Goal: Transaction & Acquisition: Purchase product/service

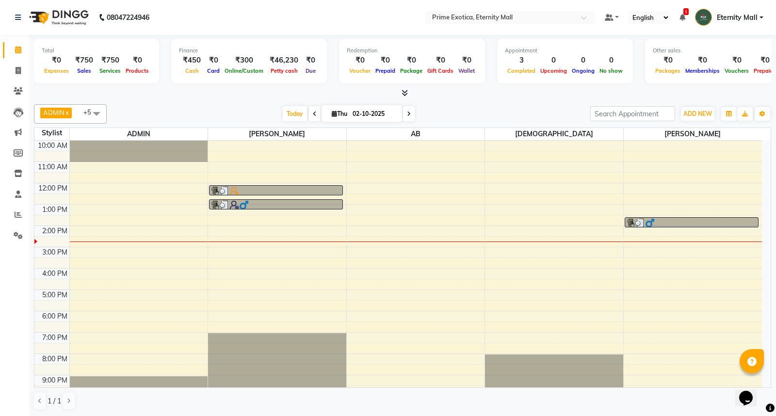
click at [401, 87] on div "Total ₹0 Expenses ₹750 Sales ₹750 Services ₹0 Products Finance ₹450 Cash ₹0 Car…" at bounding box center [403, 67] width 738 height 64
click at [399, 93] on span at bounding box center [403, 93] width 10 height 10
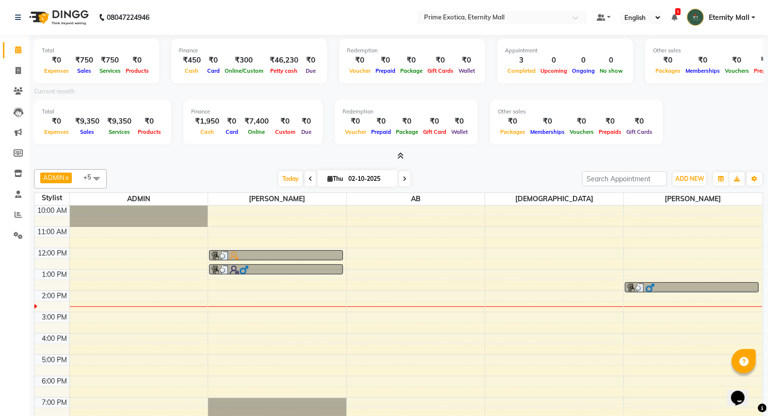
click at [397, 153] on icon at bounding box center [400, 155] width 6 height 7
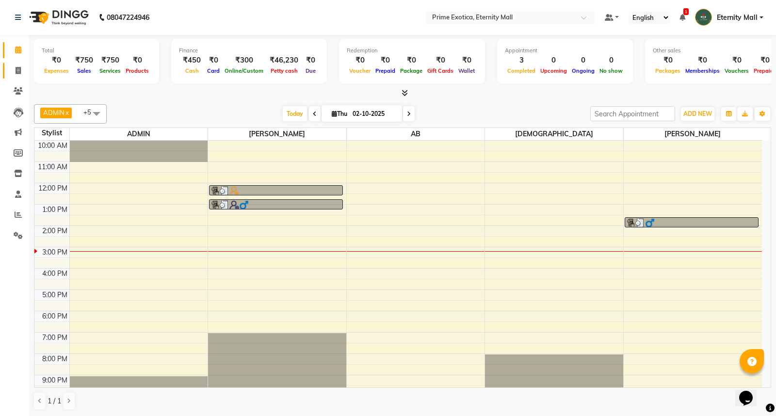
click at [3, 68] on link "Invoice" at bounding box center [14, 71] width 23 height 16
select select "service"
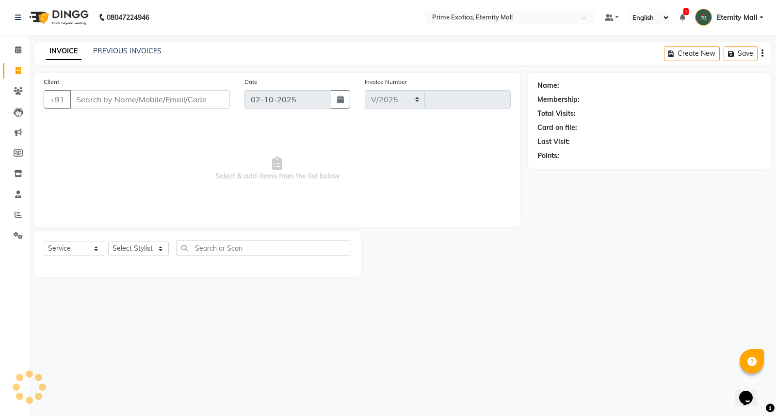
select select "5774"
type input "3880"
click at [136, 243] on select "Select Stylist AB ADMIN ajay vikram lakshane Isha [PERSON_NAME] [PERSON_NAME]" at bounding box center [138, 248] width 61 height 15
select select "46181"
click at [108, 242] on select "Select Stylist AB ADMIN ajay vikram lakshane Isha [PERSON_NAME] [PERSON_NAME]" at bounding box center [138, 248] width 61 height 15
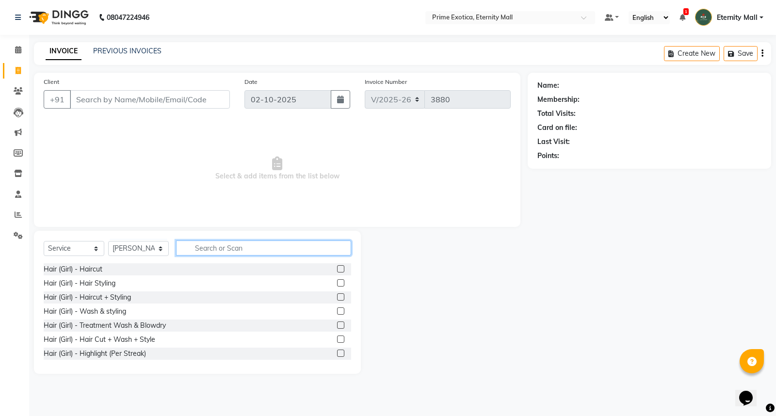
click at [297, 251] on input "text" at bounding box center [263, 248] width 175 height 15
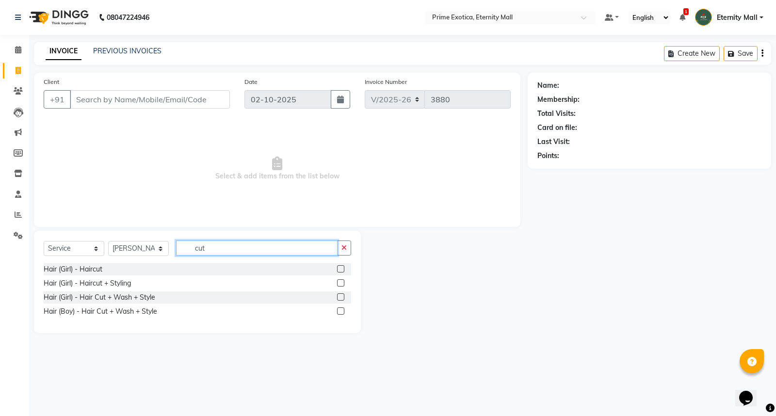
type input "cut"
click at [341, 296] on label at bounding box center [340, 297] width 7 height 7
click at [341, 296] on input "checkbox" at bounding box center [340, 298] width 6 height 6
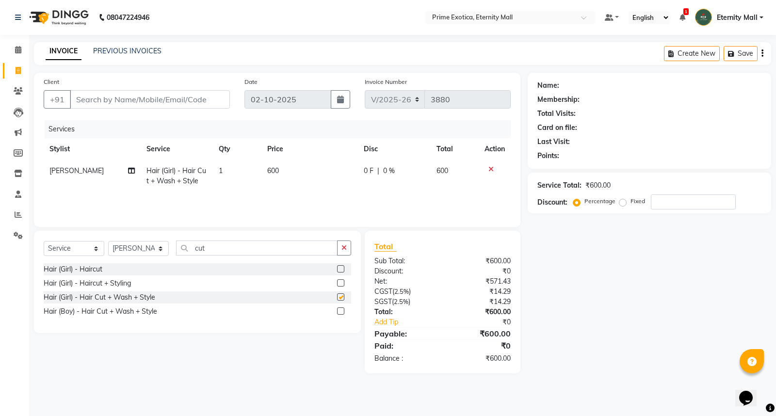
checkbox input "false"
click at [248, 245] on input "cut" at bounding box center [257, 248] width 162 height 15
type input "c"
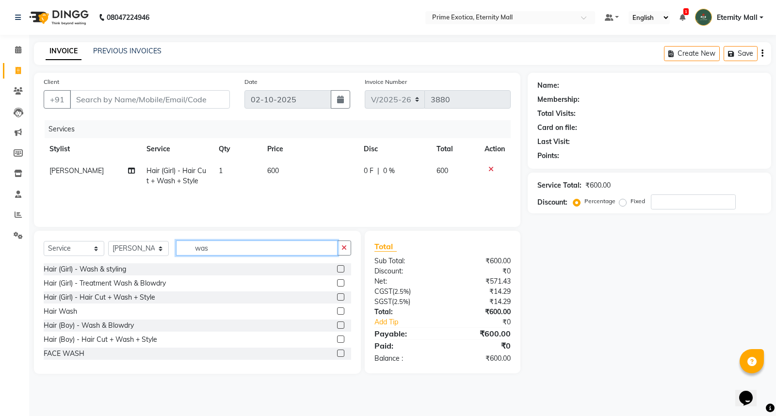
type input "was"
click at [337, 314] on label at bounding box center [340, 311] width 7 height 7
click at [337, 314] on input "checkbox" at bounding box center [340, 312] width 6 height 6
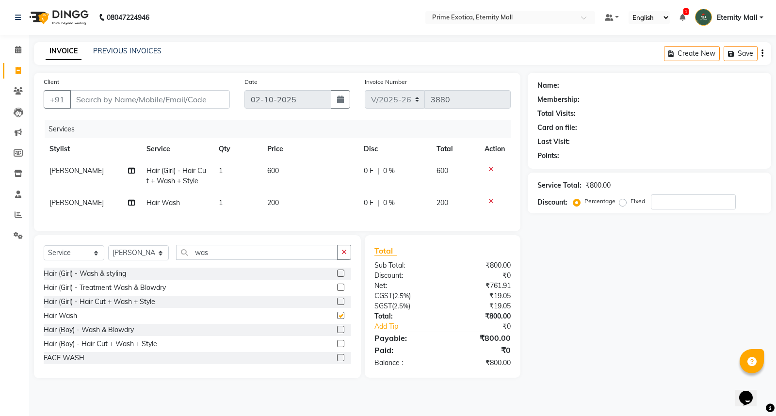
checkbox input "false"
click at [492, 169] on icon at bounding box center [491, 169] width 5 height 7
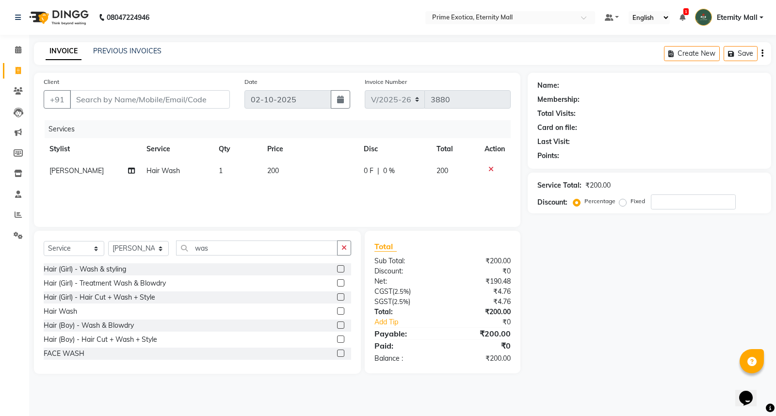
drag, startPoint x: 347, startPoint y: 253, endPoint x: 318, endPoint y: 245, distance: 29.7
click at [347, 252] on button "button" at bounding box center [344, 248] width 14 height 15
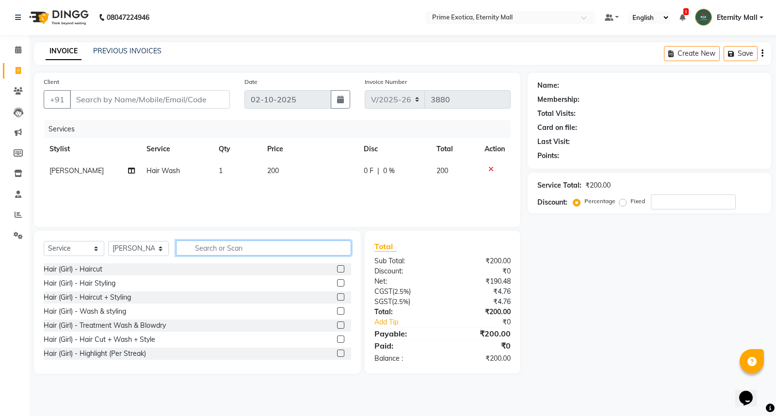
click at [313, 244] on input "text" at bounding box center [263, 248] width 175 height 15
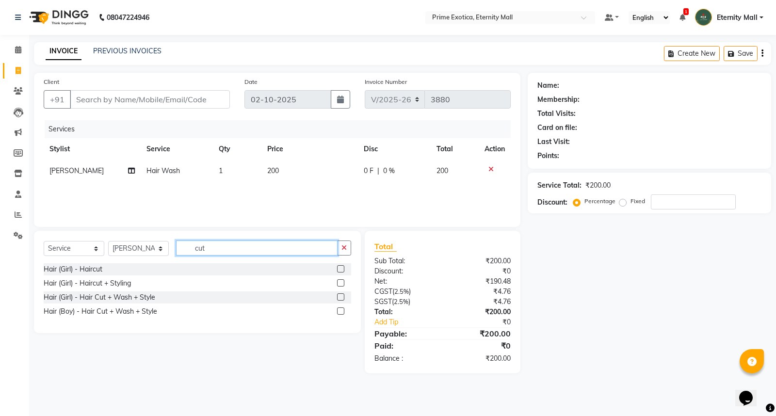
type input "cut"
click at [343, 313] on label at bounding box center [340, 311] width 7 height 7
click at [343, 313] on input "checkbox" at bounding box center [340, 312] width 6 height 6
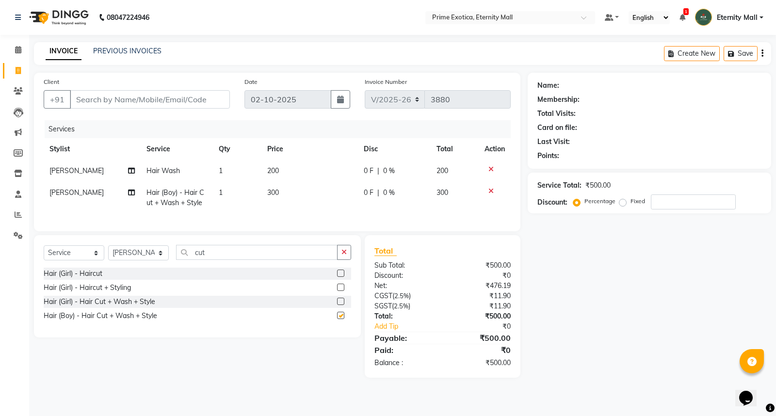
checkbox input "false"
click at [491, 163] on td at bounding box center [495, 171] width 32 height 22
click at [487, 169] on div at bounding box center [495, 169] width 20 height 7
click at [492, 169] on icon at bounding box center [491, 169] width 5 height 7
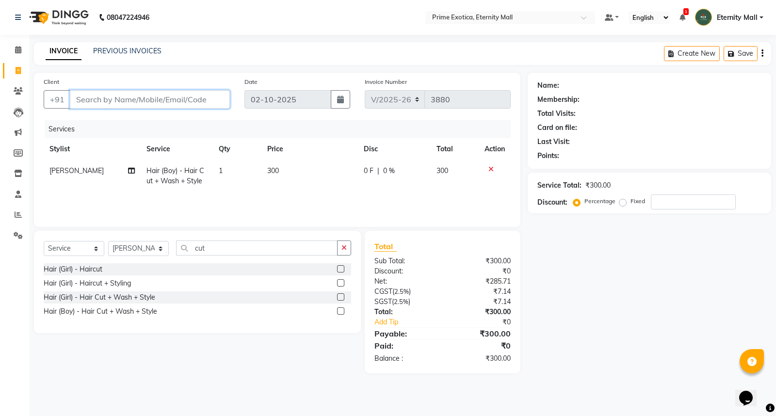
click at [168, 98] on input "Client" at bounding box center [150, 99] width 160 height 18
type input "8"
type input "0"
type input "8088734562"
click at [209, 104] on span "Add Client" at bounding box center [205, 100] width 38 height 10
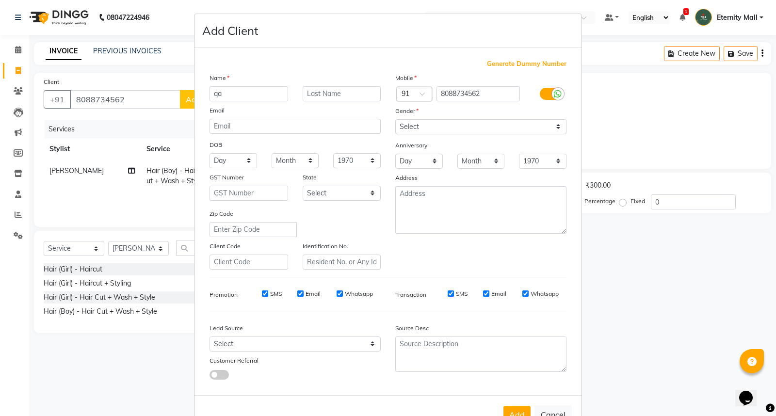
type input "q"
type input "anand"
click at [491, 130] on select "Select Male Female Other Prefer Not To Say" at bounding box center [481, 126] width 171 height 15
select select "male"
click at [396, 119] on select "Select Male Female Other Prefer Not To Say" at bounding box center [481, 126] width 171 height 15
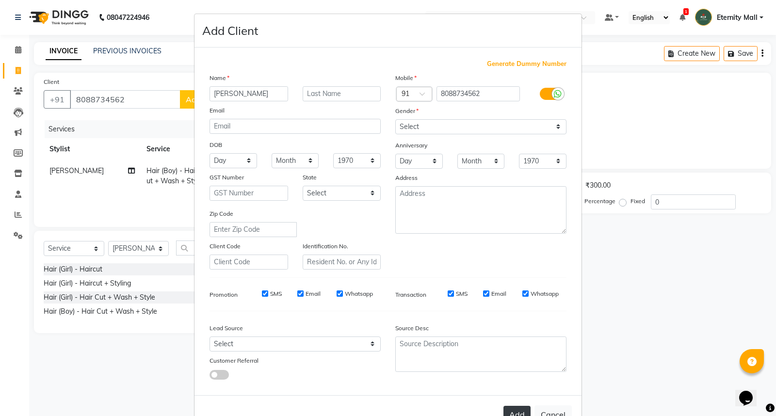
click at [516, 412] on button "Add" at bounding box center [517, 414] width 27 height 17
select select
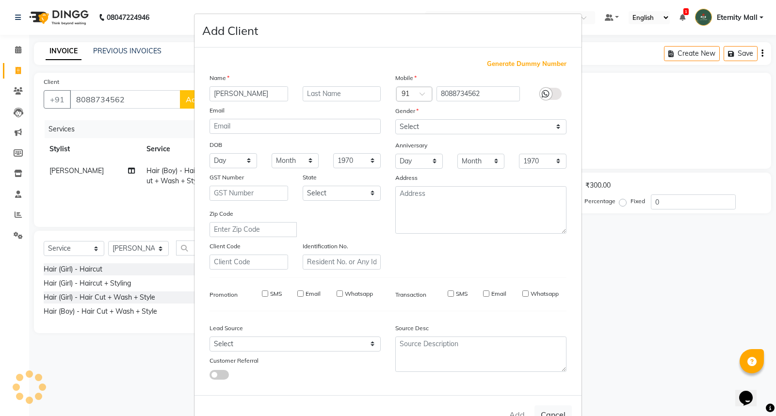
select select
checkbox input "false"
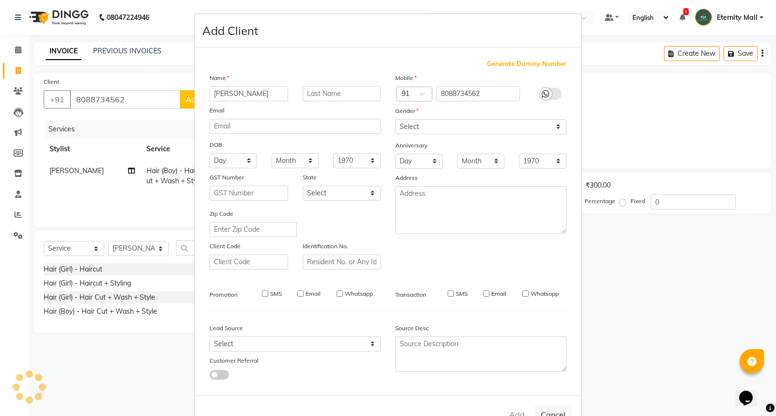
checkbox input "false"
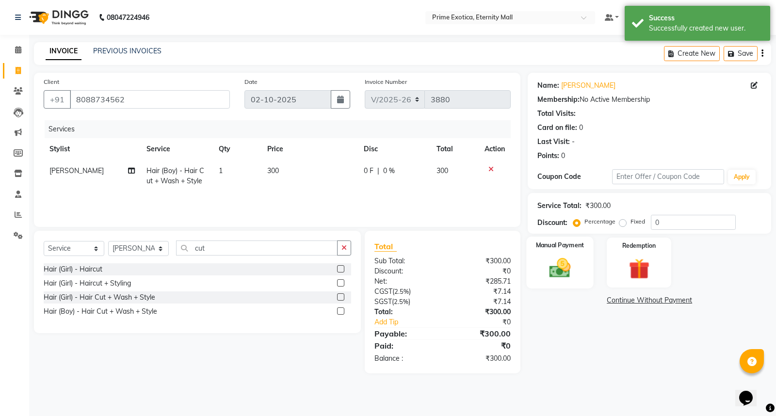
click at [568, 271] on img at bounding box center [560, 268] width 35 height 25
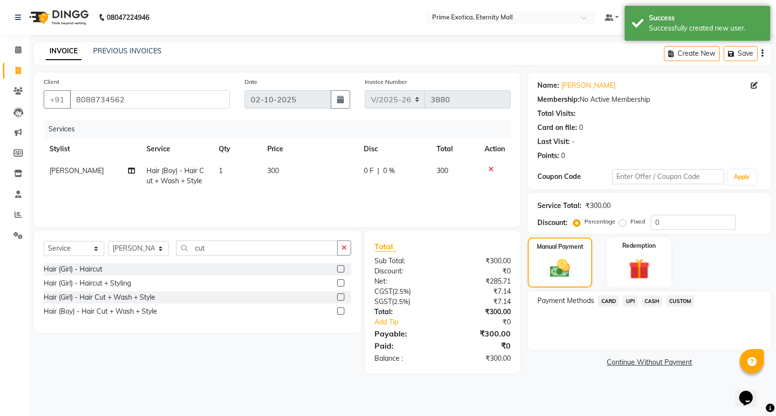
click at [285, 165] on td "300" at bounding box center [310, 176] width 97 height 32
select select "46181"
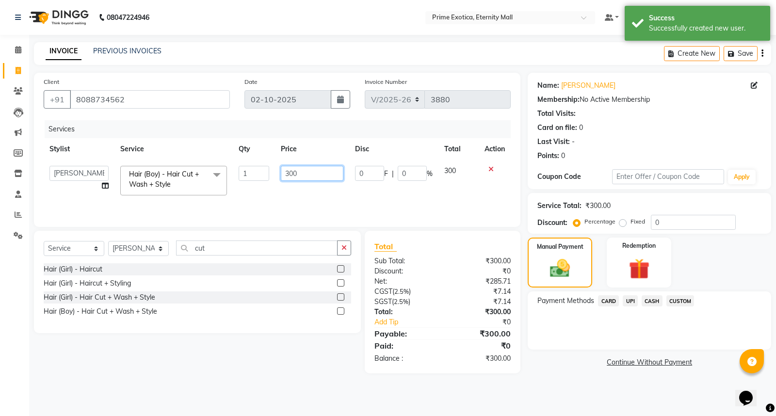
click at [309, 173] on input "300" at bounding box center [312, 173] width 63 height 15
type input "3"
type input "400"
click at [581, 361] on link "Continue Without Payment" at bounding box center [650, 363] width 240 height 10
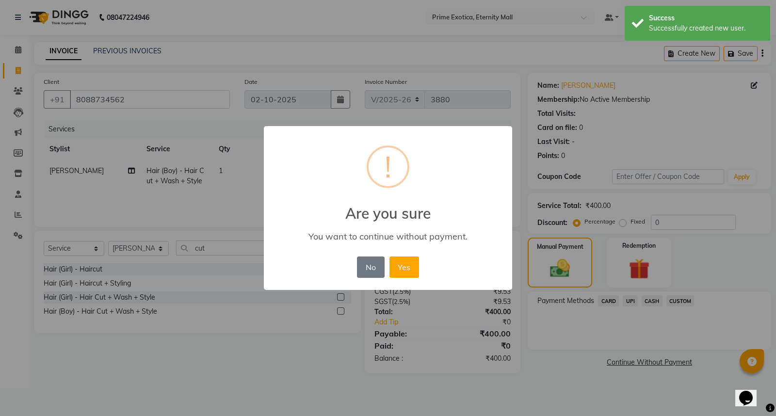
click at [362, 273] on button "No" at bounding box center [370, 267] width 27 height 21
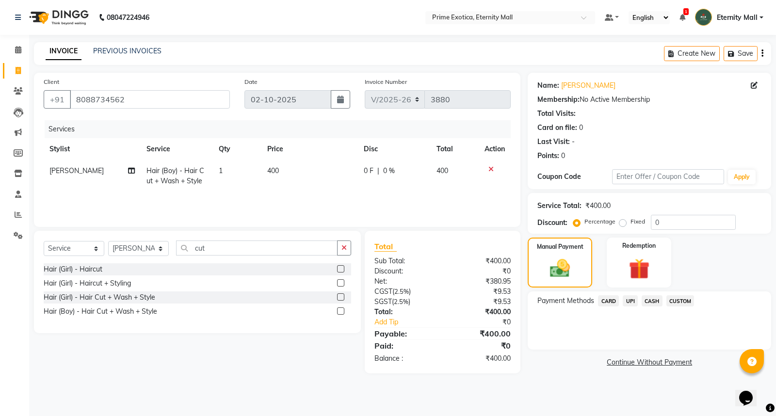
click at [636, 302] on span "UPI" at bounding box center [630, 301] width 15 height 11
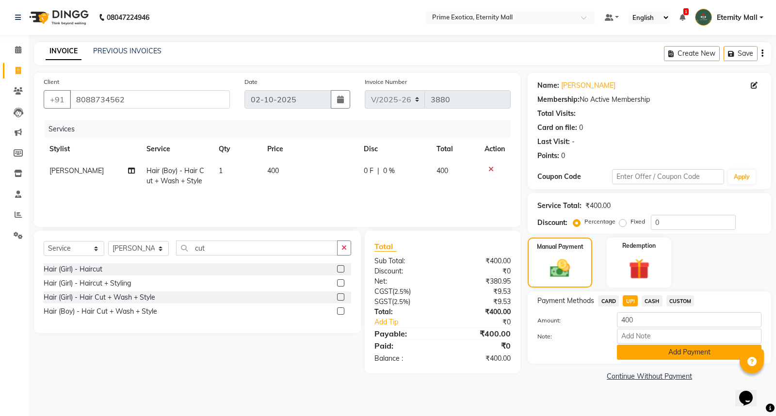
click at [676, 355] on button "Add Payment" at bounding box center [689, 352] width 145 height 15
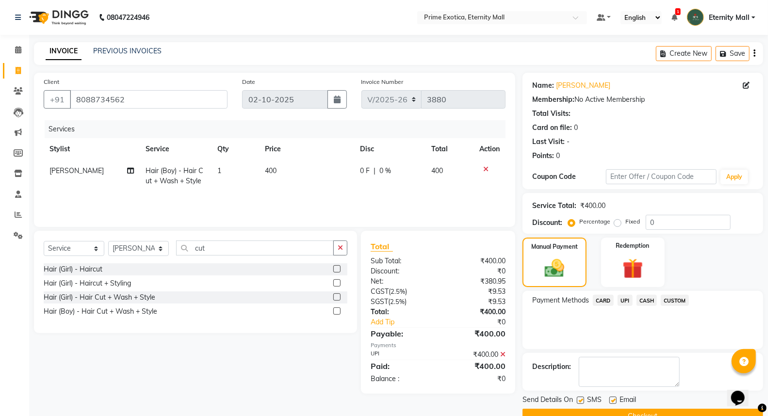
scroll to position [22, 0]
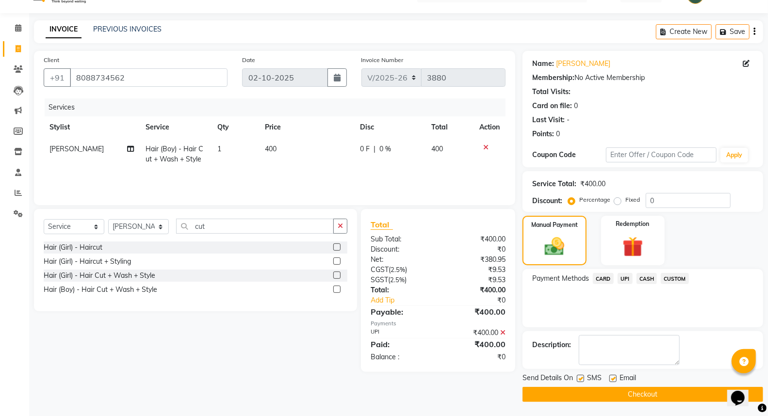
click at [640, 400] on button "Checkout" at bounding box center [643, 394] width 241 height 15
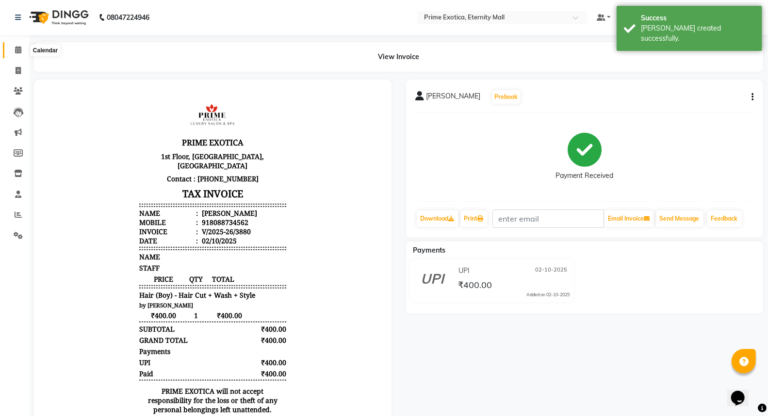
click at [10, 54] on span at bounding box center [18, 50] width 17 height 11
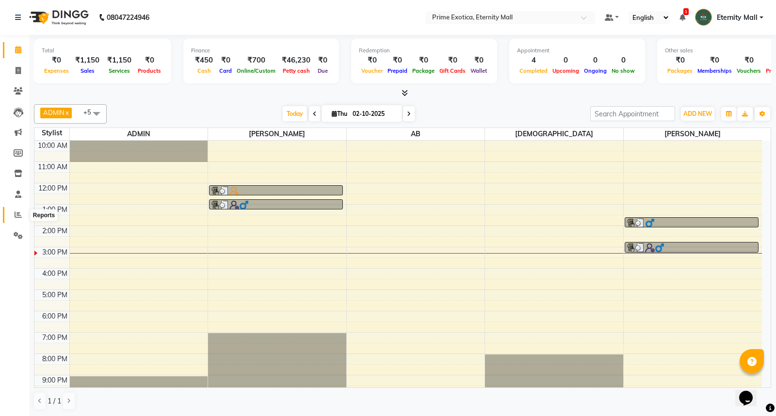
click at [17, 215] on icon at bounding box center [18, 214] width 7 height 7
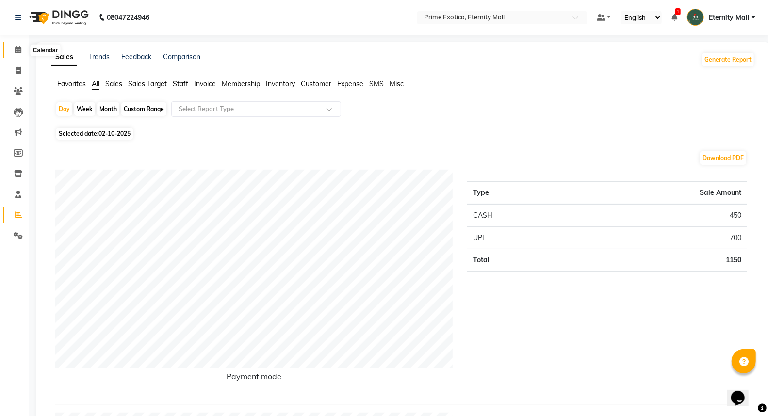
click at [19, 49] on icon at bounding box center [18, 49] width 6 height 7
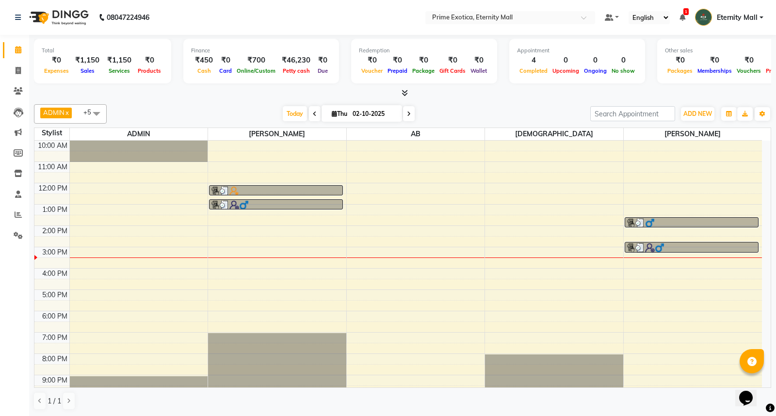
click at [403, 93] on icon at bounding box center [405, 92] width 6 height 7
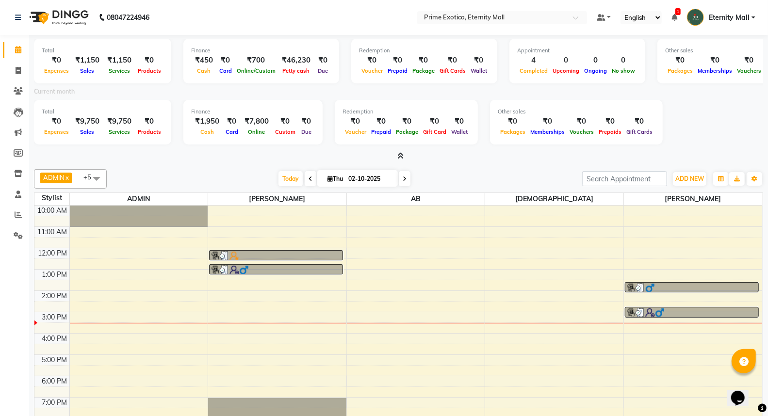
click at [399, 154] on icon at bounding box center [400, 155] width 6 height 7
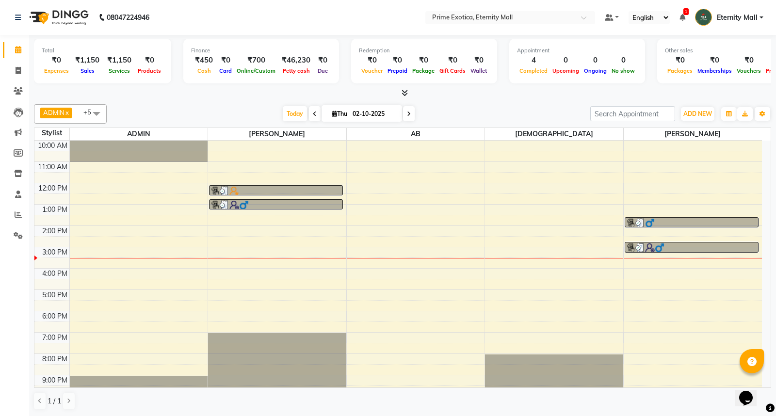
click at [405, 95] on icon at bounding box center [405, 92] width 6 height 7
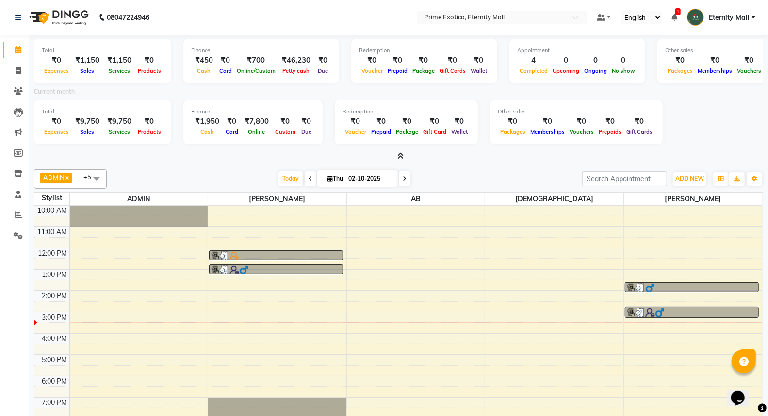
click at [401, 158] on icon at bounding box center [400, 155] width 6 height 7
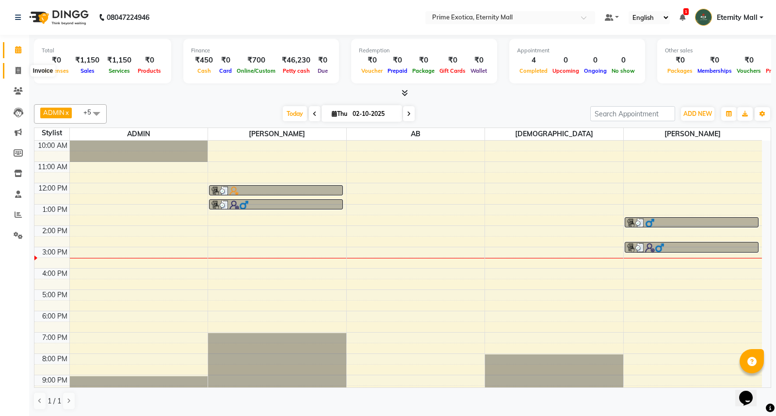
click at [17, 66] on span at bounding box center [18, 71] width 17 height 11
select select "service"
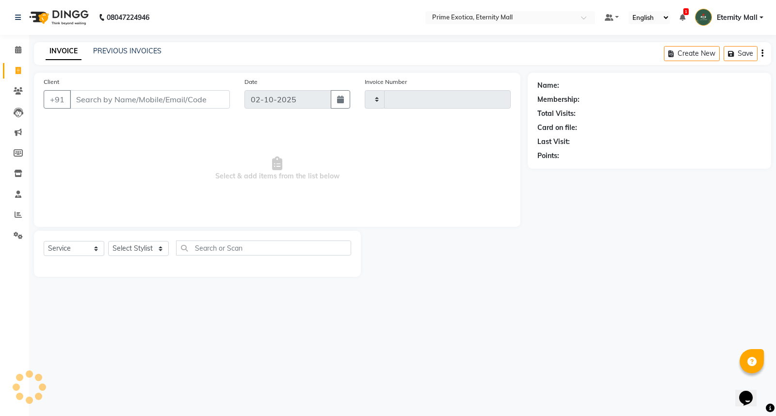
type input "3881"
select select "5774"
click at [18, 55] on span at bounding box center [18, 50] width 17 height 11
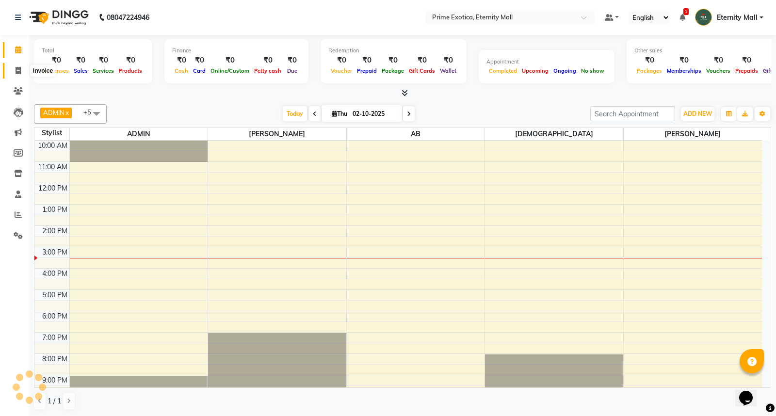
click at [17, 69] on icon at bounding box center [18, 70] width 5 height 7
select select "service"
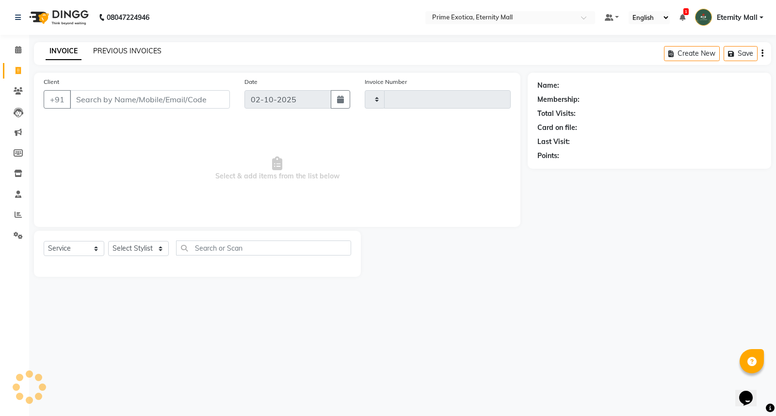
type input "3881"
select select "5774"
click at [136, 50] on link "PREVIOUS INVOICES" at bounding box center [127, 51] width 68 height 9
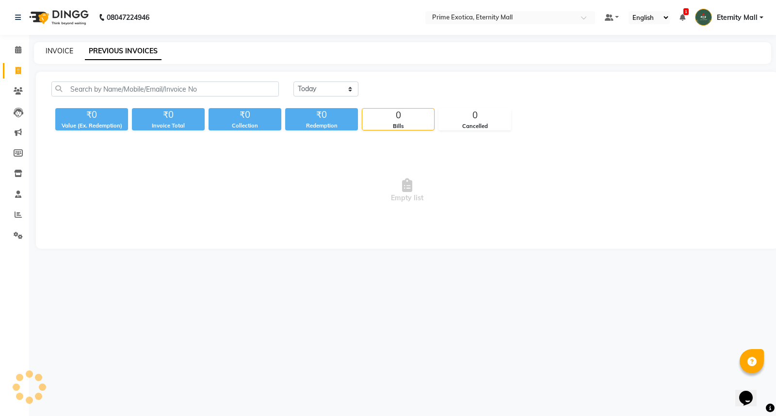
click at [71, 53] on link "INVOICE" at bounding box center [60, 51] width 28 height 9
select select "service"
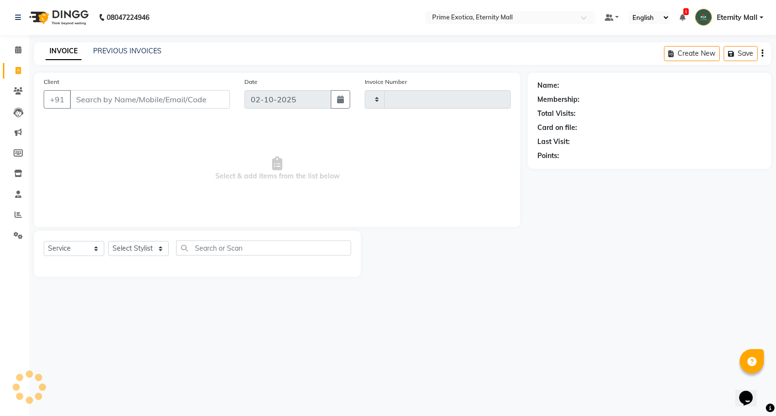
type input "3881"
select select "5774"
click at [113, 52] on link "PREVIOUS INVOICES" at bounding box center [127, 51] width 68 height 9
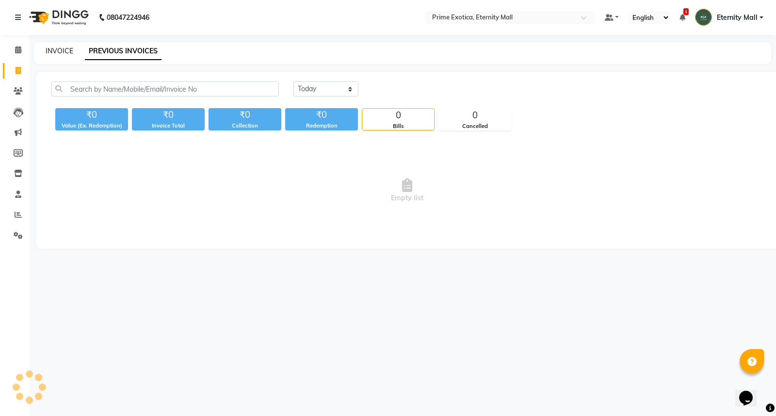
click at [65, 52] on link "INVOICE" at bounding box center [60, 51] width 28 height 9
select select "service"
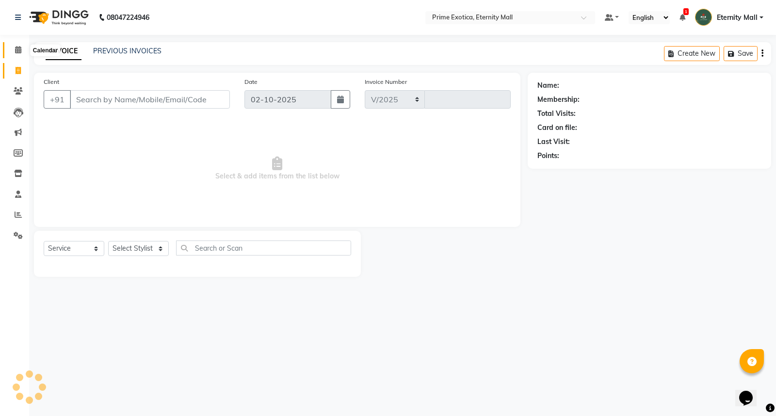
click at [22, 53] on span at bounding box center [18, 50] width 17 height 11
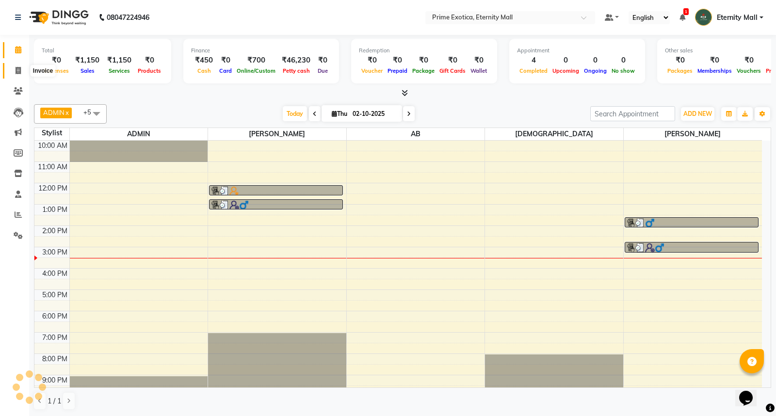
click at [20, 70] on icon at bounding box center [18, 70] width 5 height 7
select select "service"
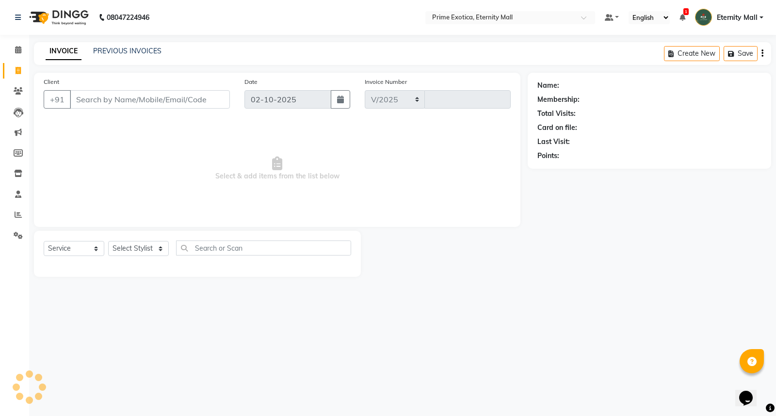
select select "5774"
type input "3881"
click at [148, 52] on link "PREVIOUS INVOICES" at bounding box center [127, 51] width 68 height 9
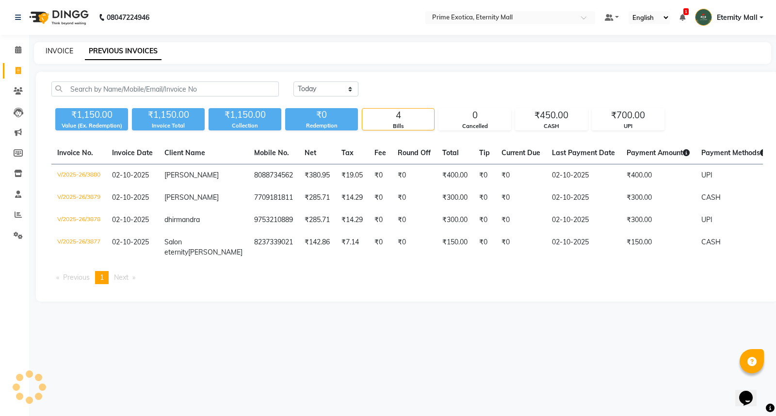
click at [61, 50] on link "INVOICE" at bounding box center [60, 51] width 28 height 9
select select "service"
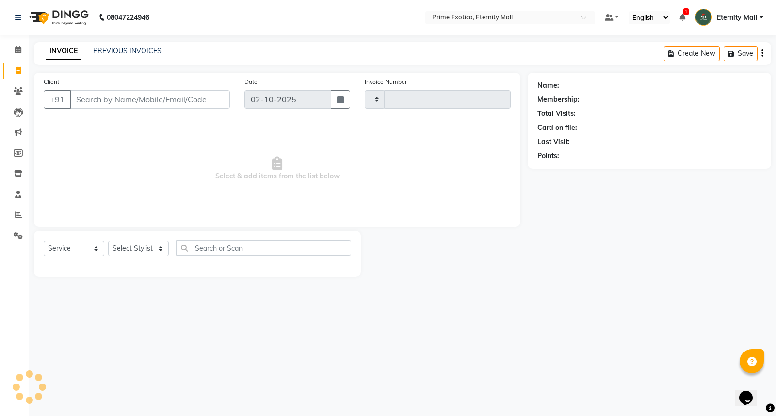
type input "3881"
select select "5774"
click at [122, 48] on link "PREVIOUS INVOICES" at bounding box center [127, 51] width 68 height 9
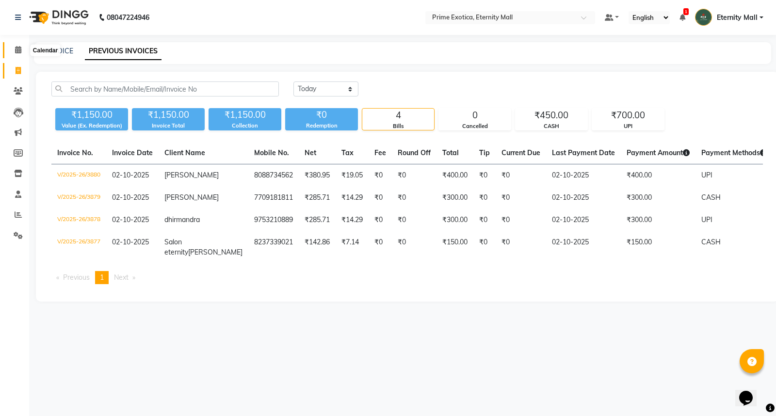
click at [15, 47] on icon at bounding box center [18, 49] width 6 height 7
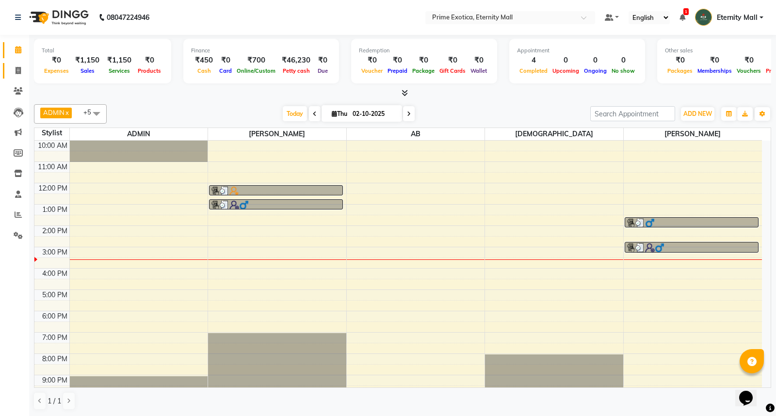
click at [16, 76] on link "Invoice" at bounding box center [14, 71] width 23 height 16
select select "service"
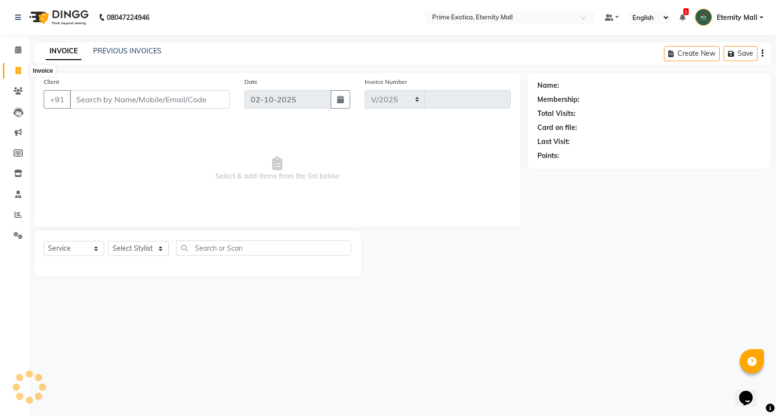
select select "5774"
type input "3881"
click at [143, 243] on select "Select Stylist" at bounding box center [138, 248] width 61 height 15
select select "66179"
click at [108, 242] on select "Select Stylist AB ADMIN ajay vikram lakshane Isha [PERSON_NAME] [PERSON_NAME]" at bounding box center [138, 248] width 61 height 15
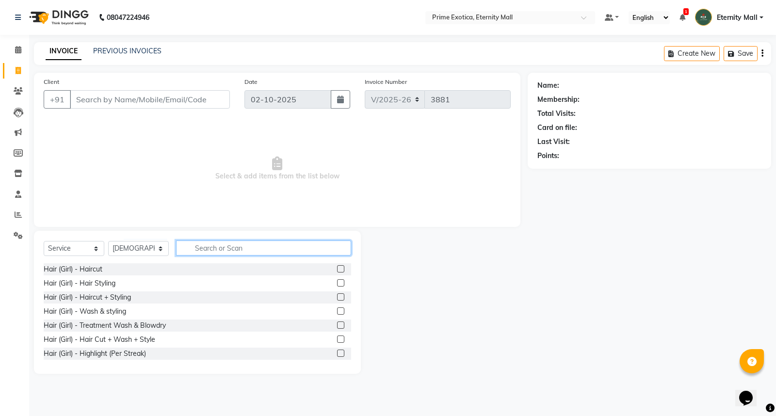
click at [224, 253] on input "text" at bounding box center [263, 248] width 175 height 15
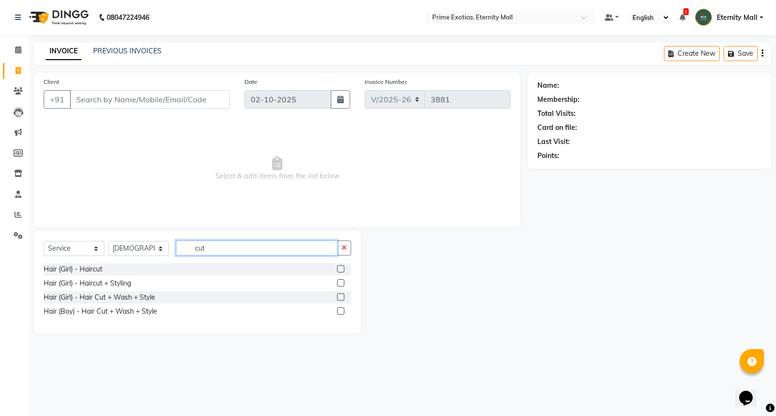
type input "cut"
click at [332, 294] on div "Hair (Girl) - Hair Cut + Wash + Style" at bounding box center [198, 298] width 308 height 12
click at [340, 295] on label at bounding box center [340, 297] width 7 height 7
click at [340, 295] on input "checkbox" at bounding box center [340, 298] width 6 height 6
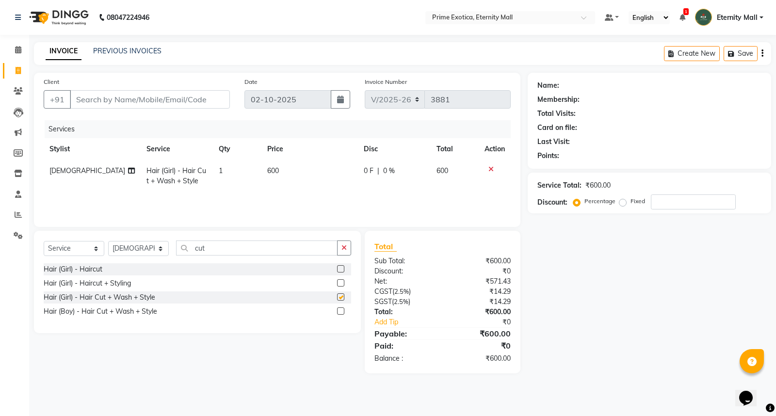
checkbox input "false"
click at [210, 253] on input "cut" at bounding box center [257, 248] width 162 height 15
type input "c"
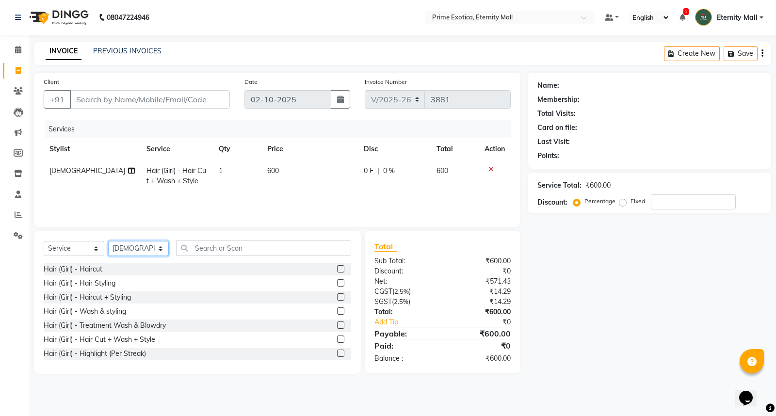
click at [147, 256] on select "Select Stylist AB ADMIN ajay vikram lakshane Isha Bahel Rajeshri shivani" at bounding box center [138, 248] width 61 height 15
select select "36457"
click at [108, 242] on select "Select Stylist AB ADMIN ajay vikram lakshane Isha Bahel Rajeshri shivani" at bounding box center [138, 248] width 61 height 15
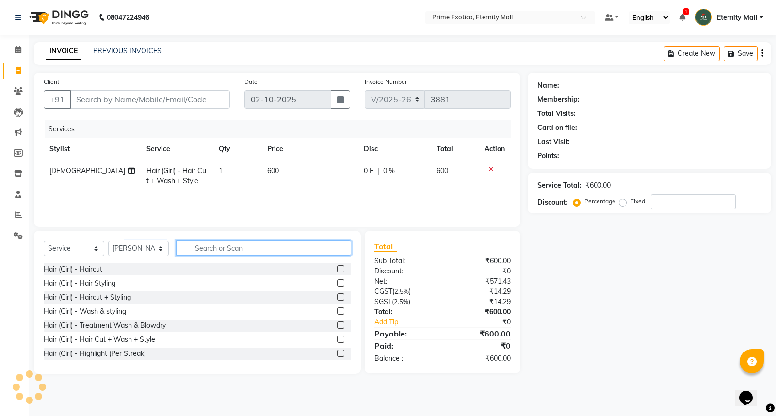
click at [274, 247] on input "text" at bounding box center [263, 248] width 175 height 15
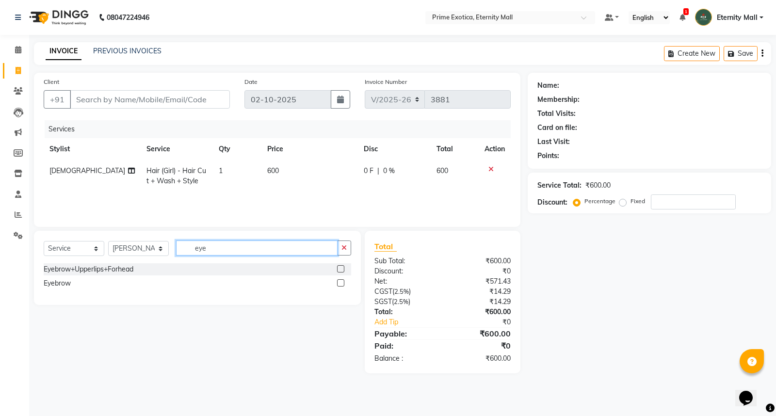
type input "eye"
click at [342, 284] on label at bounding box center [340, 283] width 7 height 7
click at [342, 284] on input "checkbox" at bounding box center [340, 283] width 6 height 6
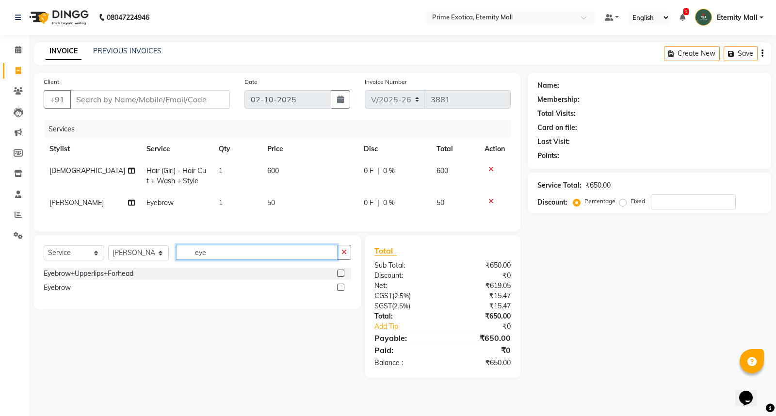
click at [211, 260] on input "eye" at bounding box center [257, 252] width 162 height 15
click at [342, 291] on label at bounding box center [340, 287] width 7 height 7
click at [342, 291] on input "checkbox" at bounding box center [340, 288] width 6 height 6
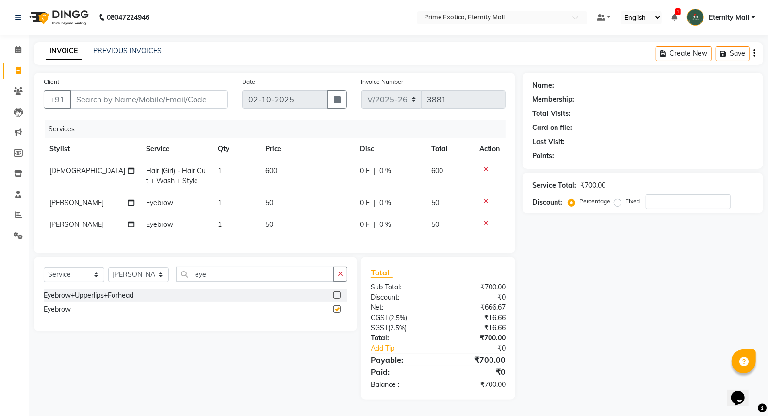
checkbox input "false"
click at [81, 225] on span "[PERSON_NAME]" at bounding box center [76, 224] width 54 height 9
select select "36457"
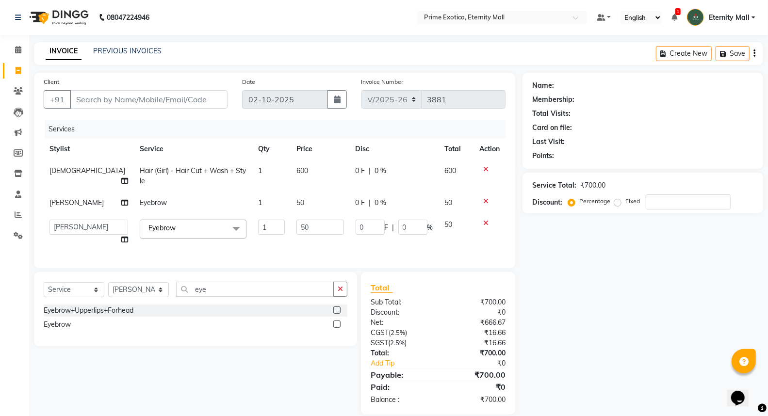
click at [121, 241] on icon at bounding box center [124, 239] width 7 height 7
select select "36457"
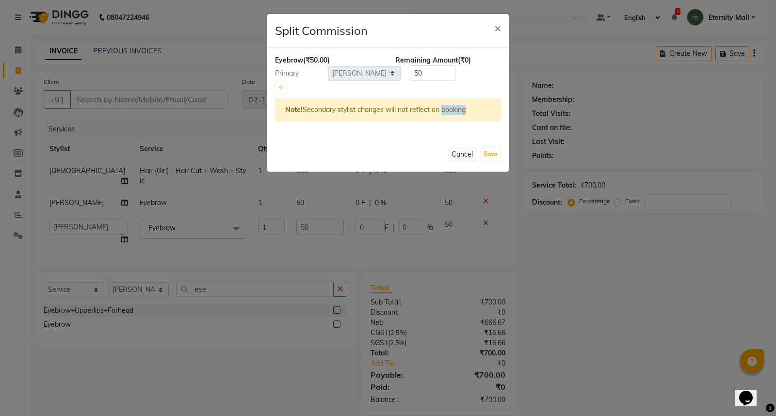
click at [100, 240] on ngb-modal-window "Split Commission × Eyebrow (₹50.00) Remaining Amount (₹0) Primary Select AB ADM…" at bounding box center [388, 208] width 776 height 416
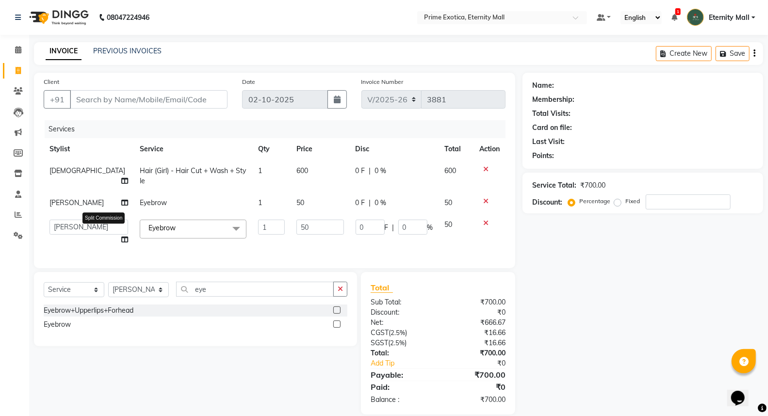
click at [121, 239] on icon at bounding box center [124, 239] width 7 height 7
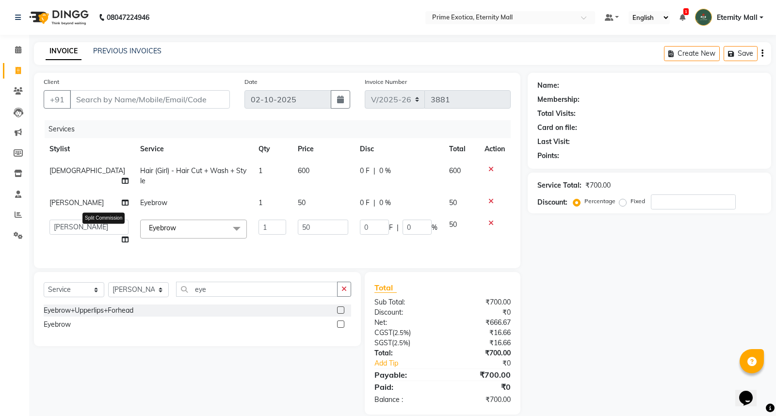
select select "36457"
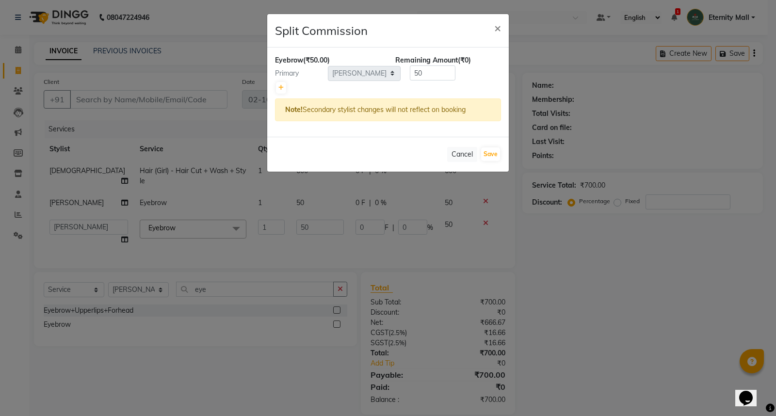
click at [363, 84] on div at bounding box center [388, 88] width 226 height 14
click at [497, 27] on span "×" at bounding box center [498, 27] width 7 height 15
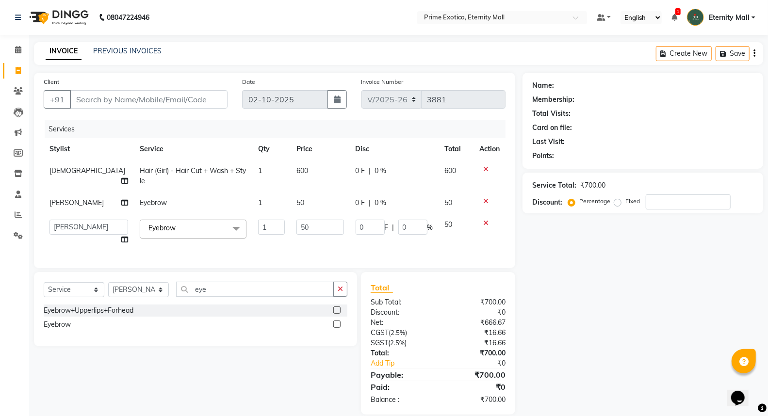
click at [484, 224] on icon at bounding box center [485, 223] width 5 height 7
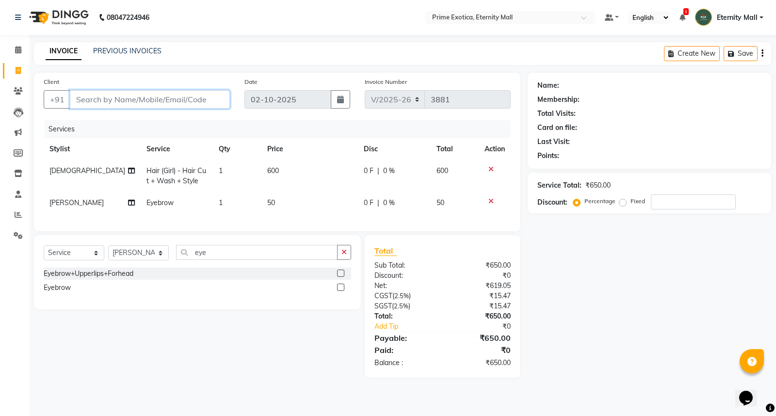
click at [132, 99] on input "Client" at bounding box center [150, 99] width 160 height 18
type input "7"
type input "0"
type input "7263955037"
click at [212, 96] on span "Add Client" at bounding box center [205, 100] width 38 height 10
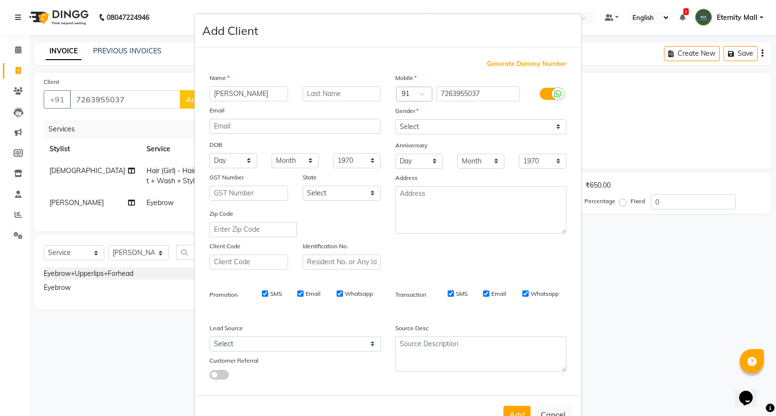
type input "pragati"
click at [539, 131] on select "Select Male Female Other Prefer Not To Say" at bounding box center [481, 126] width 171 height 15
select select "female"
click at [396, 119] on select "Select Male Female Other Prefer Not To Say" at bounding box center [481, 126] width 171 height 15
click at [506, 414] on button "Add" at bounding box center [517, 414] width 27 height 17
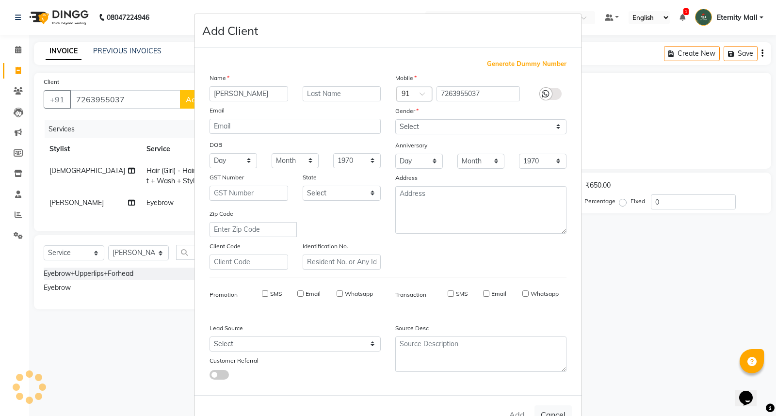
select select
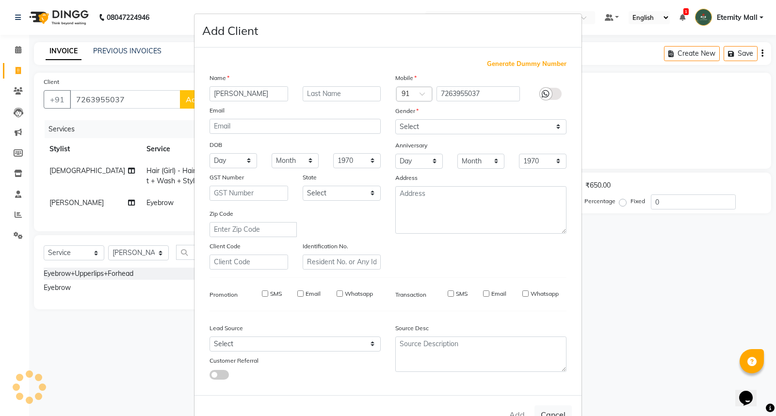
select select
checkbox input "false"
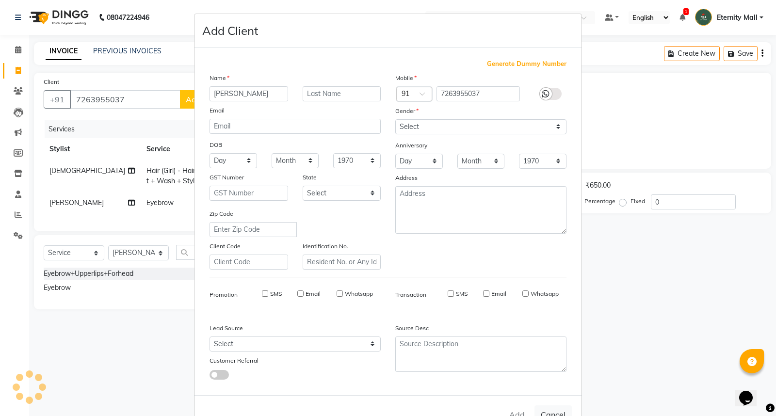
checkbox input "false"
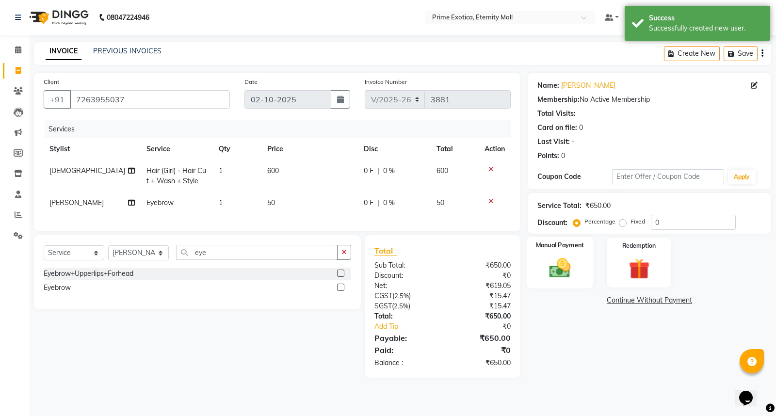
click at [577, 274] on img at bounding box center [560, 268] width 35 height 25
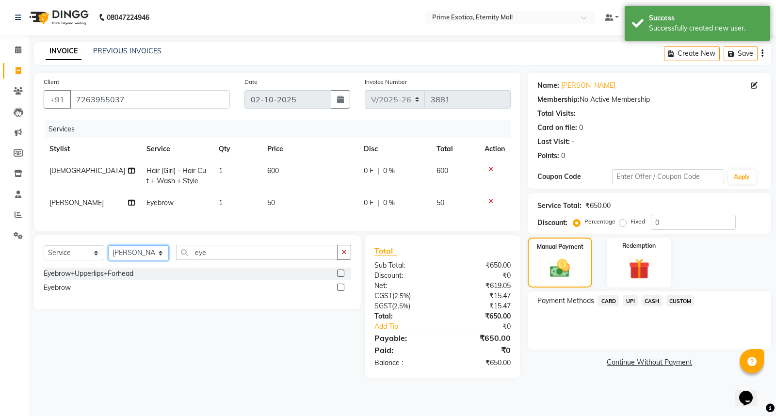
click at [138, 261] on select "Select Stylist AB ADMIN ajay vikram lakshane Isha Bahel Rajeshri shivani" at bounding box center [138, 253] width 61 height 15
select select "66179"
click at [108, 254] on select "Select Stylist AB ADMIN ajay vikram lakshane Isha Bahel Rajeshri shivani" at bounding box center [138, 253] width 61 height 15
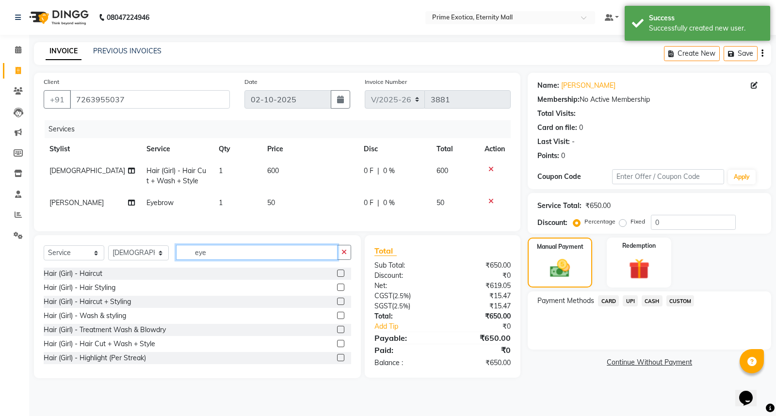
click at [319, 256] on input "eye" at bounding box center [257, 252] width 162 height 15
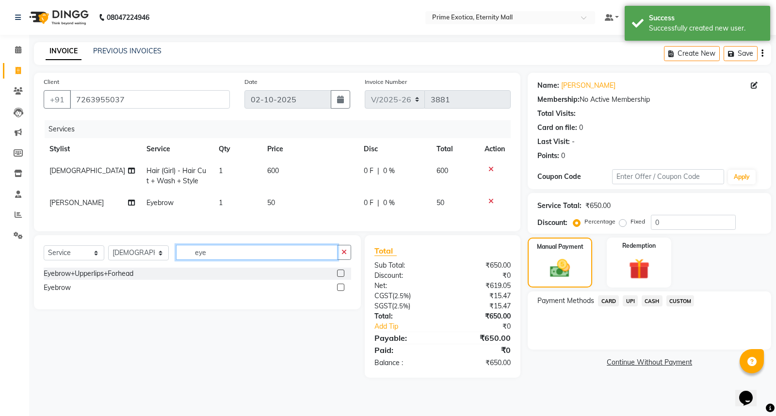
type input "eye"
click at [341, 291] on label at bounding box center [340, 287] width 7 height 7
click at [341, 291] on input "checkbox" at bounding box center [340, 288] width 6 height 6
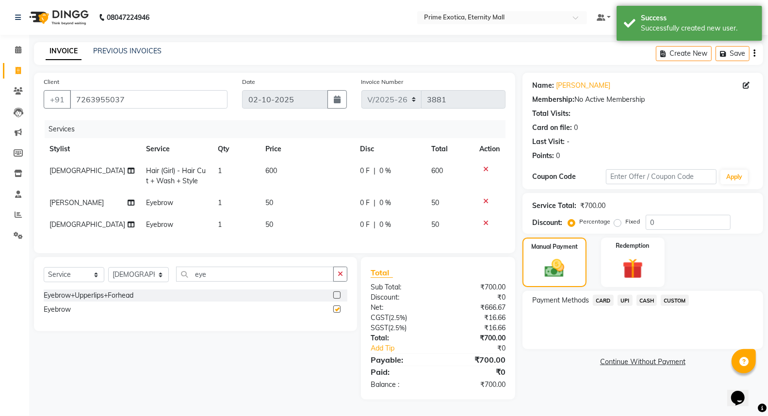
checkbox input "false"
click at [625, 302] on span "UPI" at bounding box center [625, 300] width 15 height 11
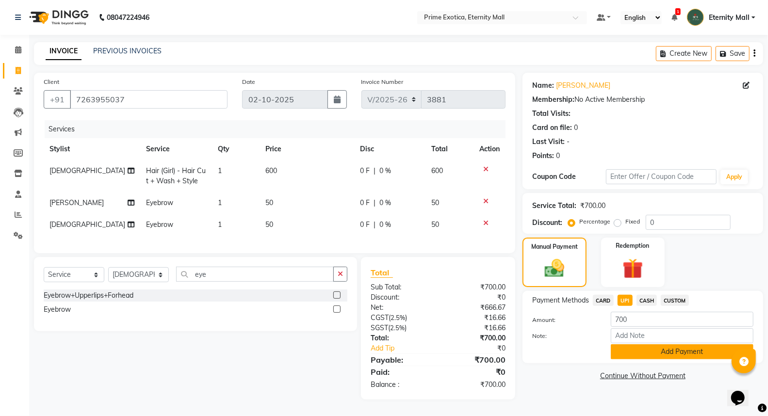
click at [653, 354] on button "Add Payment" at bounding box center [682, 352] width 143 height 15
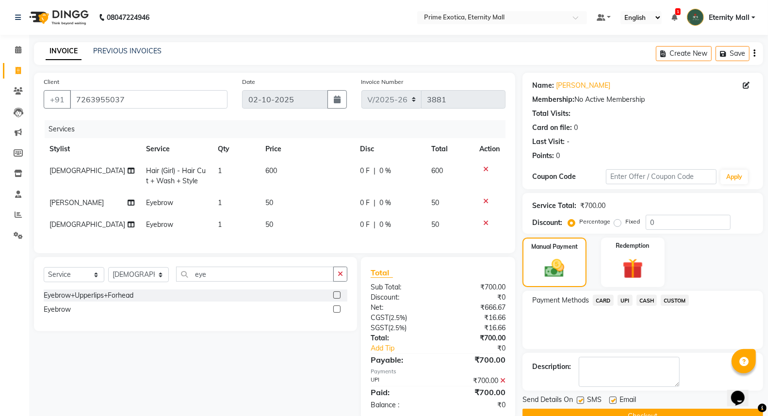
scroll to position [26, 0]
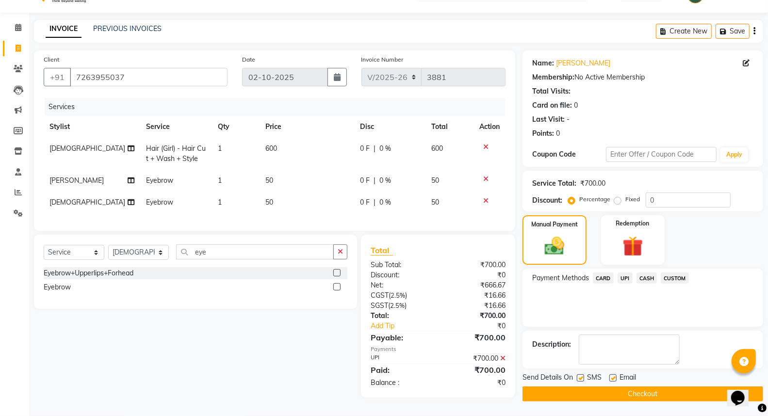
click at [644, 393] on button "Checkout" at bounding box center [643, 394] width 241 height 15
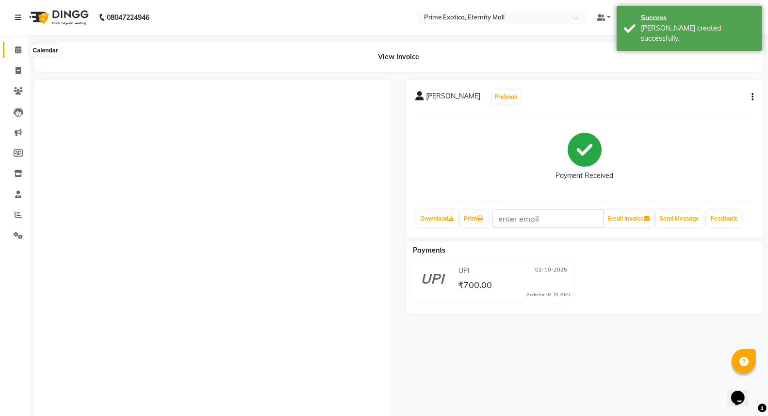
click at [18, 49] on icon at bounding box center [18, 49] width 6 height 7
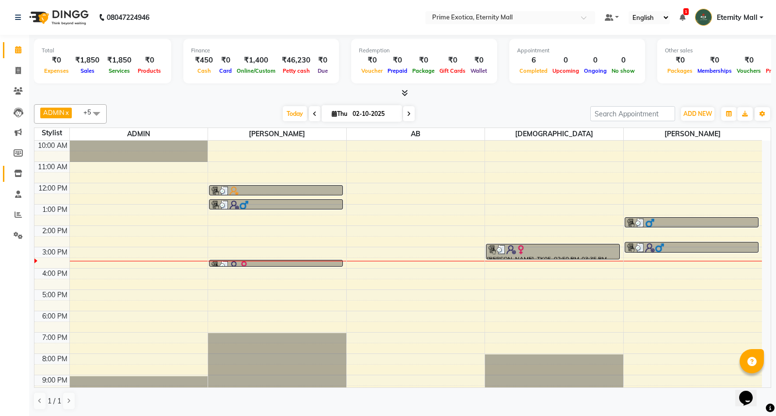
click at [16, 178] on span at bounding box center [18, 173] width 17 height 11
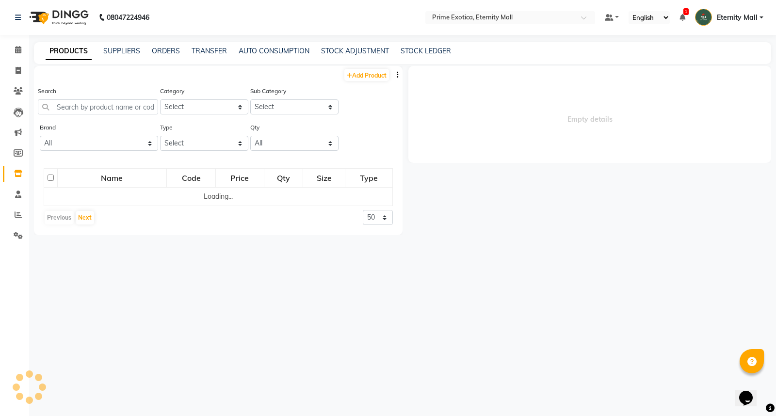
select select
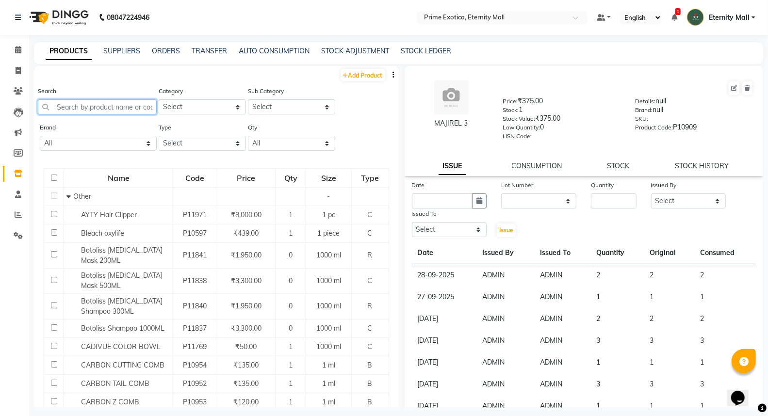
click at [115, 104] on input "text" at bounding box center [97, 106] width 119 height 15
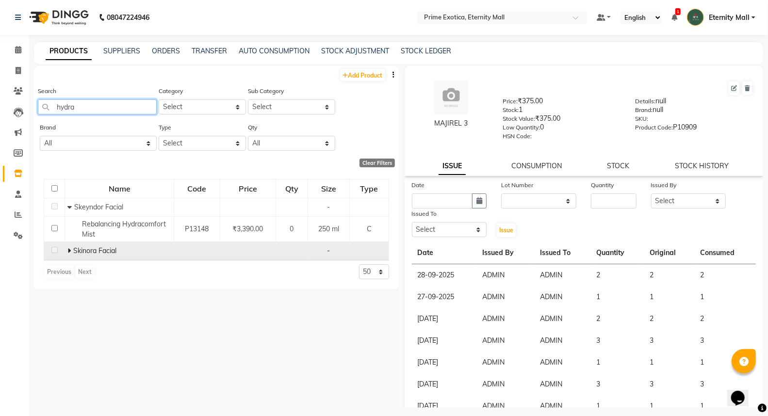
type input "hydra"
click at [71, 249] on span at bounding box center [70, 251] width 6 height 9
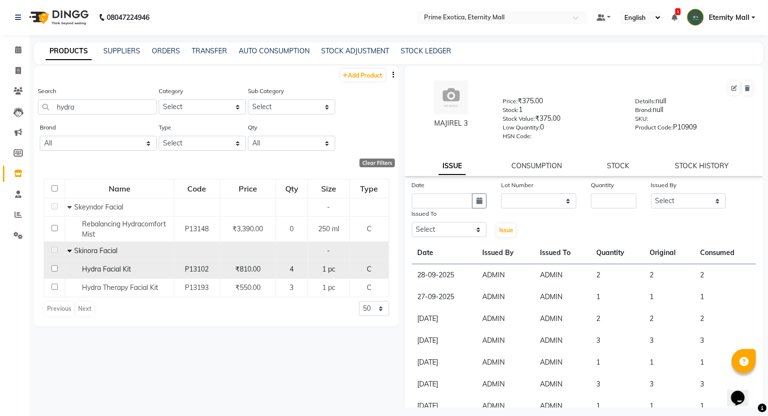
click at [55, 268] on input "checkbox" at bounding box center [54, 268] width 6 height 6
checkbox input "true"
select select
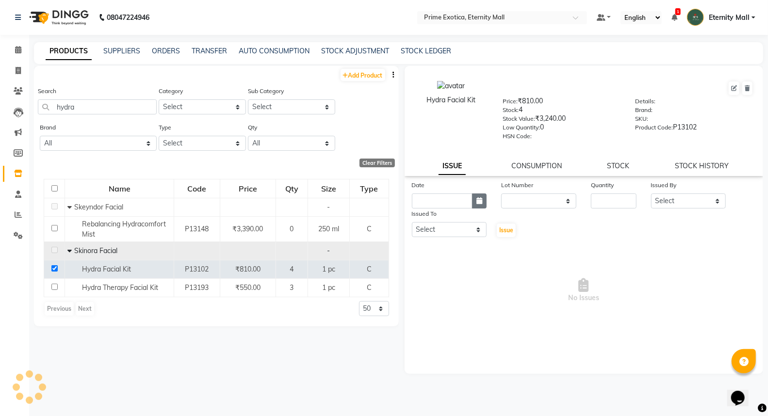
click at [476, 201] on button "button" at bounding box center [479, 201] width 15 height 15
select select "10"
select select "2025"
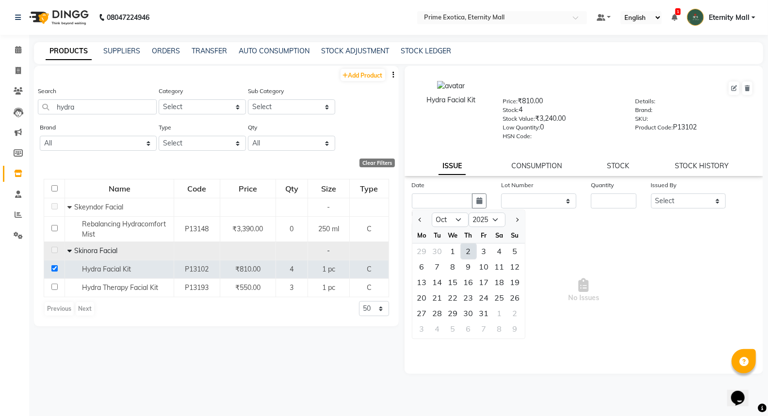
click at [468, 250] on div "2" at bounding box center [469, 252] width 16 height 16
type input "02-10-2025"
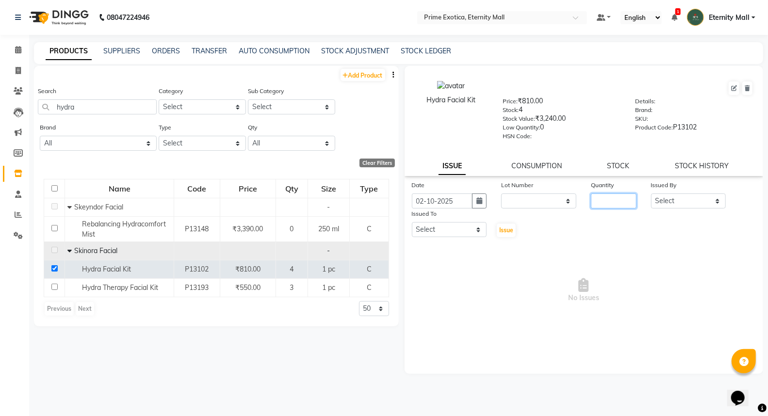
click at [604, 202] on input "number" at bounding box center [613, 201] width 45 height 15
type input "1"
click at [696, 202] on select "Select AB ADMIN ajay vikram lakshane Isha Bahel Rajeshri shivani" at bounding box center [688, 201] width 75 height 15
select select "40040"
click at [651, 194] on select "Select AB ADMIN ajay vikram lakshane Isha Bahel Rajeshri shivani" at bounding box center [688, 201] width 75 height 15
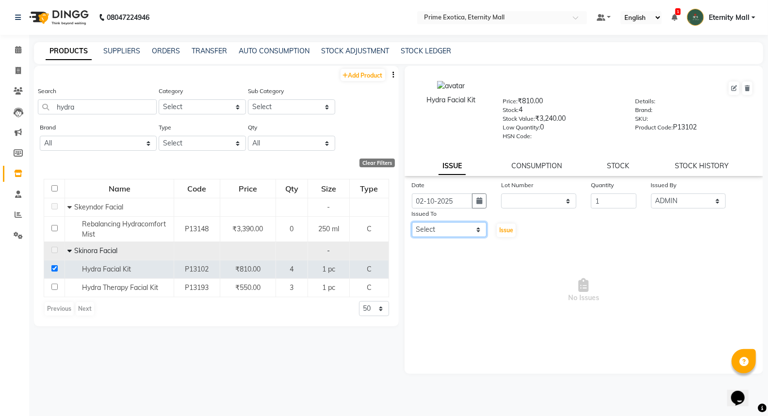
click at [469, 225] on select "Select AB ADMIN ajay vikram lakshane Isha Bahel Rajeshri shivani" at bounding box center [449, 229] width 75 height 15
select select "40040"
click at [412, 223] on select "Select AB ADMIN ajay vikram lakshane Isha Bahel Rajeshri shivani" at bounding box center [449, 229] width 75 height 15
click at [505, 230] on span "Issue" at bounding box center [506, 230] width 14 height 7
select select
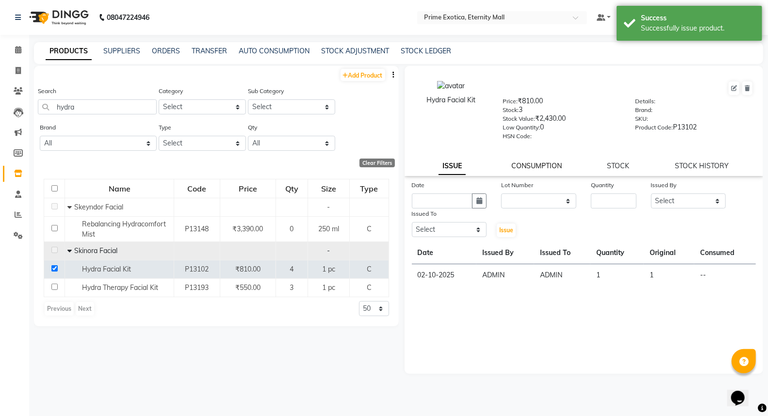
click at [541, 168] on link "CONSUMPTION" at bounding box center [536, 166] width 50 height 9
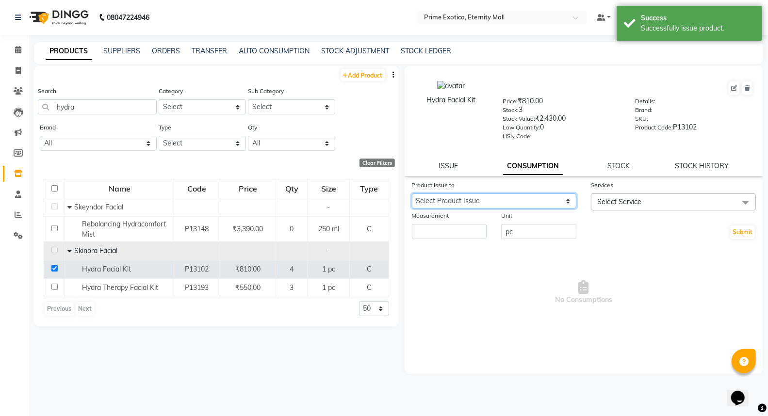
click at [487, 206] on select "Select Product Issue 2025-10-02, Issued to: ADMIN, Balance: 1" at bounding box center [494, 201] width 165 height 15
select select "1279570"
click at [412, 194] on select "Select Product Issue 2025-10-02, Issued to: ADMIN, Balance: 1" at bounding box center [494, 201] width 165 height 15
click at [654, 199] on span "Select Service" at bounding box center [673, 202] width 165 height 17
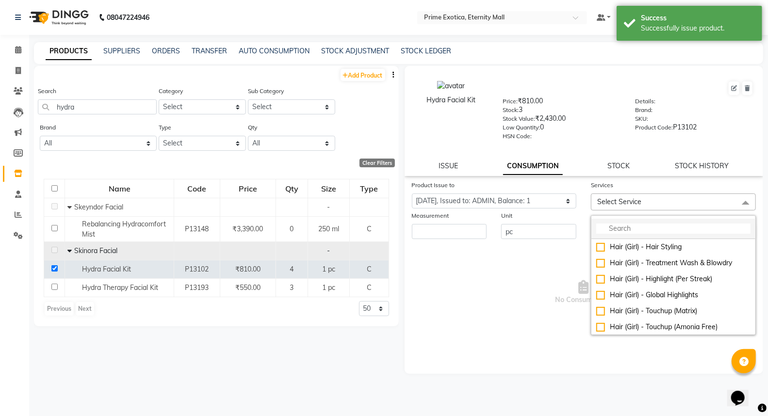
click at [650, 225] on input "multiselect-search" at bounding box center [673, 229] width 154 height 10
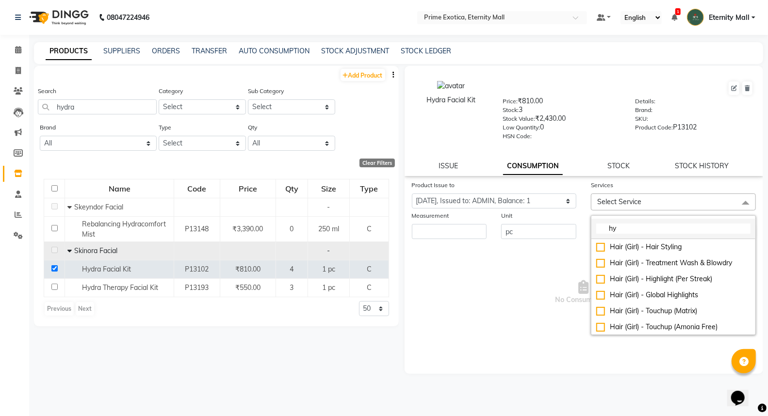
type input "h"
type input "g"
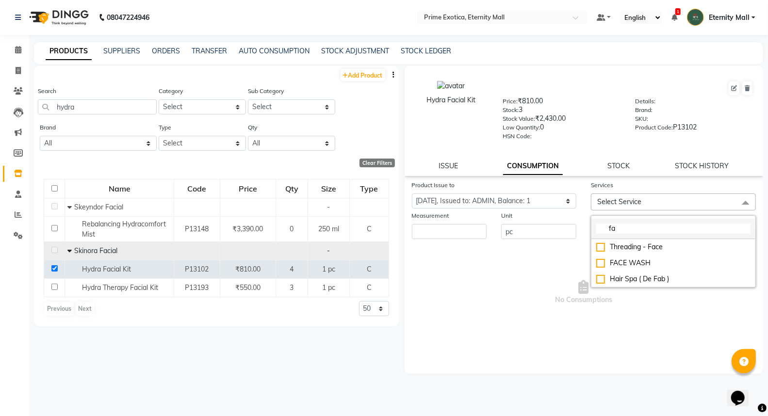
type input "f"
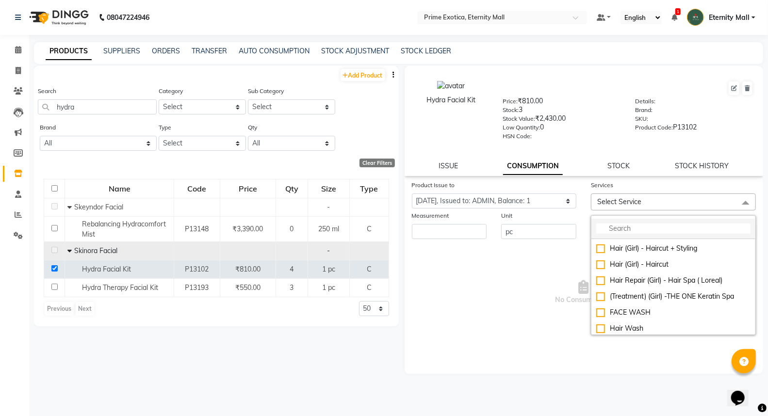
scroll to position [755, 0]
click at [654, 203] on span "Select Service" at bounding box center [673, 202] width 165 height 17
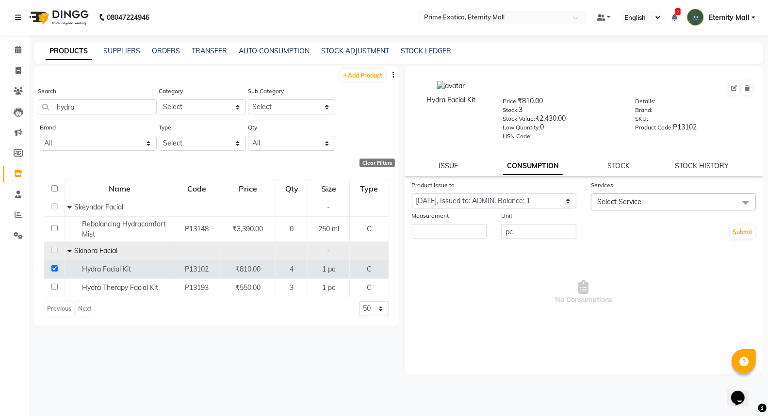
click at [619, 199] on span "Select Service" at bounding box center [619, 202] width 44 height 9
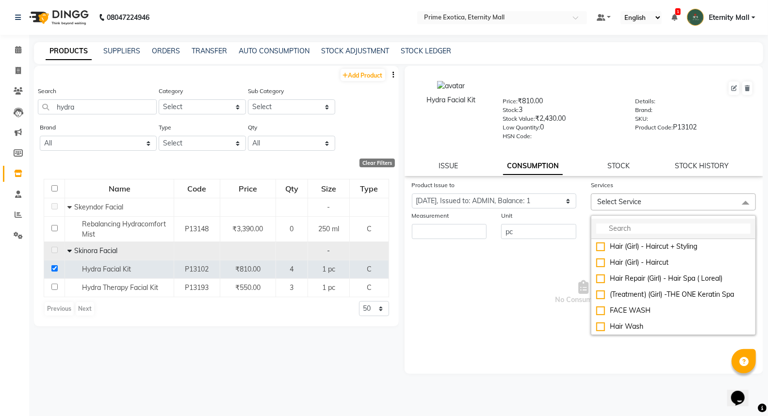
click at [617, 231] on input "multiselect-search" at bounding box center [673, 229] width 154 height 10
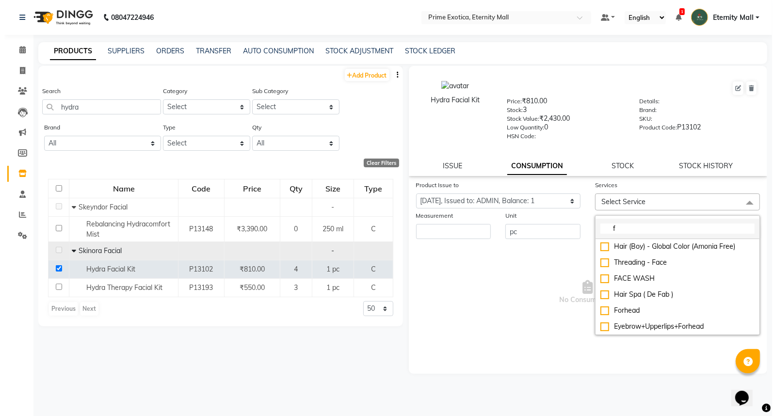
scroll to position [0, 0]
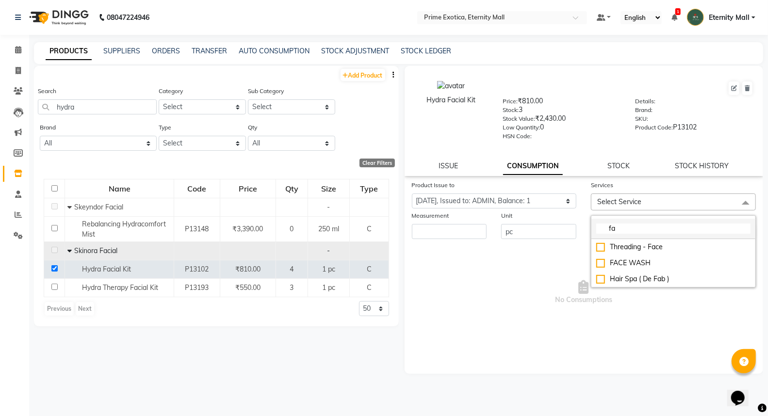
type input "f"
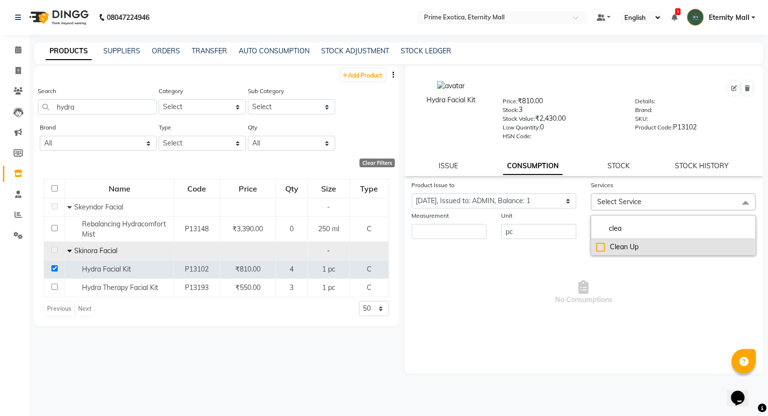
type input "clea"
click at [598, 245] on div "Clean Up" at bounding box center [673, 247] width 154 height 10
checkbox input "true"
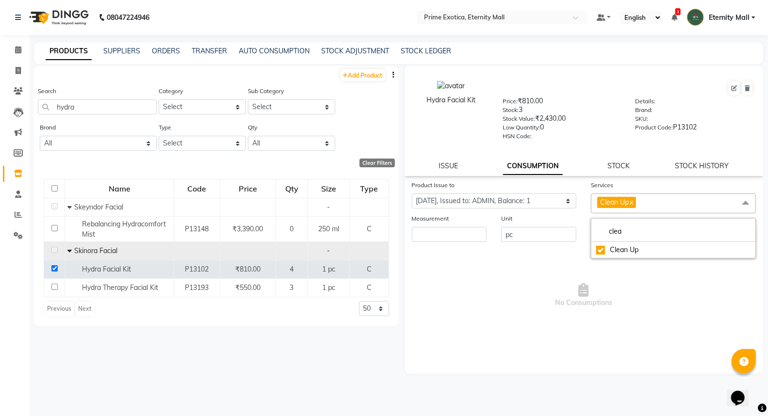
click at [738, 207] on span at bounding box center [745, 203] width 19 height 18
click at [743, 203] on span at bounding box center [745, 203] width 19 height 18
click at [670, 227] on input "clea" at bounding box center [673, 232] width 154 height 10
type input "c"
type input "f"
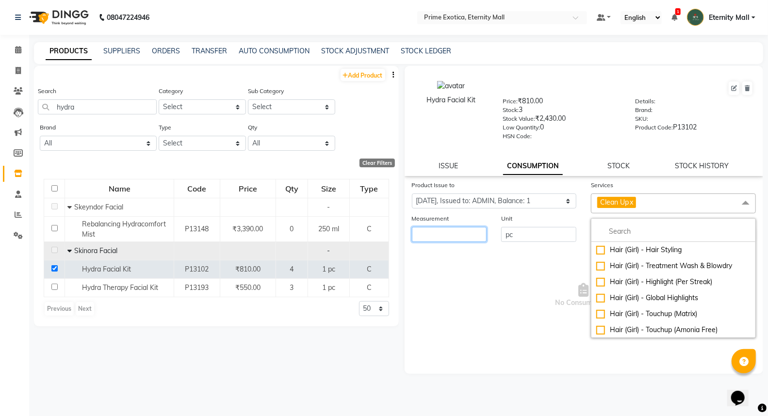
click at [469, 231] on input "number" at bounding box center [449, 234] width 75 height 15
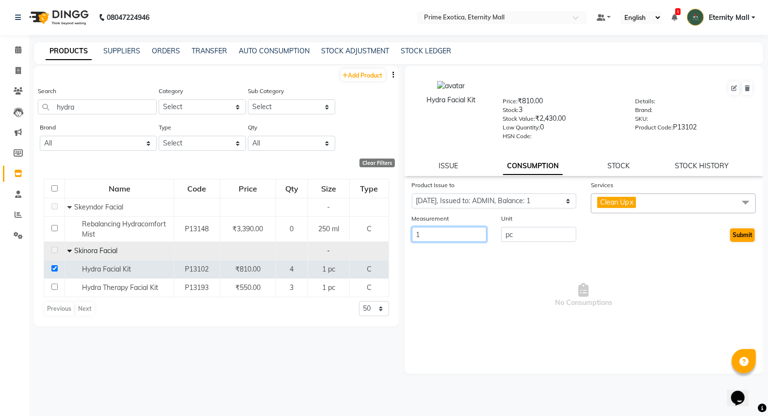
type input "1"
click at [740, 238] on button "Submit" at bounding box center [742, 236] width 25 height 14
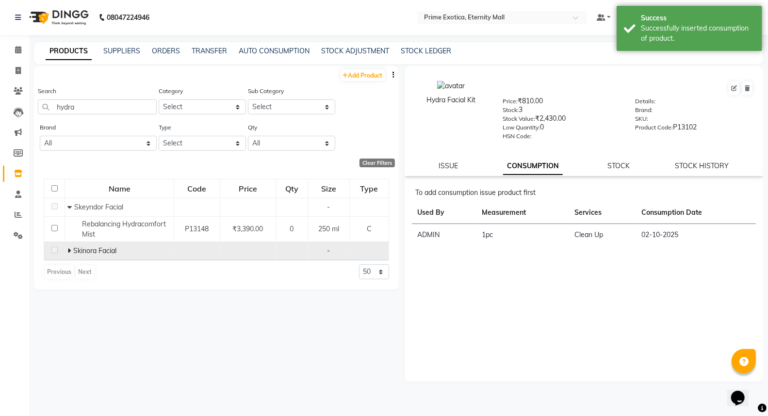
click at [70, 250] on icon at bounding box center [68, 250] width 3 height 7
click at [17, 49] on icon at bounding box center [18, 49] width 6 height 7
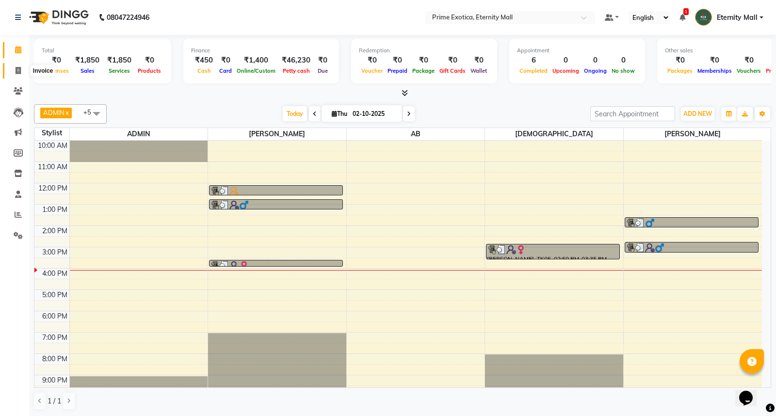
click at [21, 68] on span at bounding box center [18, 71] width 17 height 11
select select "service"
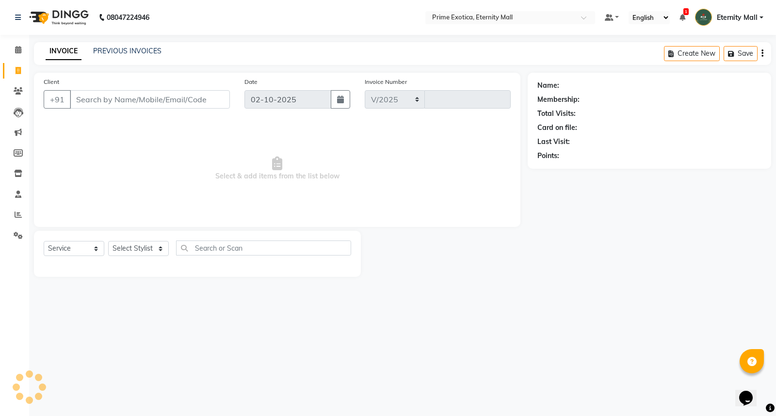
select select "5774"
type input "3882"
click at [123, 98] on input "Client" at bounding box center [150, 99] width 160 height 18
type input "3"
type input "93221872666"
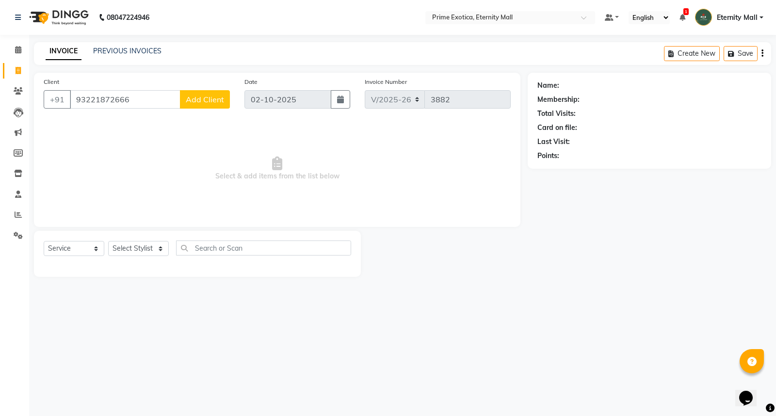
click at [210, 100] on span "Add Client" at bounding box center [205, 100] width 38 height 10
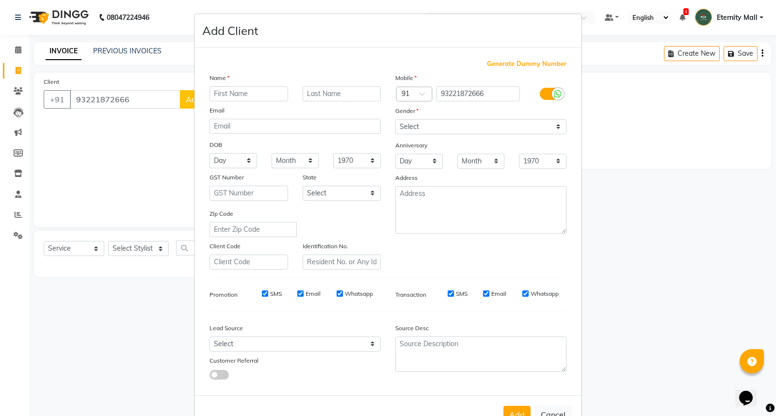
click at [221, 96] on input "text" at bounding box center [249, 93] width 79 height 15
type input "n"
click at [229, 94] on input "ni" at bounding box center [249, 93] width 79 height 15
click at [257, 99] on input "ni" at bounding box center [249, 93] width 79 height 15
type input "ni"
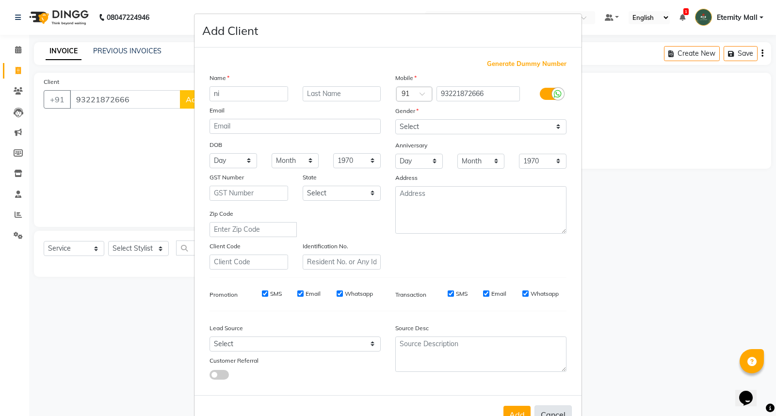
click at [548, 413] on button "Cancel" at bounding box center [553, 415] width 37 height 18
select select
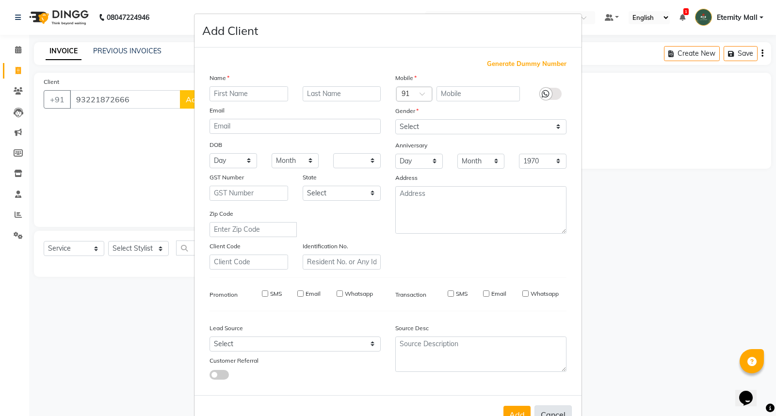
select select
checkbox input "false"
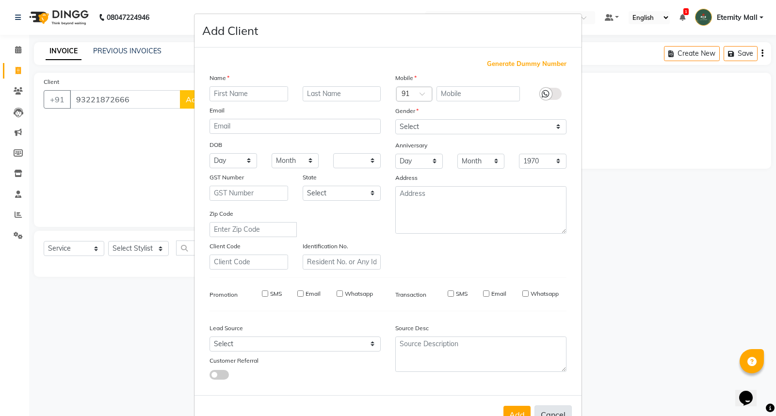
checkbox input "false"
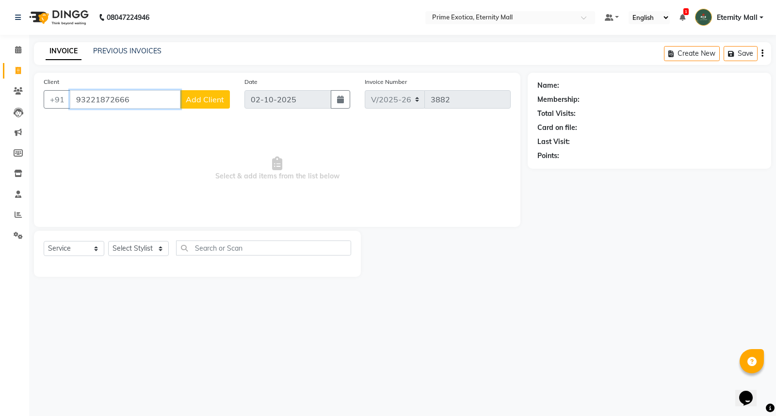
drag, startPoint x: 134, startPoint y: 98, endPoint x: 78, endPoint y: 96, distance: 56.3
click at [78, 96] on input "93221872666" at bounding box center [125, 99] width 111 height 18
click at [18, 55] on span at bounding box center [18, 50] width 17 height 11
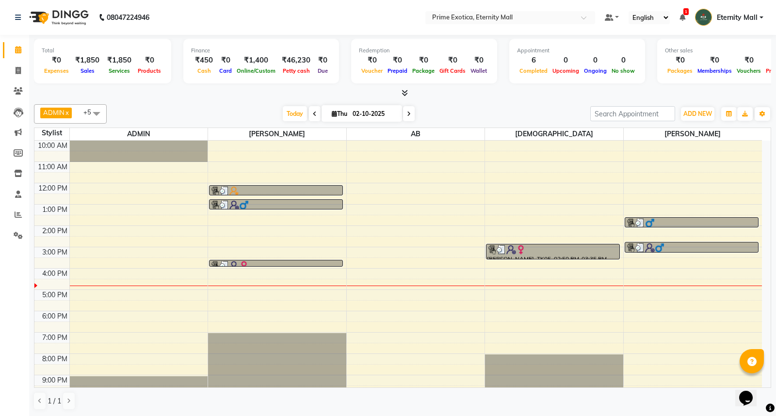
click at [14, 80] on li "Invoice" at bounding box center [14, 71] width 29 height 21
click at [18, 77] on link "Invoice" at bounding box center [14, 71] width 23 height 16
select select "service"
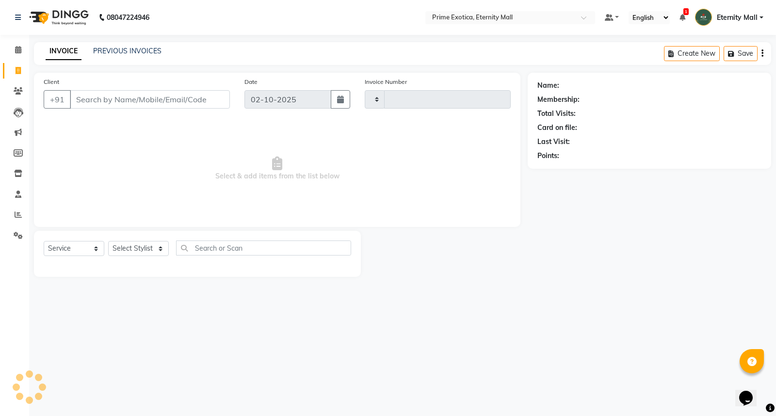
type input "3882"
select select "5774"
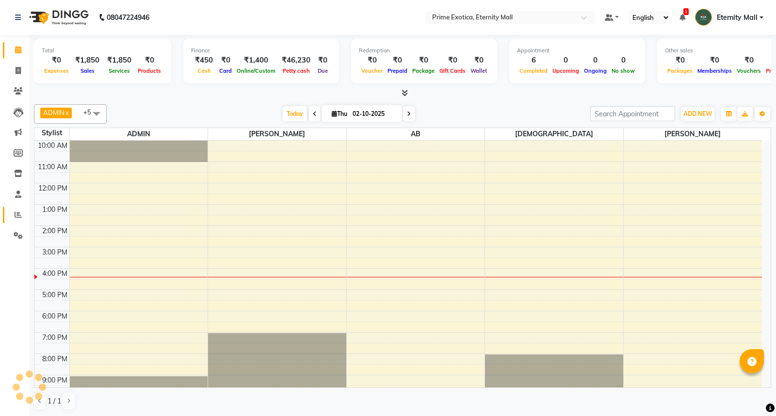
click at [15, 214] on icon at bounding box center [18, 214] width 7 height 7
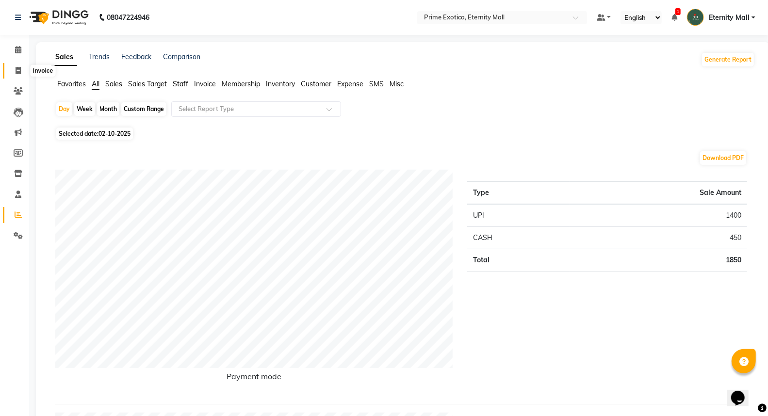
click at [19, 68] on icon at bounding box center [18, 70] width 5 height 7
select select "service"
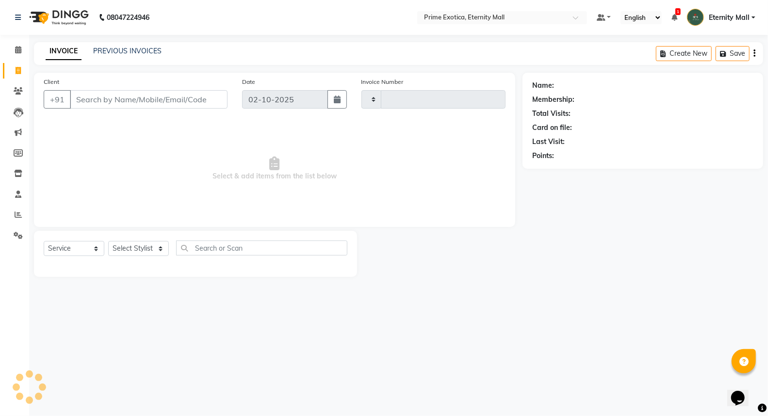
type input "3882"
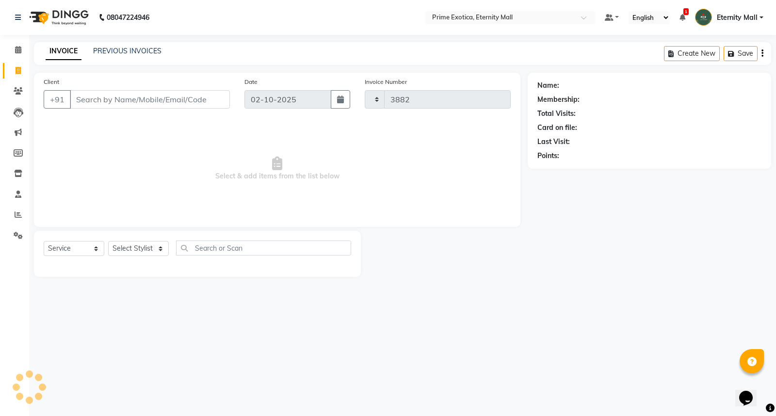
select select "5774"
click at [141, 245] on select "Select Stylist AB ADMIN ajay vikram lakshane Isha [PERSON_NAME] [PERSON_NAME]" at bounding box center [138, 248] width 61 height 15
select select "36457"
click at [108, 242] on select "Select Stylist AB ADMIN ajay vikram lakshane Isha [PERSON_NAME] [PERSON_NAME]" at bounding box center [138, 248] width 61 height 15
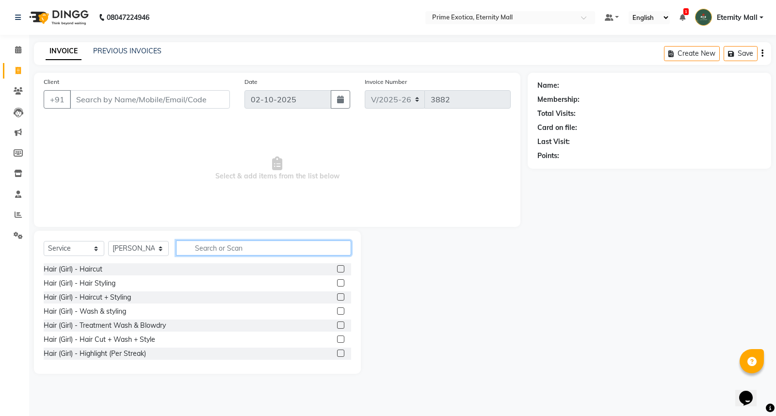
click at [294, 246] on input "text" at bounding box center [263, 248] width 175 height 15
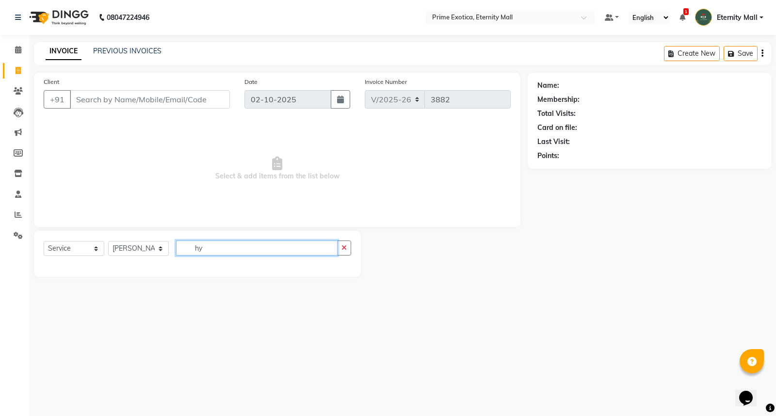
type input "h"
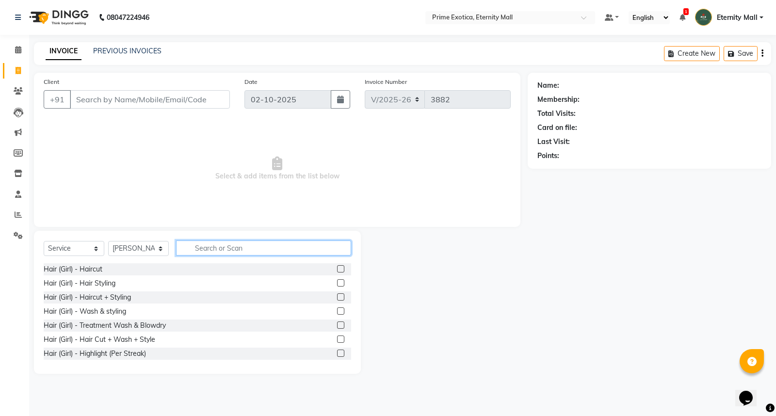
type input "d"
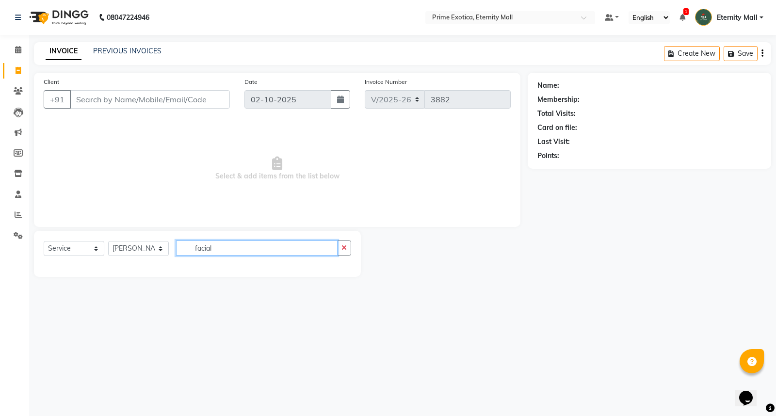
type input "facial"
click at [88, 244] on select "Select Service Product Membership Package Voucher Prepaid Gift Card" at bounding box center [74, 248] width 61 height 15
click at [44, 242] on select "Select Service Product Membership Package Voucher Prepaid Gift Card" at bounding box center [74, 248] width 61 height 15
click at [347, 250] on button "button" at bounding box center [344, 248] width 14 height 15
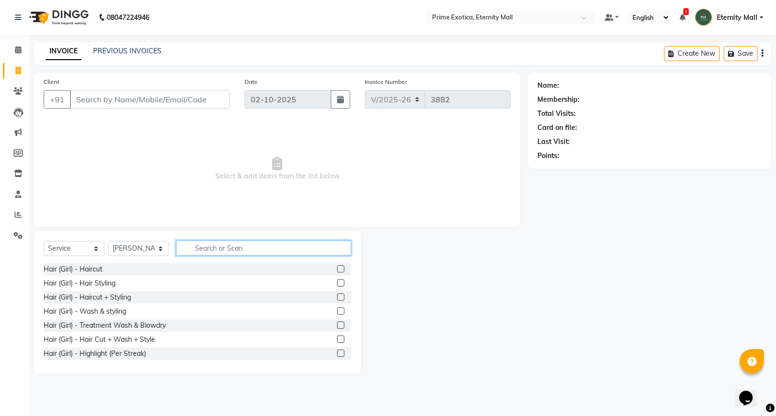
click at [284, 252] on input "text" at bounding box center [263, 248] width 175 height 15
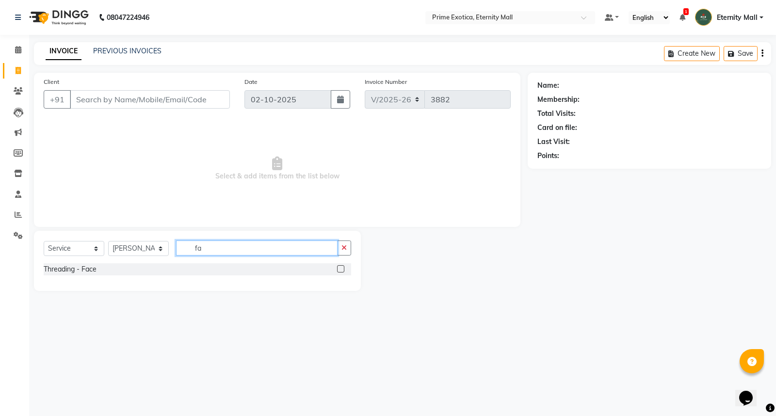
type input "f"
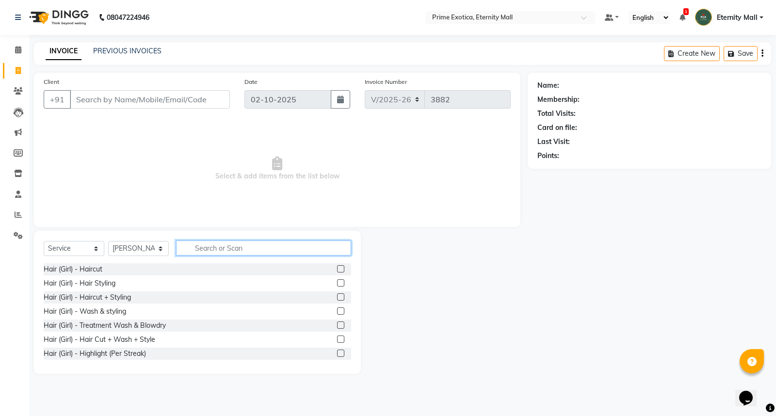
click at [190, 243] on input "text" at bounding box center [263, 248] width 175 height 15
click at [208, 250] on input "text" at bounding box center [263, 248] width 175 height 15
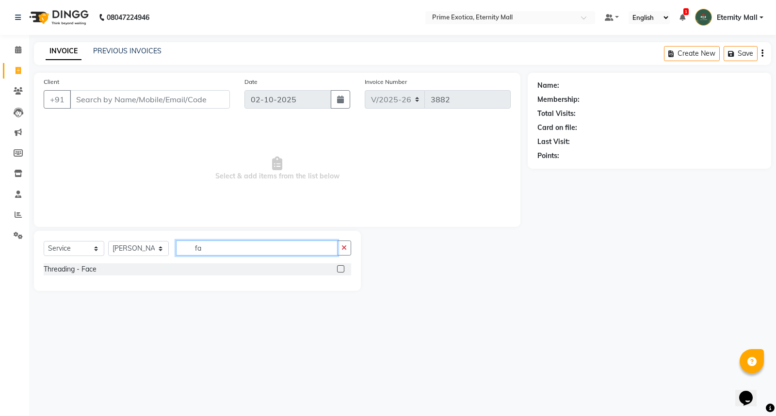
type input "f"
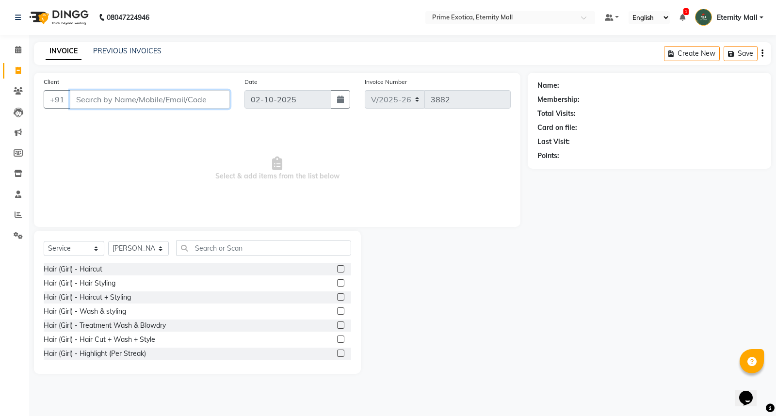
click at [210, 98] on input "Client" at bounding box center [150, 99] width 160 height 18
click at [246, 244] on input "text" at bounding box center [263, 248] width 175 height 15
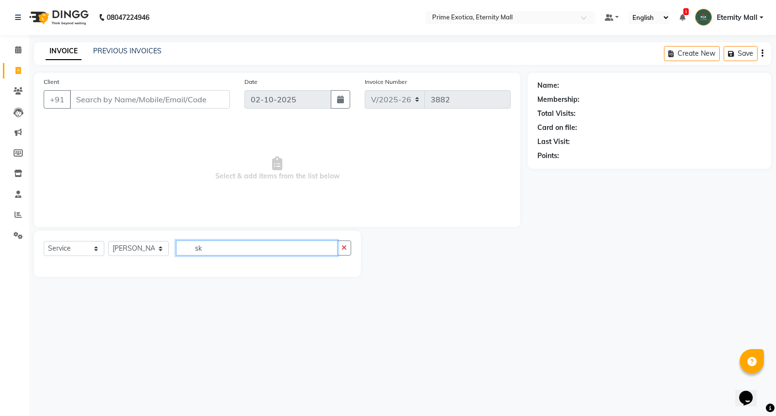
type input "s"
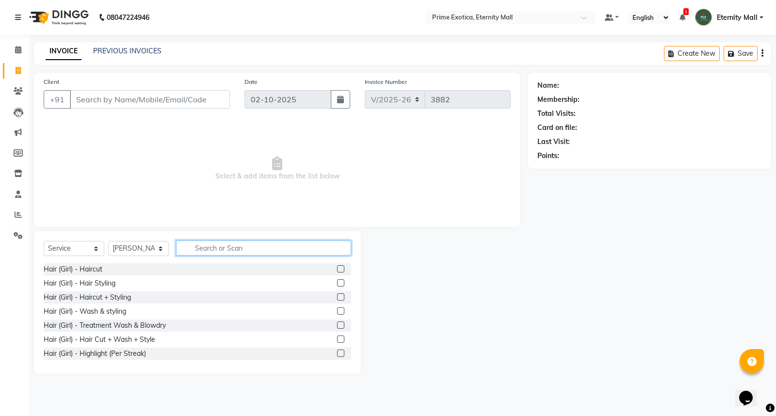
click at [267, 251] on input "text" at bounding box center [263, 248] width 175 height 15
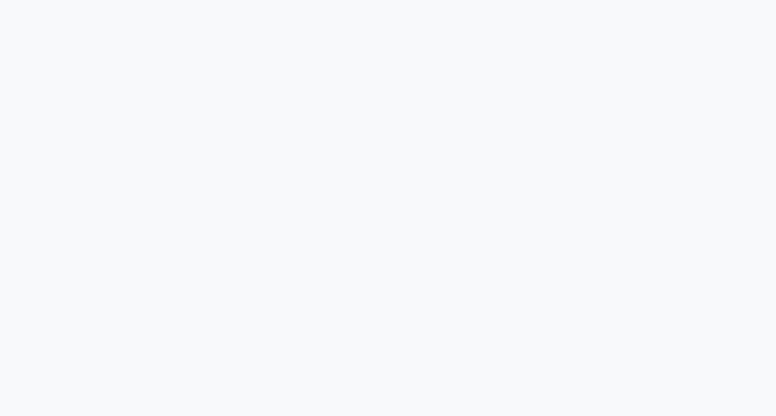
select select "service"
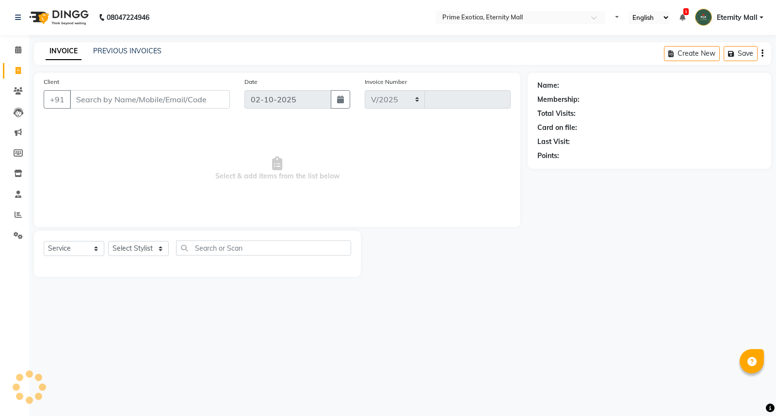
select select "en"
select select "5774"
type input "3882"
click at [165, 258] on div "Select Service Product Membership Package Voucher Prepaid Gift Card Select Styl…" at bounding box center [198, 252] width 308 height 23
click at [159, 248] on select "Select Stylist AB ADMIN ajay vikram lakshane Isha [PERSON_NAME] [PERSON_NAME]" at bounding box center [138, 248] width 61 height 15
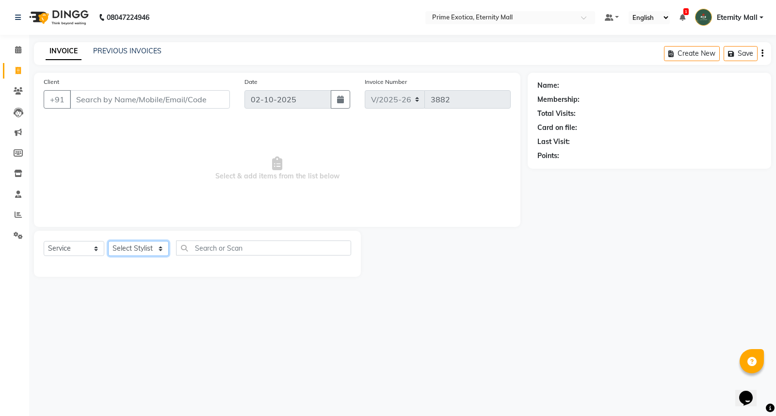
select select "36457"
click at [108, 242] on select "Select Stylist AB ADMIN ajay vikram lakshane Isha [PERSON_NAME] [PERSON_NAME]" at bounding box center [138, 248] width 61 height 15
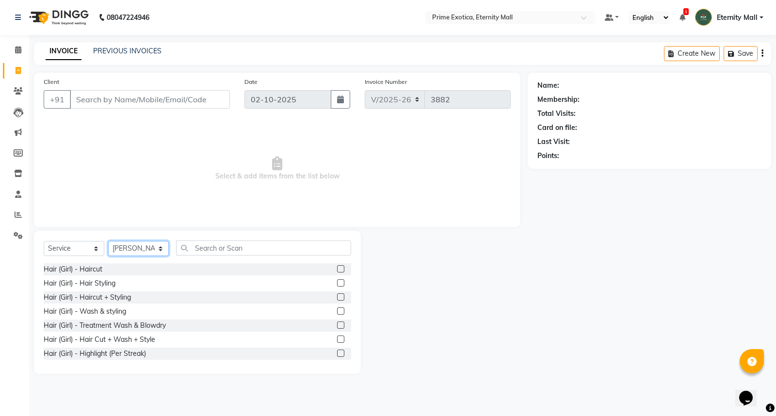
click at [147, 248] on select "Select Stylist AB ADMIN ajay vikram lakshane Isha [PERSON_NAME] [PERSON_NAME]" at bounding box center [138, 248] width 61 height 15
click at [243, 245] on input "text" at bounding box center [263, 248] width 175 height 15
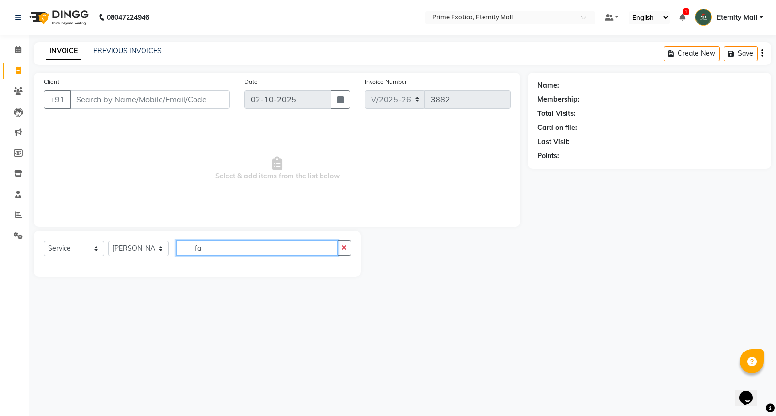
type input "f"
type input "s"
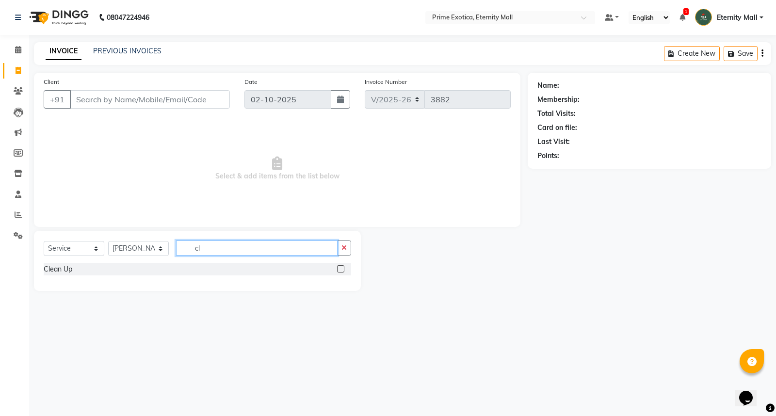
type input "cl"
click at [148, 245] on select "Select Stylist AB ADMIN ajay vikram lakshane Isha [PERSON_NAME] [PERSON_NAME]" at bounding box center [138, 248] width 61 height 15
select select "66509"
click at [108, 242] on select "Select Stylist AB ADMIN ajay vikram lakshane Isha [PERSON_NAME] [PERSON_NAME]" at bounding box center [138, 248] width 61 height 15
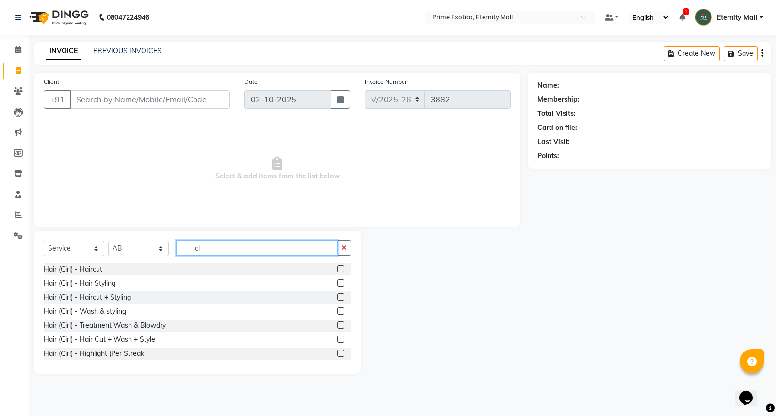
click at [295, 251] on input "cl" at bounding box center [257, 248] width 162 height 15
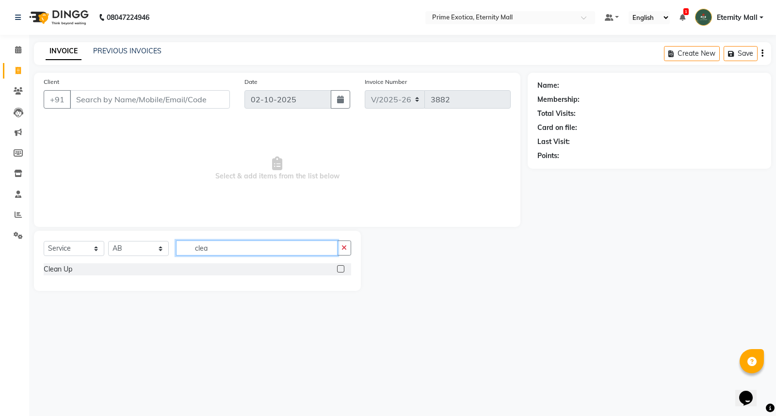
type input "clea"
click at [341, 267] on label at bounding box center [340, 268] width 7 height 7
click at [341, 267] on input "checkbox" at bounding box center [340, 269] width 6 height 6
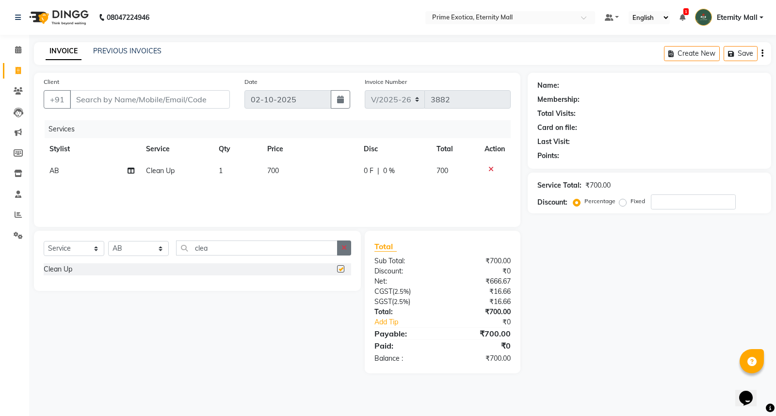
checkbox input "false"
click at [346, 249] on icon "button" at bounding box center [344, 248] width 5 height 7
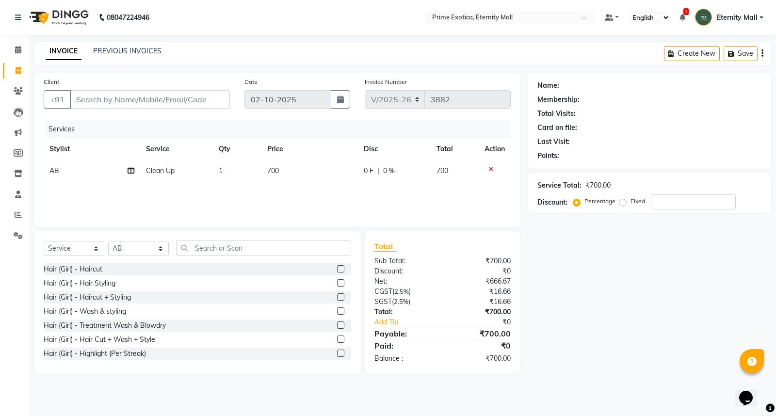
click at [278, 165] on td "700" at bounding box center [310, 171] width 97 height 22
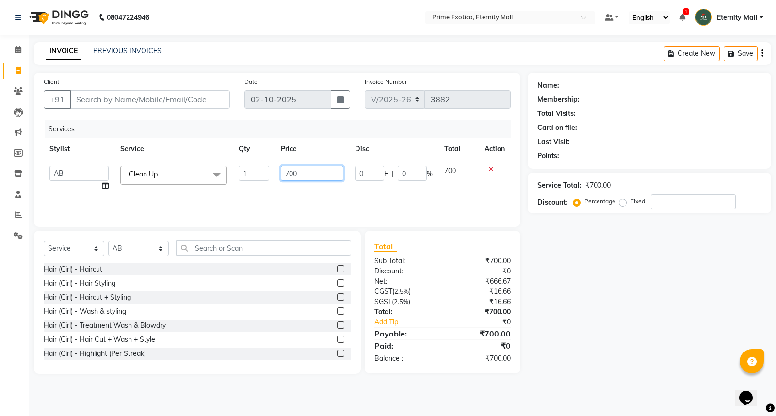
click at [308, 176] on input "700" at bounding box center [312, 173] width 63 height 15
type input "7"
type input "100"
click at [270, 263] on div "Select Service Product Membership Package Voucher Prepaid Gift Card Select Styl…" at bounding box center [198, 252] width 308 height 23
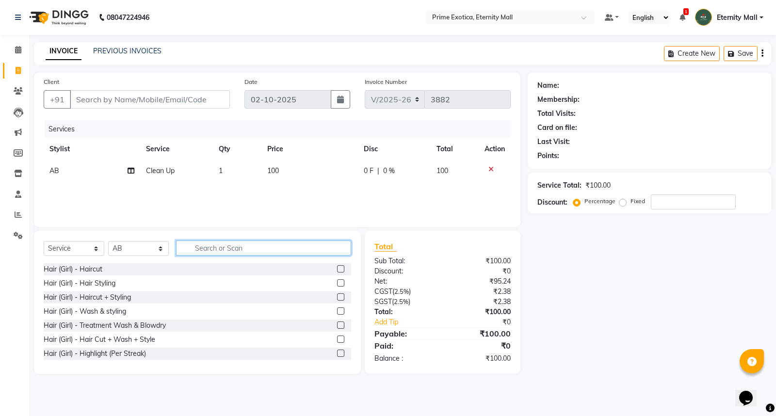
click at [270, 243] on input "text" at bounding box center [263, 248] width 175 height 15
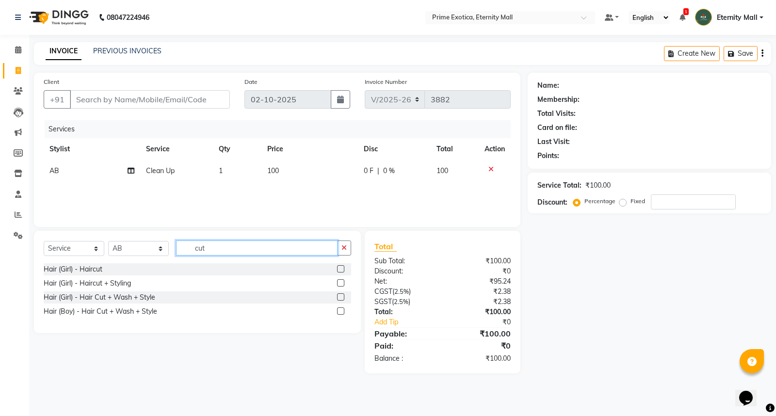
type input "cut"
click at [341, 311] on label at bounding box center [340, 311] width 7 height 7
click at [341, 311] on input "checkbox" at bounding box center [340, 312] width 6 height 6
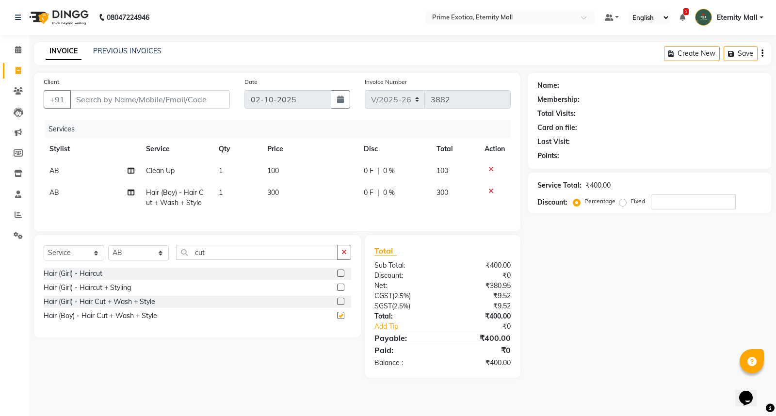
checkbox input "false"
click at [269, 255] on input "cut" at bounding box center [257, 252] width 162 height 15
type input "c"
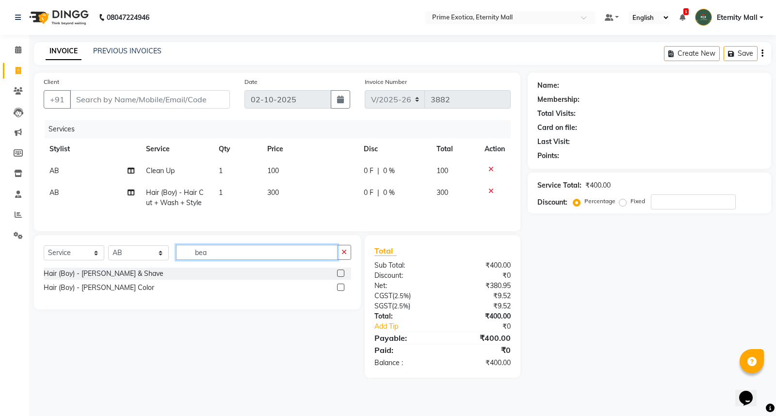
type input "bea"
click at [339, 277] on label at bounding box center [340, 273] width 7 height 7
click at [339, 277] on input "checkbox" at bounding box center [340, 274] width 6 height 6
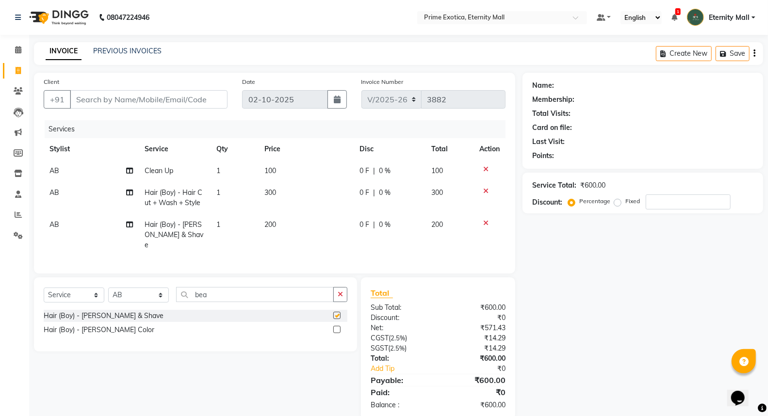
checkbox input "false"
click at [339, 291] on icon "button" at bounding box center [340, 294] width 5 height 7
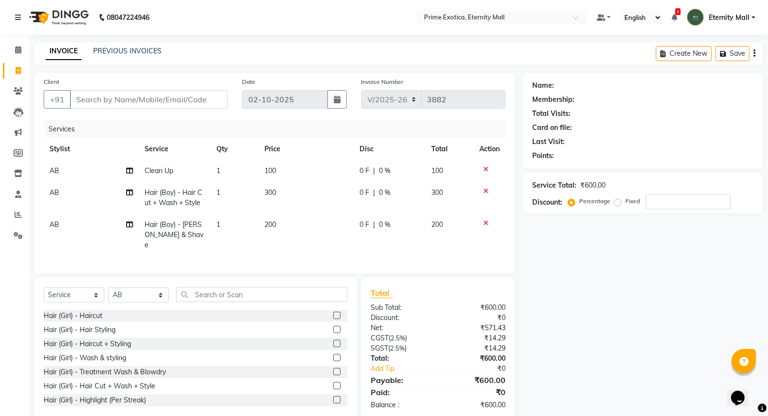
click at [278, 170] on td "100" at bounding box center [306, 171] width 95 height 22
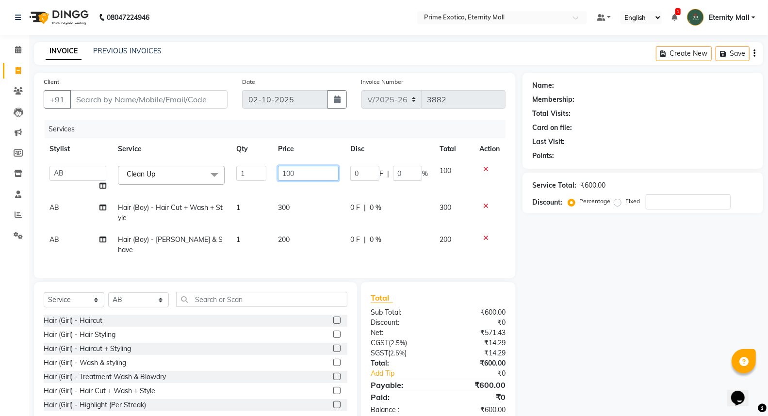
click at [311, 174] on input "100" at bounding box center [308, 173] width 61 height 15
type input "1000"
click at [661, 272] on div "Name: Membership: Total Visits: Card on file: Last Visit: Points: Service Total…" at bounding box center [647, 249] width 248 height 353
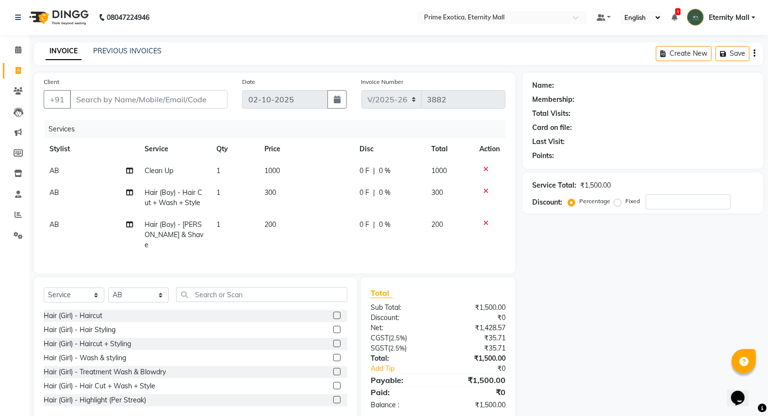
drag, startPoint x: 601, startPoint y: 306, endPoint x: 574, endPoint y: 287, distance: 33.0
click at [599, 306] on div "Name: Membership: Total Visits: Card on file: Last Visit: Points: Service Total…" at bounding box center [647, 247] width 248 height 348
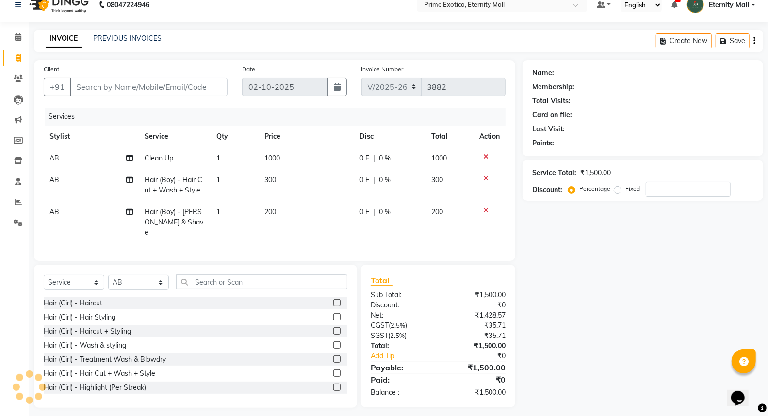
scroll to position [16, 0]
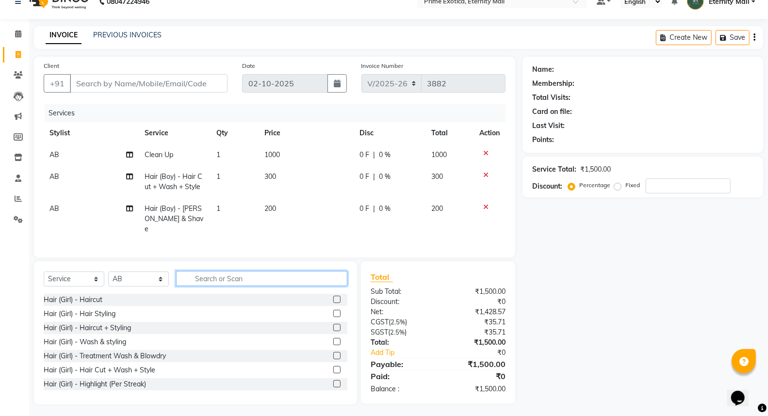
click at [285, 278] on input "text" at bounding box center [261, 278] width 171 height 15
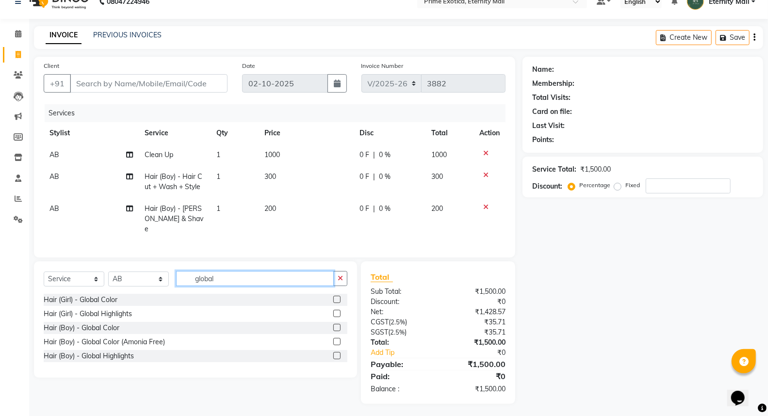
type input "global"
click at [337, 324] on label at bounding box center [336, 327] width 7 height 7
click at [337, 325] on input "checkbox" at bounding box center [336, 328] width 6 height 6
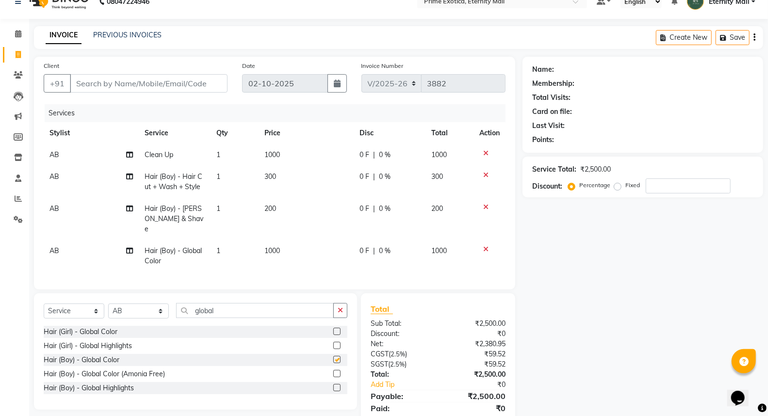
checkbox input "false"
click at [264, 247] on span "1000" at bounding box center [272, 251] width 16 height 9
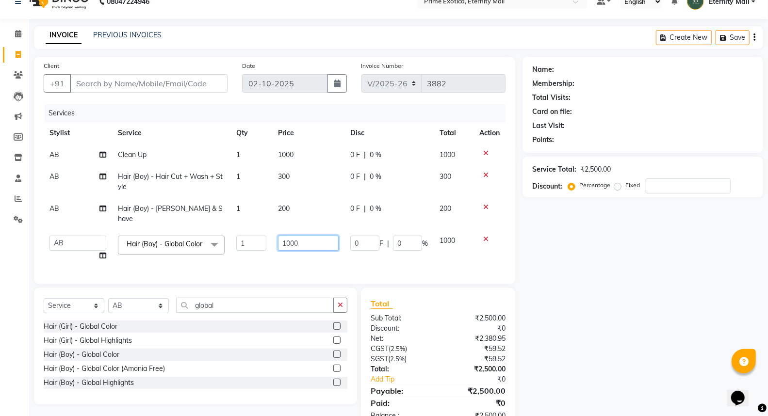
click at [317, 236] on input "1000" at bounding box center [308, 243] width 61 height 15
type input "1"
type input "900"
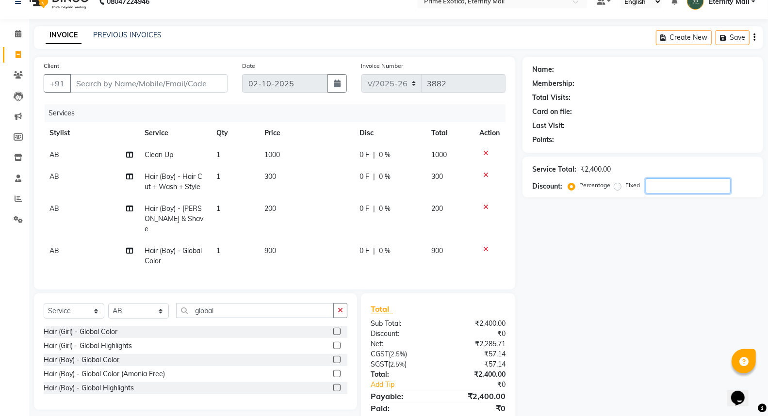
click at [712, 325] on div "Name: Membership: Total Visits: Card on file: Last Visit: Points: Service Total…" at bounding box center [647, 246] width 248 height 379
click at [254, 305] on input "global" at bounding box center [255, 310] width 158 height 15
type input "g"
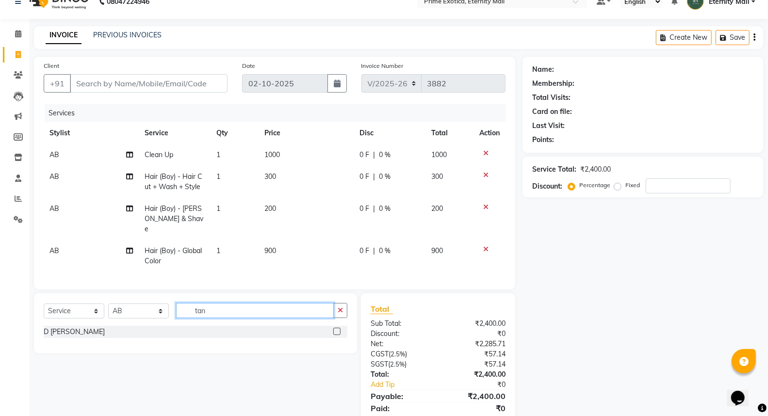
type input "tan"
click at [337, 329] on label at bounding box center [336, 331] width 7 height 7
click at [337, 329] on input "checkbox" at bounding box center [336, 332] width 6 height 6
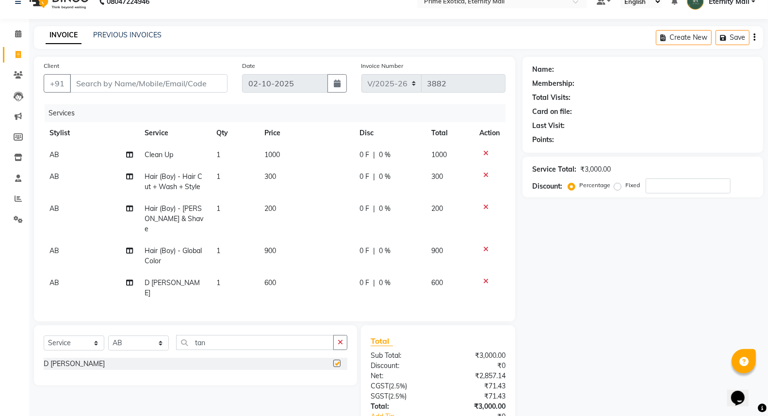
checkbox input "false"
click at [274, 279] on span "600" at bounding box center [270, 283] width 12 height 9
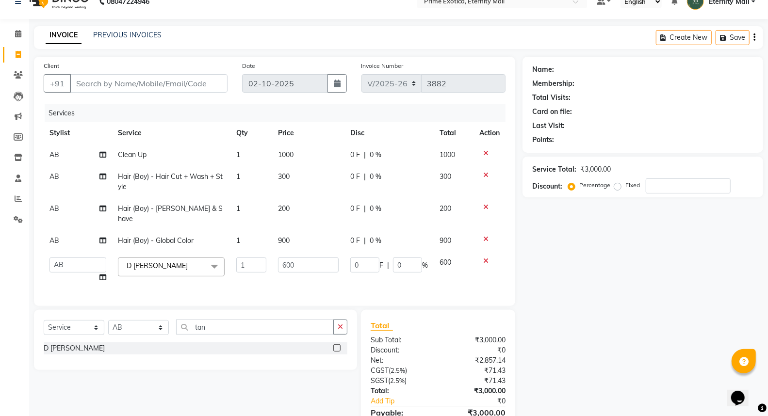
click at [294, 252] on td "600" at bounding box center [308, 270] width 72 height 37
click at [305, 264] on td "600" at bounding box center [308, 270] width 72 height 37
click at [307, 260] on input "600" at bounding box center [308, 265] width 61 height 15
type input "6"
type input "500"
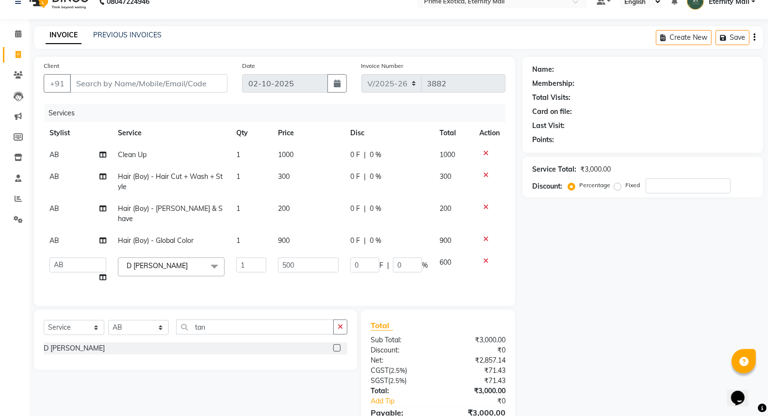
click at [621, 239] on div "Name: Membership: Total Visits: Card on file: Last Visit: Points: Service Total…" at bounding box center [647, 255] width 248 height 396
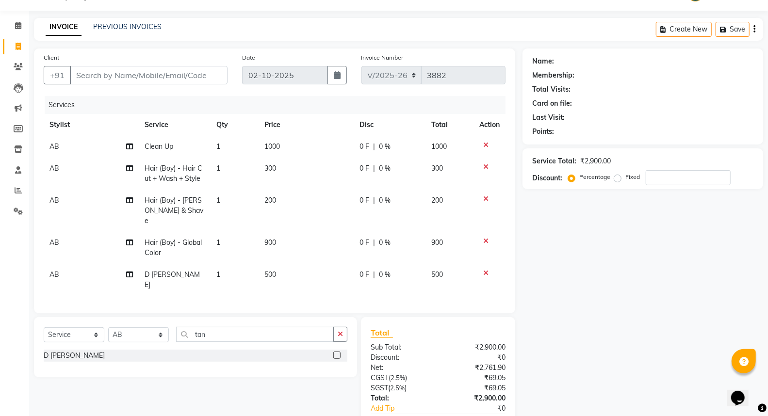
scroll to position [0, 0]
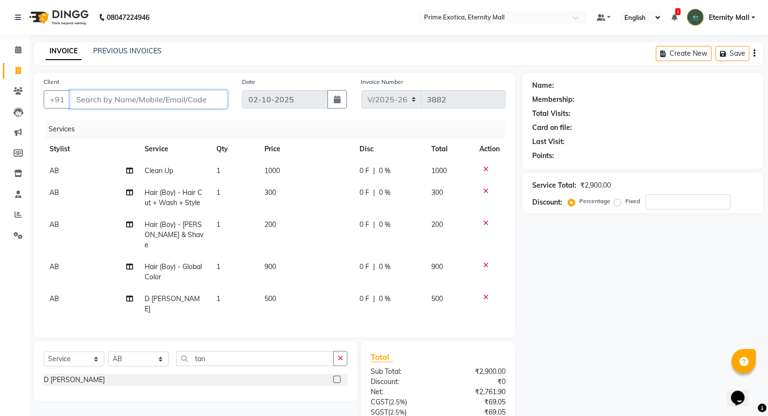
click at [95, 104] on input "Client" at bounding box center [149, 99] width 158 height 18
type input "8"
type input "0"
type input "8954045343"
click at [207, 92] on button "Add Client" at bounding box center [203, 99] width 50 height 18
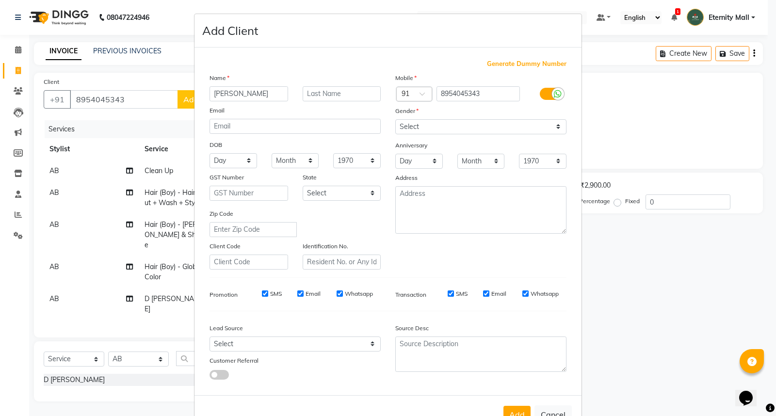
type input "ziyaul"
click at [438, 128] on select "Select Male Female Other Prefer Not To Say" at bounding box center [481, 126] width 171 height 15
select select "male"
click at [396, 119] on select "Select Male Female Other Prefer Not To Say" at bounding box center [481, 126] width 171 height 15
click at [513, 414] on button "Add" at bounding box center [517, 414] width 27 height 17
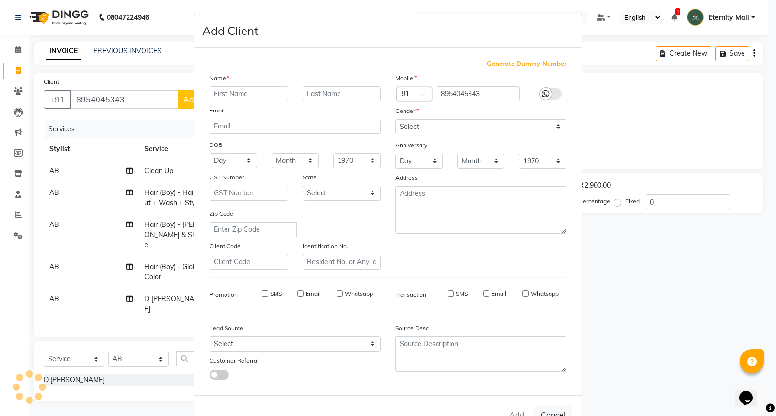
select select
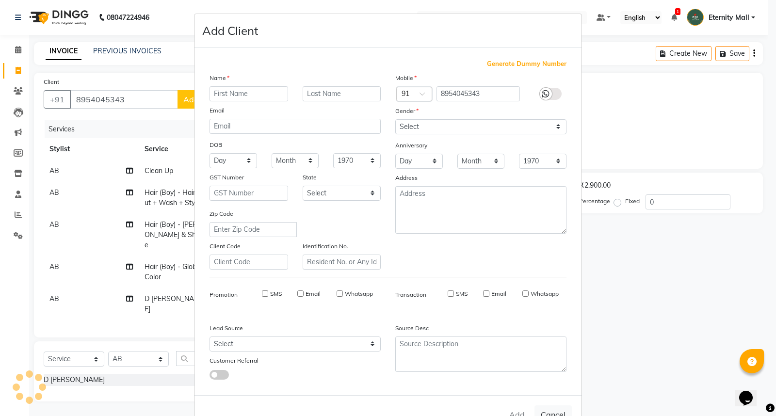
select select
checkbox input "false"
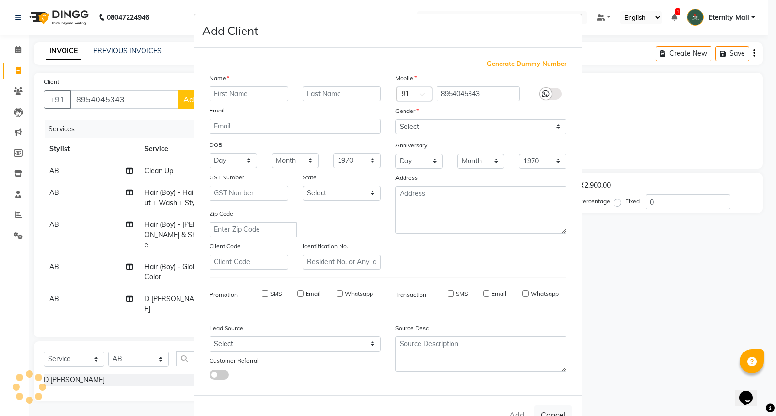
checkbox input "false"
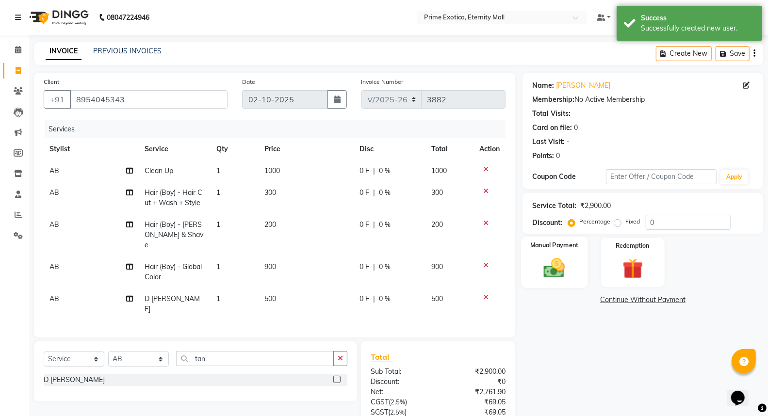
click at [563, 267] on img at bounding box center [554, 268] width 34 height 25
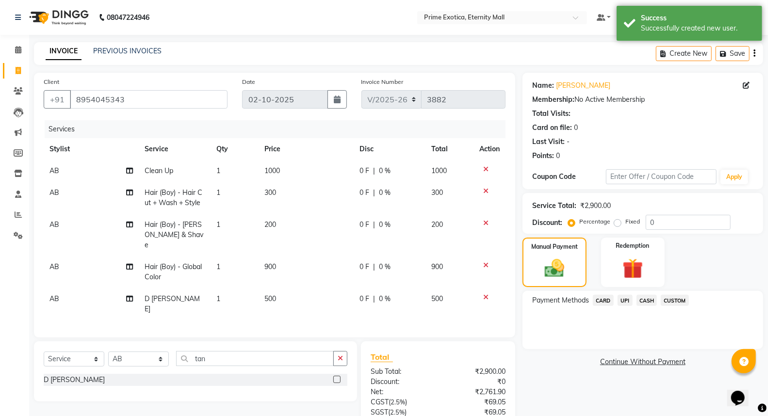
click at [627, 301] on span "UPI" at bounding box center [625, 300] width 15 height 11
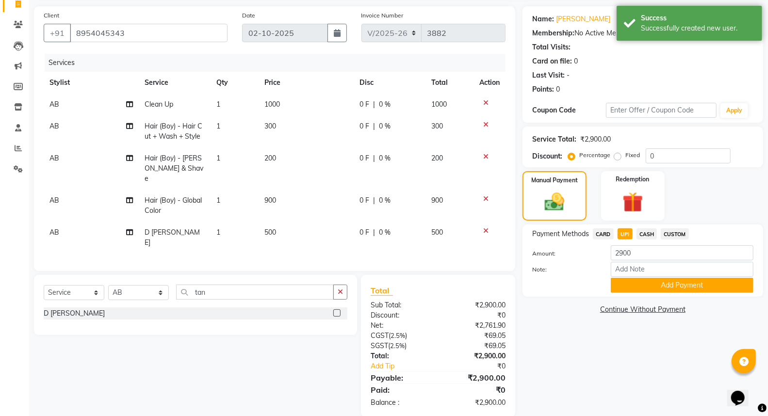
scroll to position [70, 0]
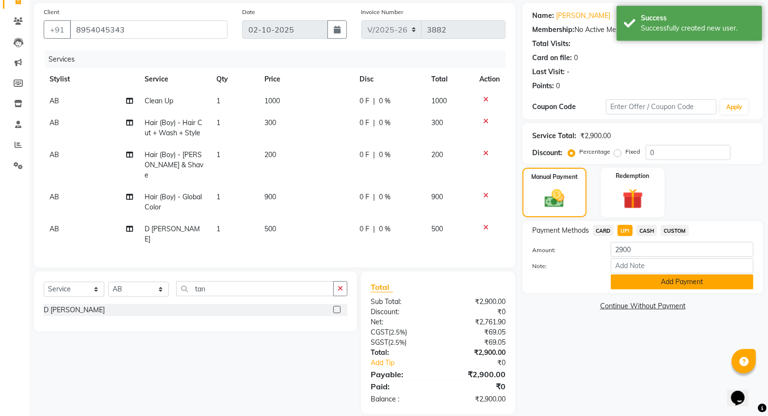
click at [655, 283] on button "Add Payment" at bounding box center [682, 282] width 143 height 15
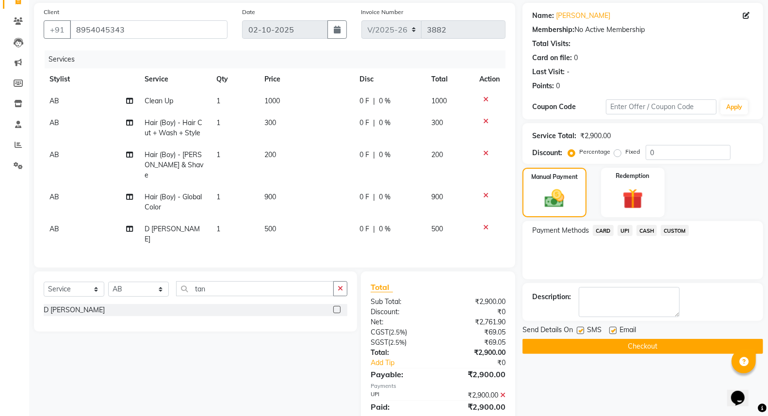
click at [624, 350] on button "Checkout" at bounding box center [643, 346] width 241 height 15
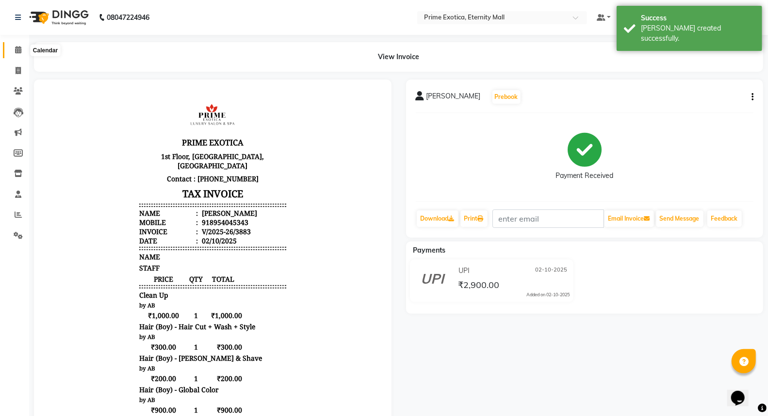
click at [15, 52] on icon at bounding box center [18, 49] width 6 height 7
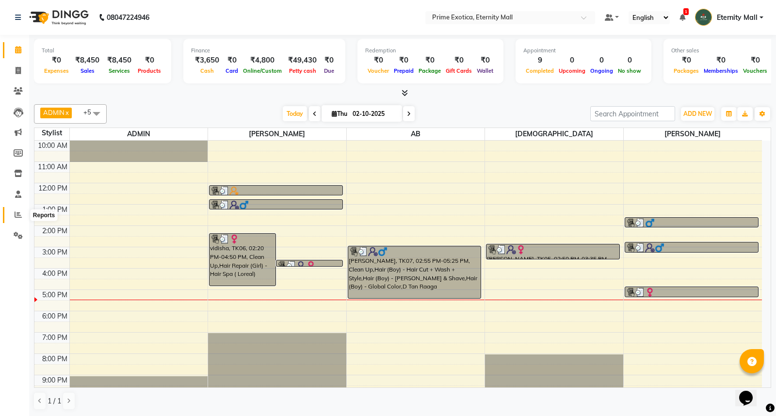
click at [17, 218] on icon at bounding box center [18, 214] width 7 height 7
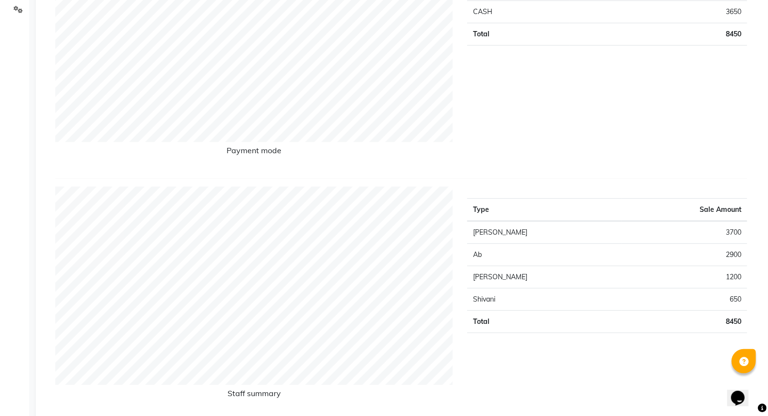
scroll to position [323, 0]
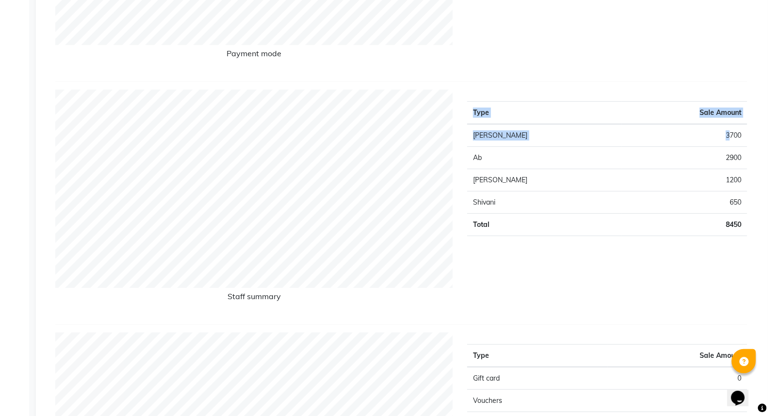
drag, startPoint x: 743, startPoint y: 139, endPoint x: 764, endPoint y: 145, distance: 21.5
click at [737, 138] on td "3700" at bounding box center [684, 135] width 125 height 23
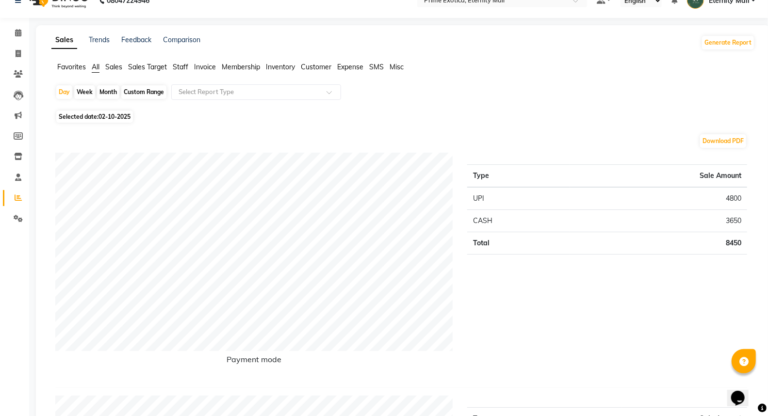
scroll to position [0, 0]
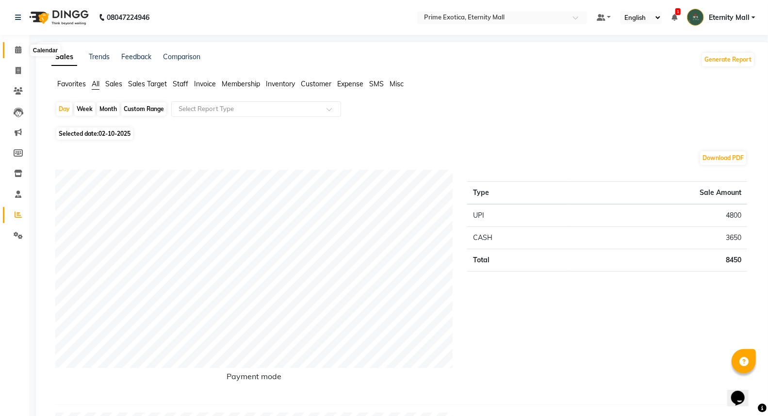
click at [16, 53] on icon at bounding box center [18, 49] width 6 height 7
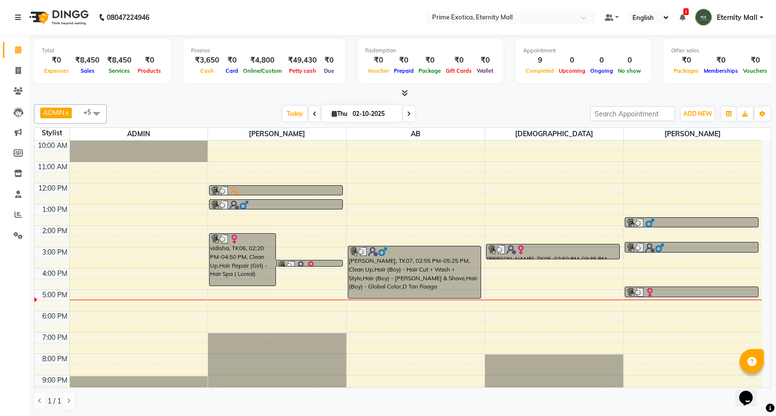
click at [405, 96] on icon at bounding box center [405, 92] width 6 height 7
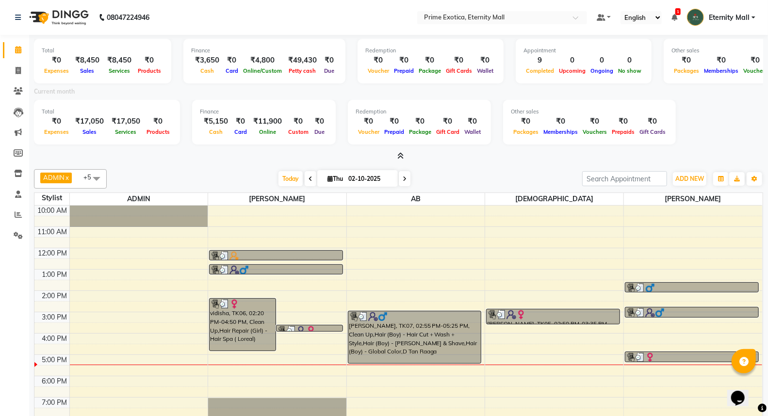
click at [398, 156] on icon at bounding box center [400, 155] width 6 height 7
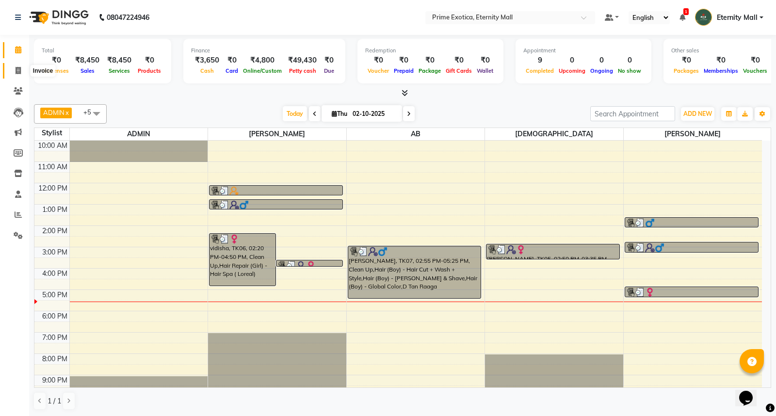
click at [10, 69] on span at bounding box center [18, 71] width 17 height 11
select select "service"
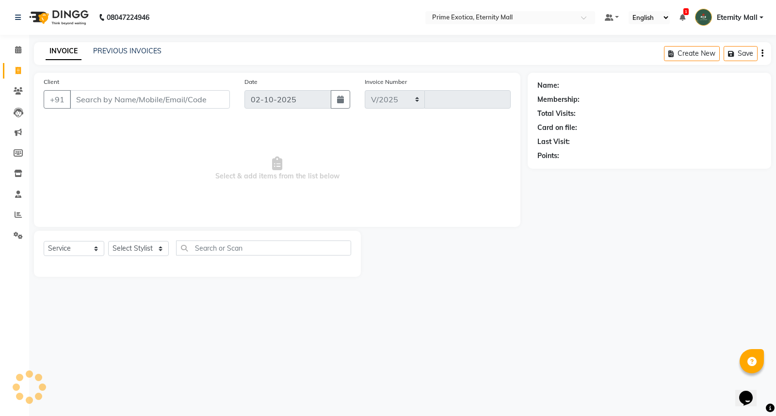
select select "5774"
type input "3884"
click at [131, 244] on select "Select Stylist" at bounding box center [138, 248] width 61 height 15
select select "46181"
click at [108, 242] on select "Select Stylist AB ADMIN ajay vikram lakshane Isha [PERSON_NAME] [PERSON_NAME]" at bounding box center [138, 248] width 61 height 15
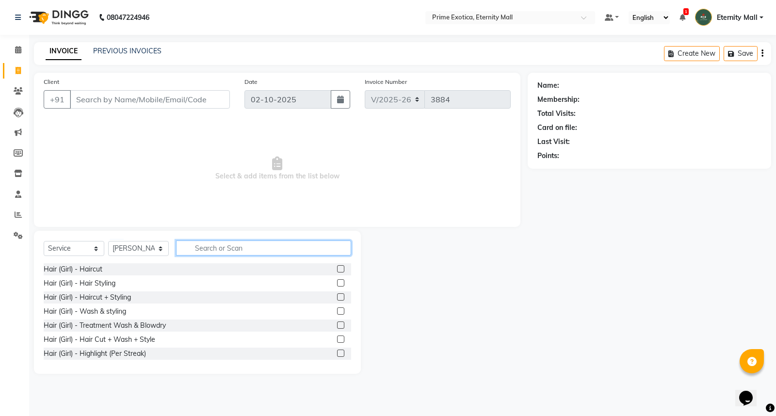
click at [241, 248] on input "text" at bounding box center [263, 248] width 175 height 15
click at [139, 105] on input "Client" at bounding box center [150, 99] width 160 height 18
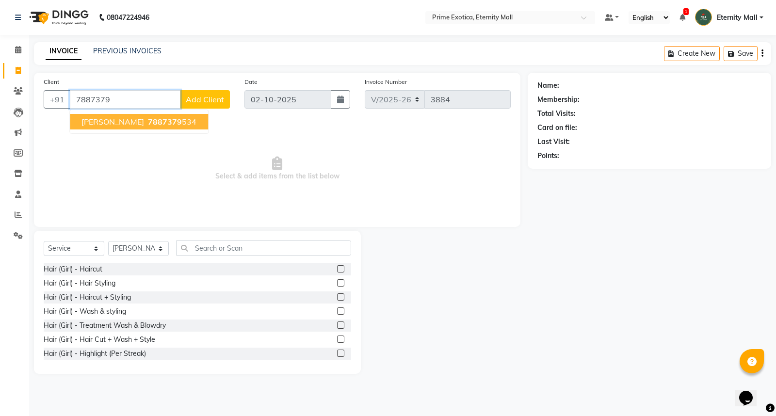
click at [114, 127] on button "PRITI 7887379 534" at bounding box center [139, 122] width 138 height 16
type input "7887379534"
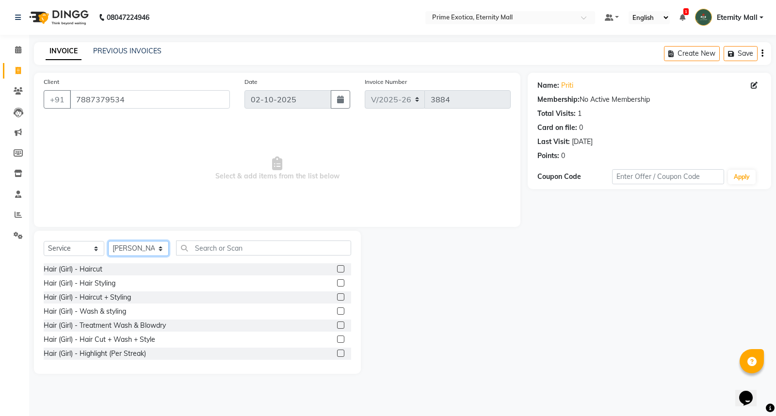
click at [159, 248] on select "Select Stylist AB ADMIN ajay vikram lakshane Isha [PERSON_NAME] [PERSON_NAME]" at bounding box center [138, 248] width 61 height 15
click at [201, 247] on input "text" at bounding box center [263, 248] width 175 height 15
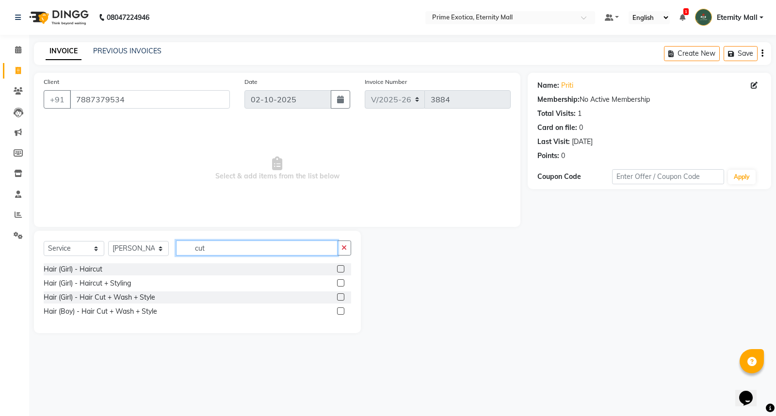
type input "cut"
click at [337, 297] on label at bounding box center [340, 297] width 7 height 7
click at [337, 297] on input "checkbox" at bounding box center [340, 298] width 6 height 6
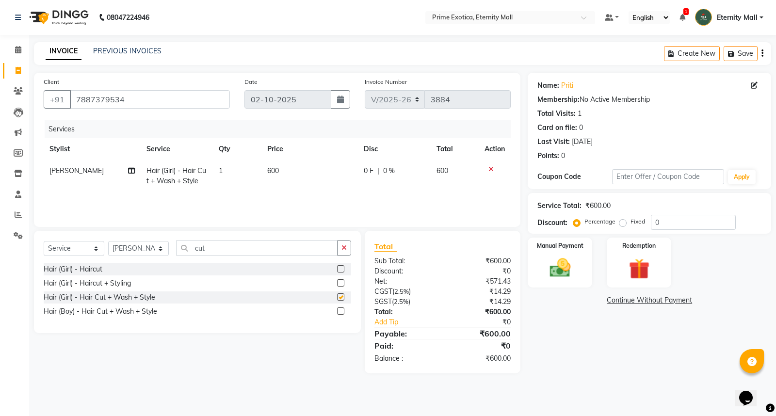
checkbox input "false"
click at [262, 170] on td "600" at bounding box center [310, 176] width 97 height 32
select select "46181"
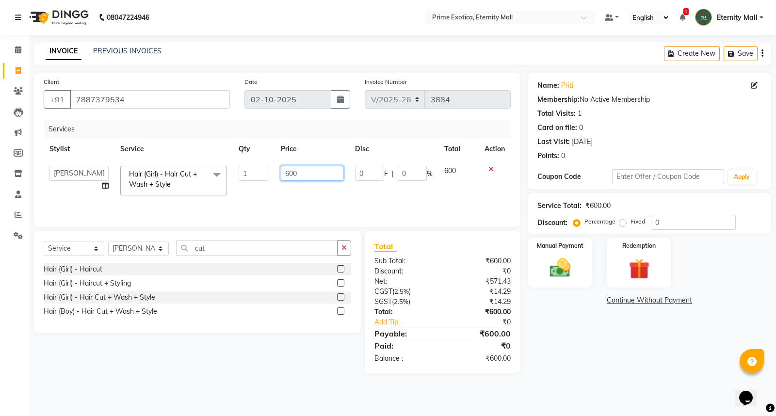
click at [297, 175] on input "600" at bounding box center [312, 173] width 63 height 15
type input "6"
type input "500"
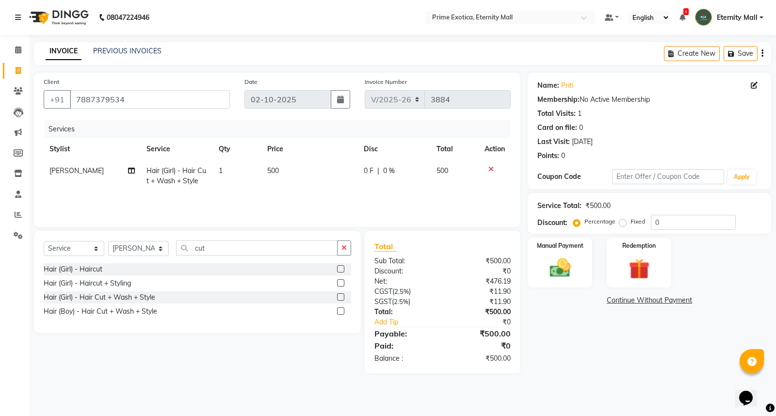
click at [609, 329] on div "Name: Priti Membership: No Active Membership Total Visits: 1 Card on file: 0 La…" at bounding box center [653, 223] width 251 height 301
click at [565, 284] on div "Manual Payment" at bounding box center [560, 263] width 67 height 52
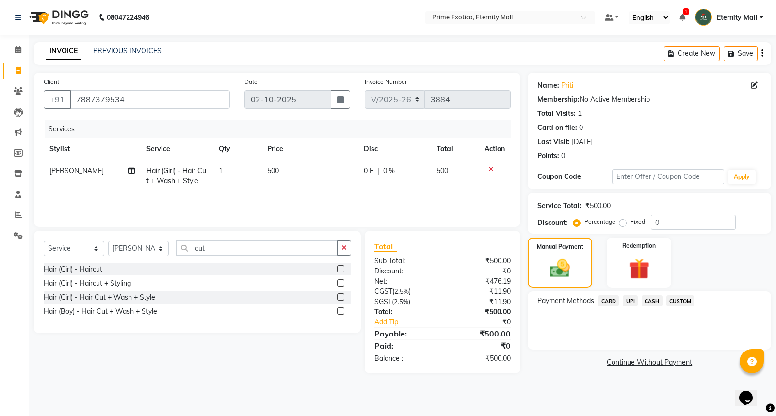
click at [646, 298] on span "CASH" at bounding box center [652, 301] width 21 height 11
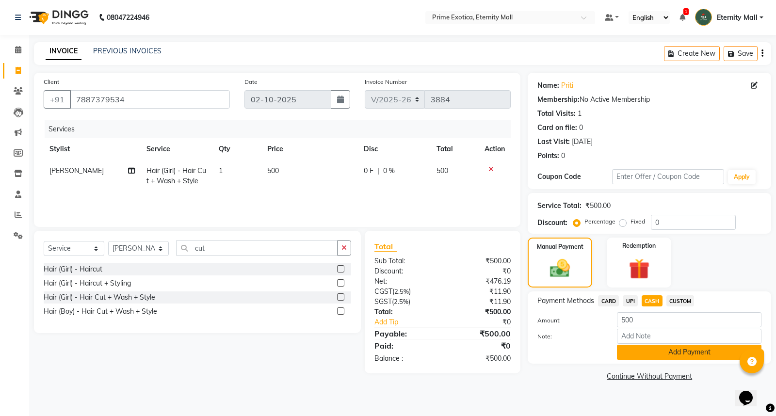
click at [686, 350] on button "Add Payment" at bounding box center [689, 352] width 145 height 15
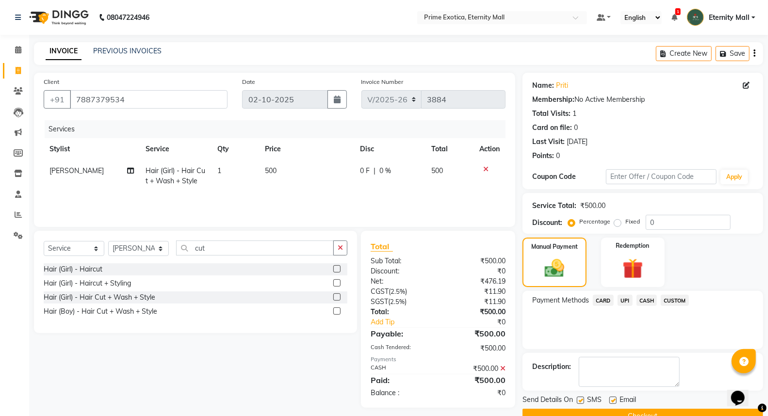
scroll to position [22, 0]
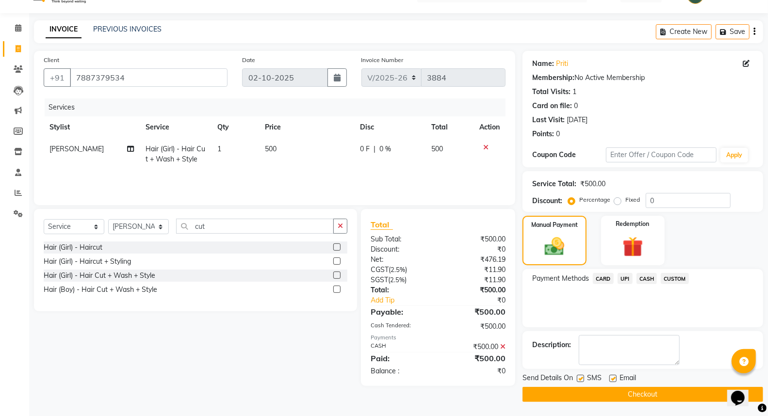
click at [657, 389] on button "Checkout" at bounding box center [643, 394] width 241 height 15
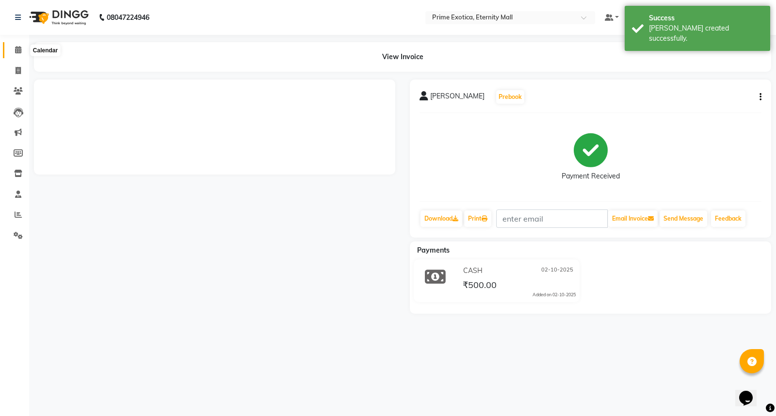
click at [17, 49] on icon at bounding box center [18, 49] width 6 height 7
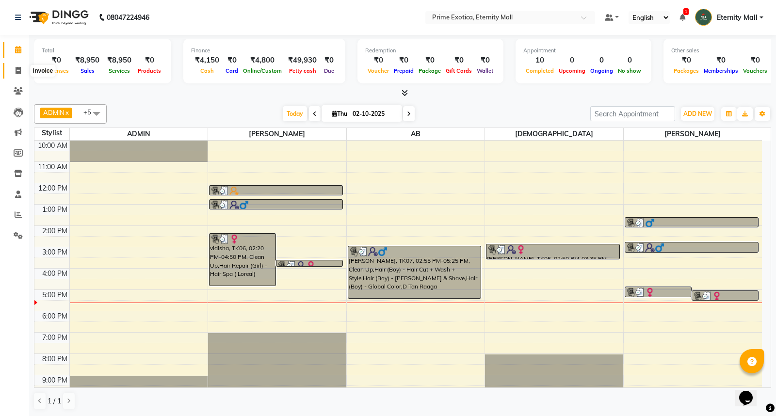
click at [16, 70] on icon at bounding box center [18, 70] width 5 height 7
select select "service"
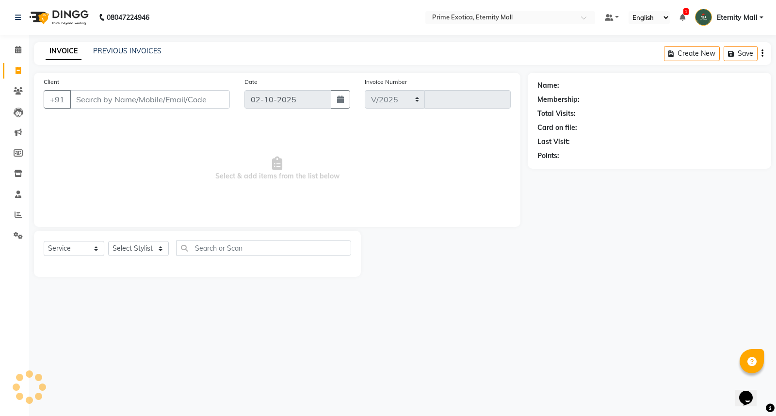
select select "5774"
type input "3885"
click at [27, 210] on div "Client +91 Date 02-10-2025 Invoice Number V/2025 V/2025-26 3885 Select & add it…" at bounding box center [277, 175] width 501 height 204
click at [18, 210] on span at bounding box center [18, 215] width 17 height 11
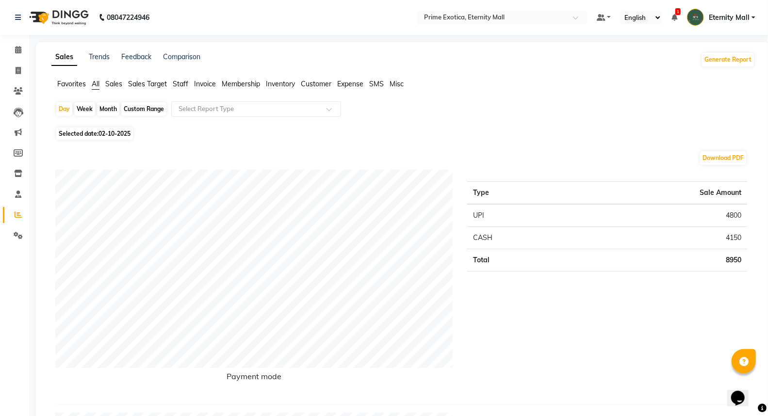
drag, startPoint x: 76, startPoint y: 133, endPoint x: 85, endPoint y: 142, distance: 12.4
click at [76, 134] on span "Selected date: 02-10-2025" at bounding box center [94, 134] width 77 height 12
select select "10"
select select "2025"
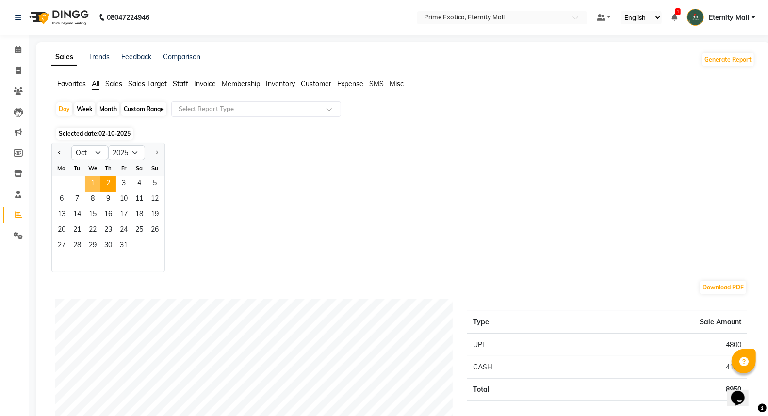
click at [91, 182] on span "1" at bounding box center [93, 185] width 16 height 16
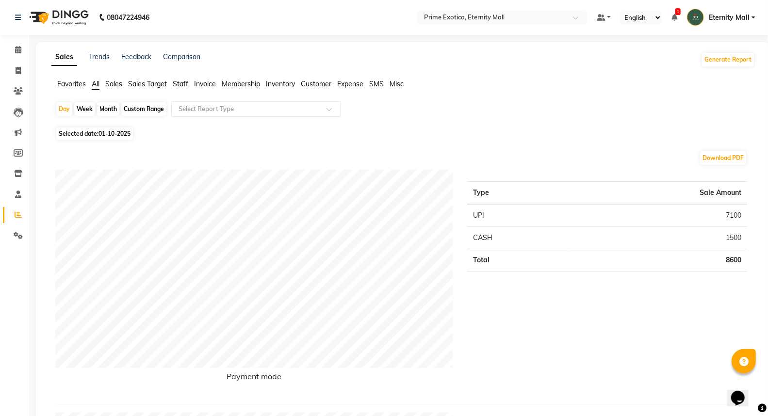
click at [250, 104] on input "text" at bounding box center [247, 109] width 140 height 10
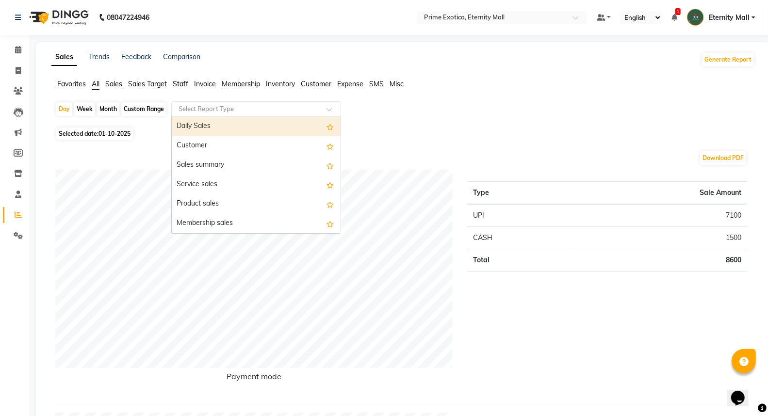
click at [182, 83] on span "Staff" at bounding box center [181, 84] width 16 height 9
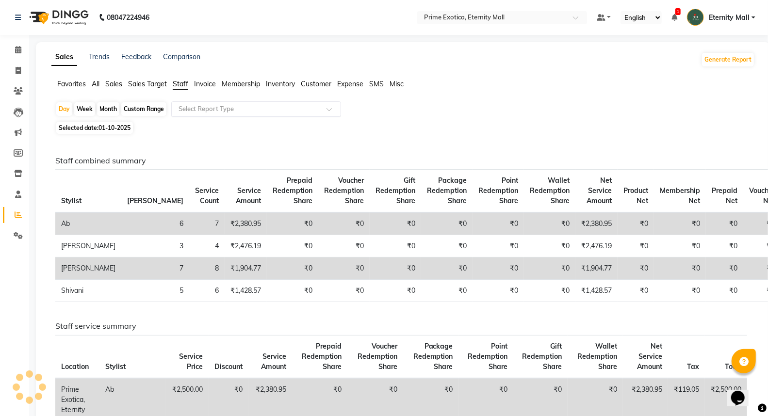
click at [210, 105] on input "text" at bounding box center [247, 109] width 140 height 10
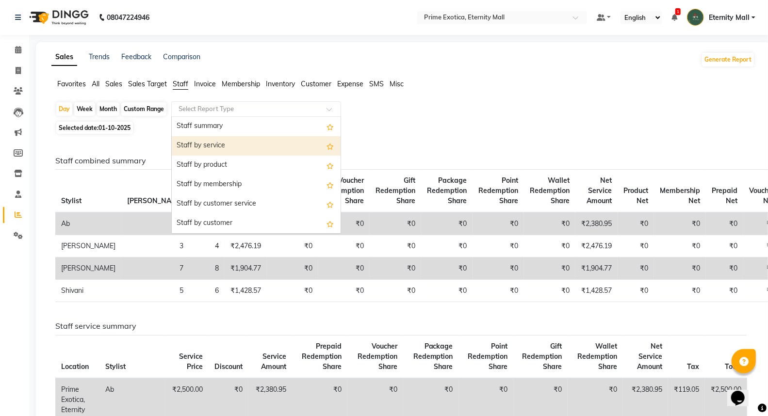
click at [230, 146] on div "Staff by service" at bounding box center [256, 145] width 169 height 19
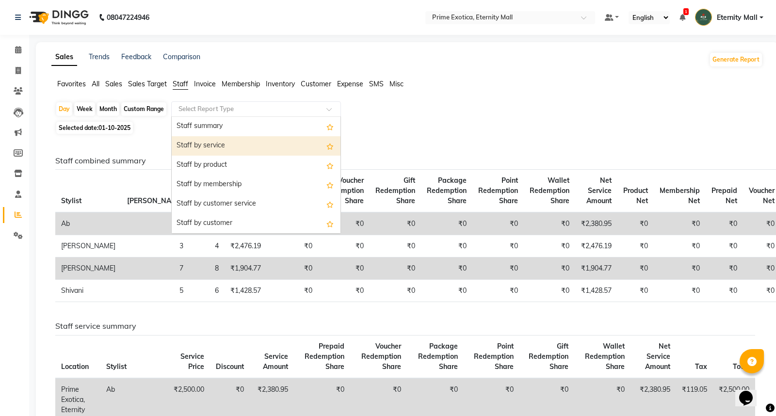
select select "filtered_report"
select select "csv"
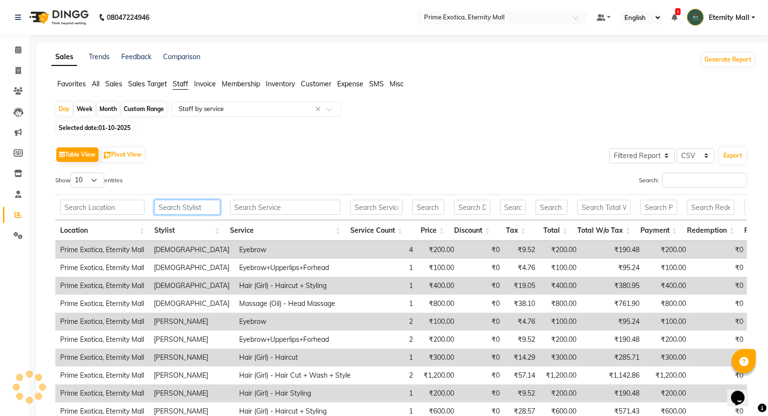
click at [188, 200] on input "text" at bounding box center [187, 207] width 66 height 15
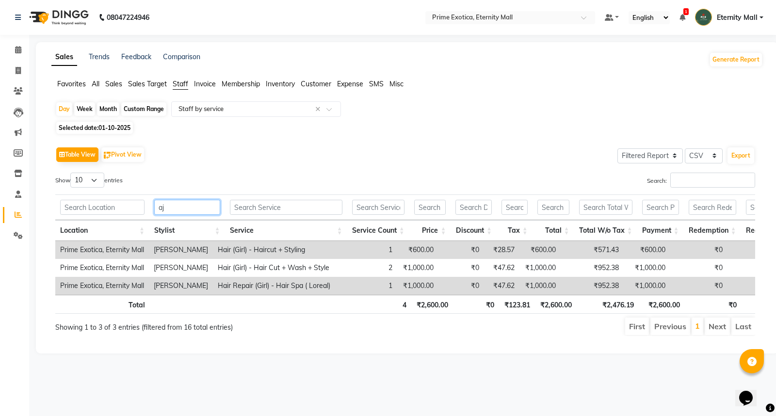
type input "aj"
click at [486, 177] on div "Search:" at bounding box center [584, 182] width 343 height 19
click at [19, 45] on span at bounding box center [18, 50] width 17 height 11
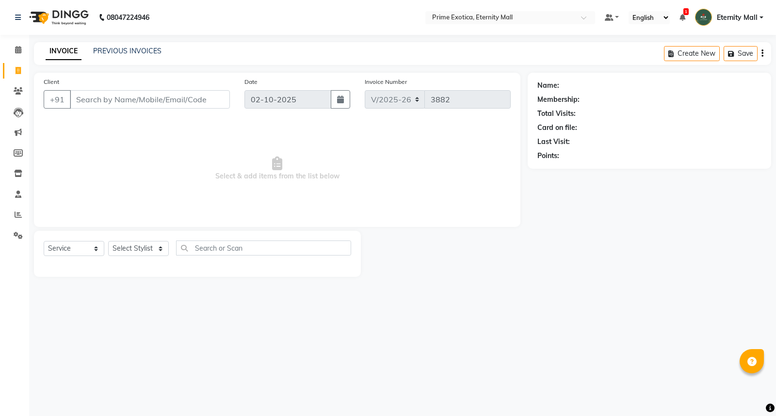
select select "5774"
select select "service"
click at [154, 251] on select "Select Stylist AB ADMIN ajay vikram lakshane Isha [PERSON_NAME] [PERSON_NAME]" at bounding box center [138, 248] width 61 height 15
select select "36457"
click at [108, 242] on select "Select Stylist AB ADMIN ajay vikram lakshane Isha [PERSON_NAME] [PERSON_NAME]" at bounding box center [138, 248] width 61 height 15
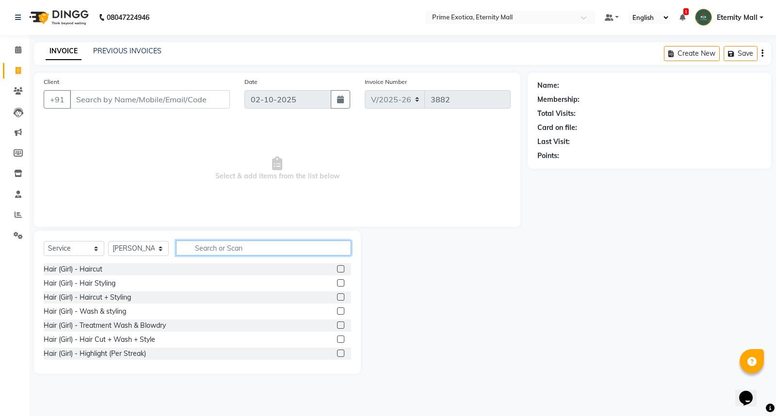
click at [220, 250] on input "text" at bounding box center [263, 248] width 175 height 15
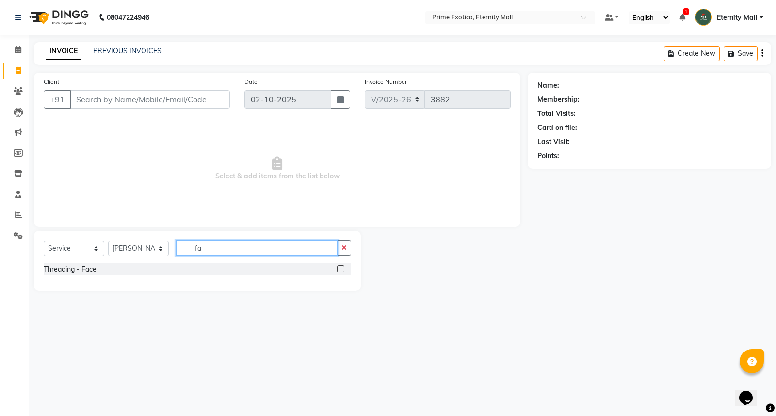
type input "f"
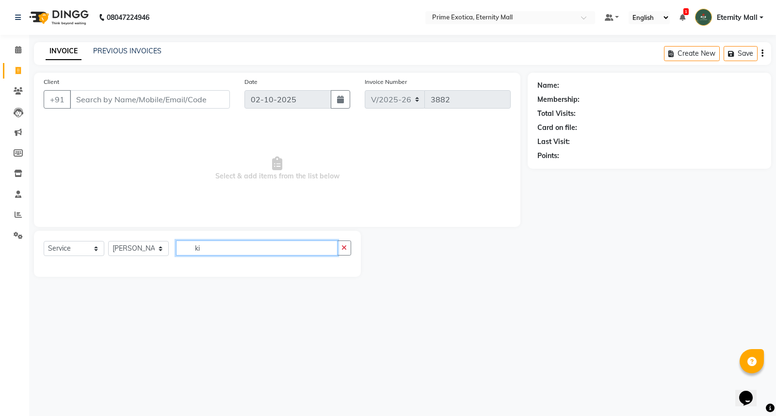
type input "k"
type input "s"
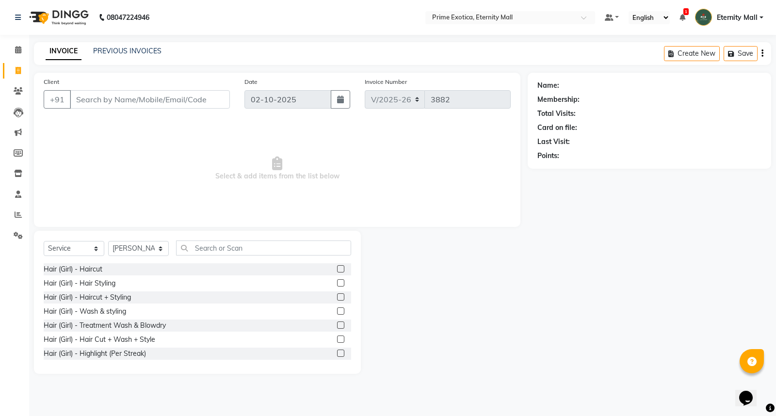
click at [474, 293] on div at bounding box center [444, 302] width 167 height 143
click at [242, 249] on input "text" at bounding box center [263, 248] width 175 height 15
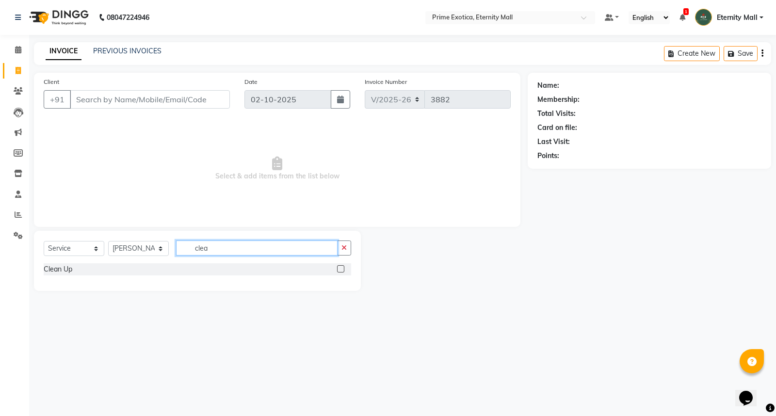
type input "clea"
click at [343, 271] on label at bounding box center [340, 268] width 7 height 7
click at [343, 271] on input "checkbox" at bounding box center [340, 269] width 6 height 6
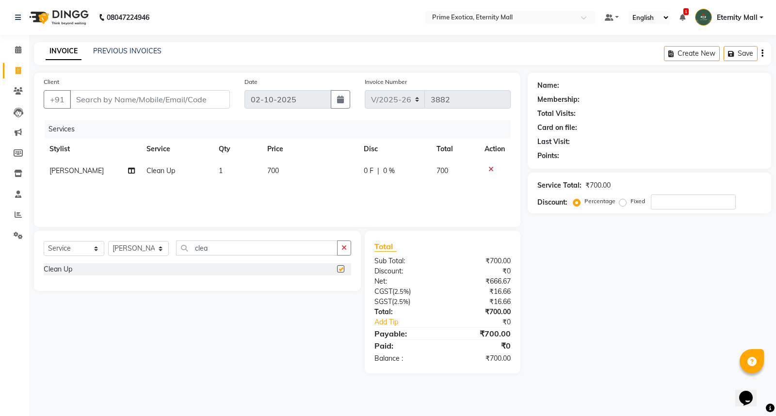
checkbox input "false"
click at [277, 170] on span "700" at bounding box center [273, 170] width 12 height 9
select select "36457"
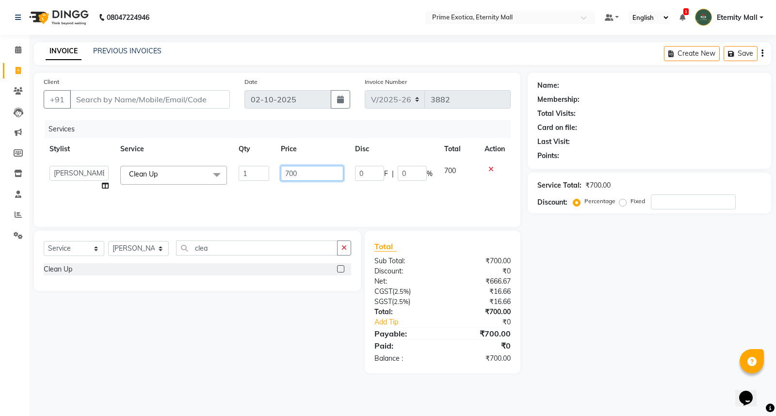
click at [303, 167] on input "700" at bounding box center [312, 173] width 63 height 15
type input "7"
type input "2000"
drag, startPoint x: 613, startPoint y: 285, endPoint x: 527, endPoint y: 291, distance: 86.1
click at [613, 285] on div "Name: Membership: Total Visits: Card on file: Last Visit: Points: Service Total…" at bounding box center [653, 223] width 251 height 301
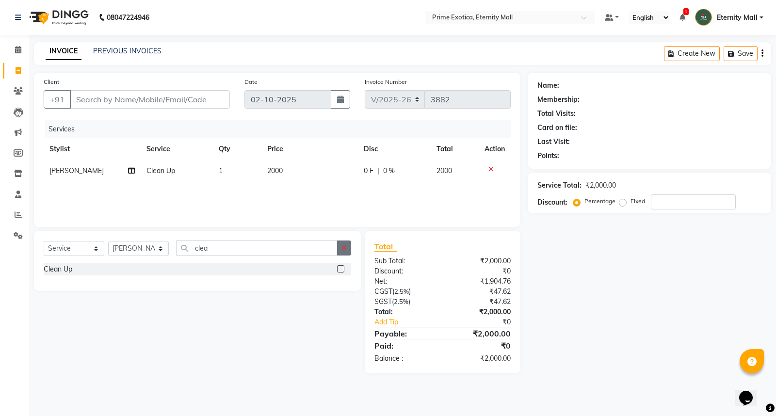
drag, startPoint x: 348, startPoint y: 247, endPoint x: 323, endPoint y: 247, distance: 24.7
click at [347, 246] on button "button" at bounding box center [344, 248] width 14 height 15
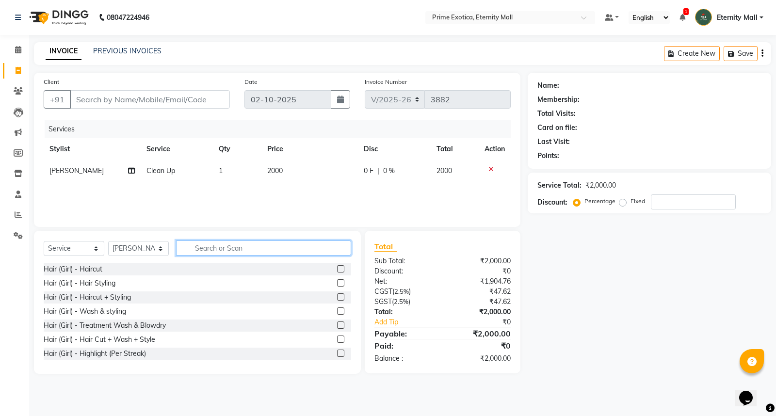
click at [323, 247] on input "text" at bounding box center [263, 248] width 175 height 15
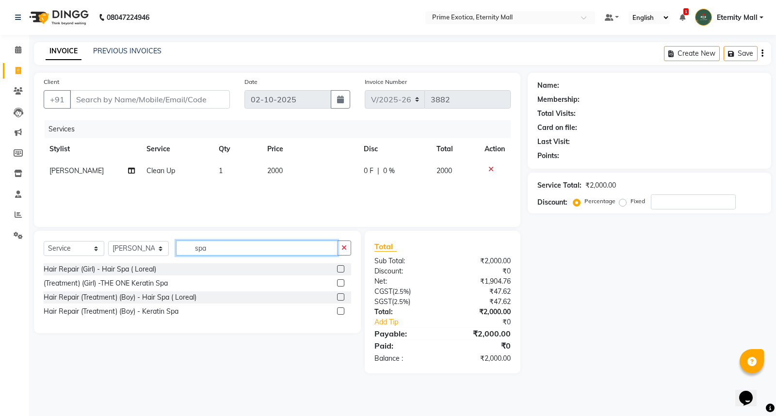
type input "spa"
click at [337, 268] on label at bounding box center [340, 268] width 7 height 7
click at [337, 268] on input "checkbox" at bounding box center [340, 269] width 6 height 6
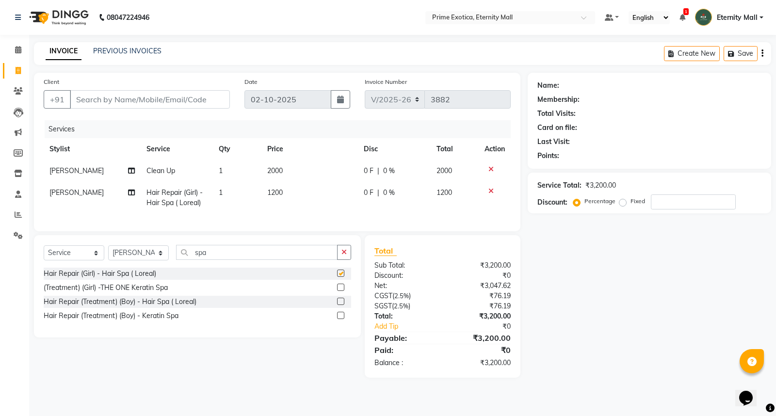
checkbox input "false"
click at [292, 258] on input "spa" at bounding box center [257, 252] width 162 height 15
type input "s"
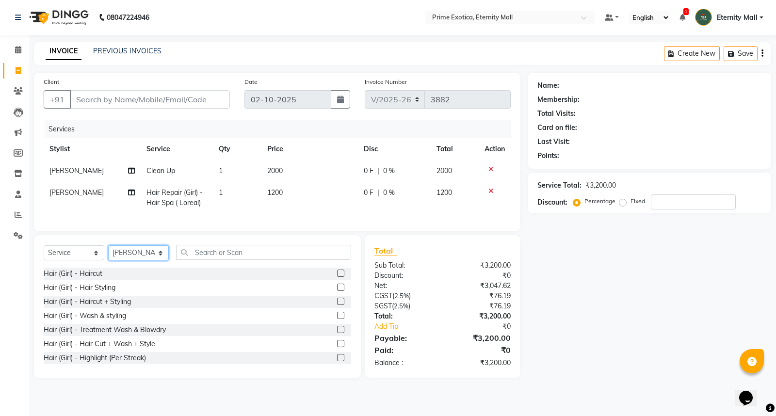
click at [120, 260] on select "Select Stylist AB ADMIN ajay vikram lakshane Isha Bahel Rajeshri shivani" at bounding box center [138, 253] width 61 height 15
select select "46181"
click at [108, 254] on select "Select Stylist AB ADMIN ajay vikram lakshane Isha Bahel Rajeshri shivani" at bounding box center [138, 253] width 61 height 15
click at [224, 256] on input "text" at bounding box center [263, 252] width 175 height 15
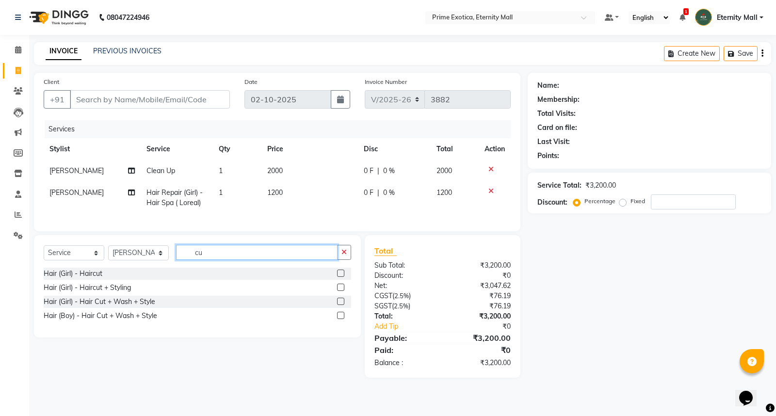
type input "cu"
click at [342, 305] on label at bounding box center [340, 301] width 7 height 7
click at [342, 305] on input "checkbox" at bounding box center [340, 302] width 6 height 6
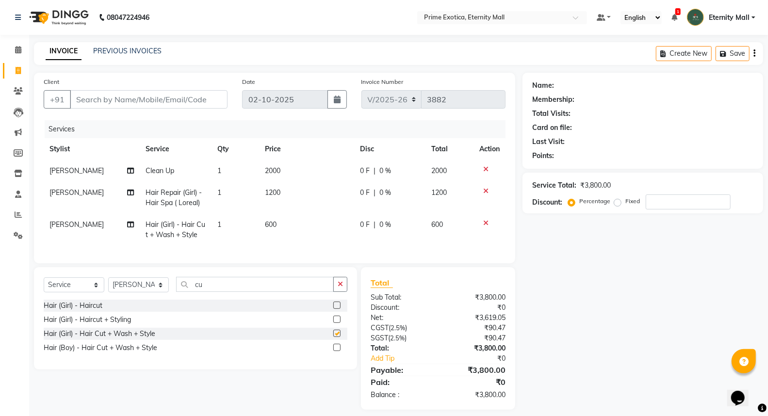
checkbox input "false"
click at [276, 225] on span "600" at bounding box center [271, 224] width 12 height 9
select select "46181"
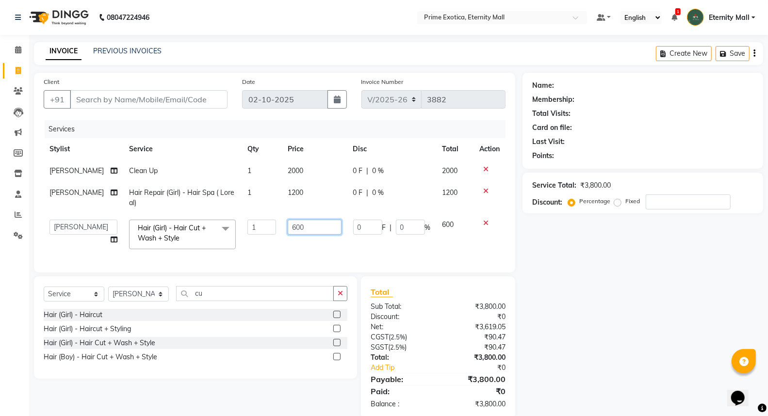
click at [304, 226] on input "600" at bounding box center [315, 227] width 54 height 15
type input "6"
type input "500"
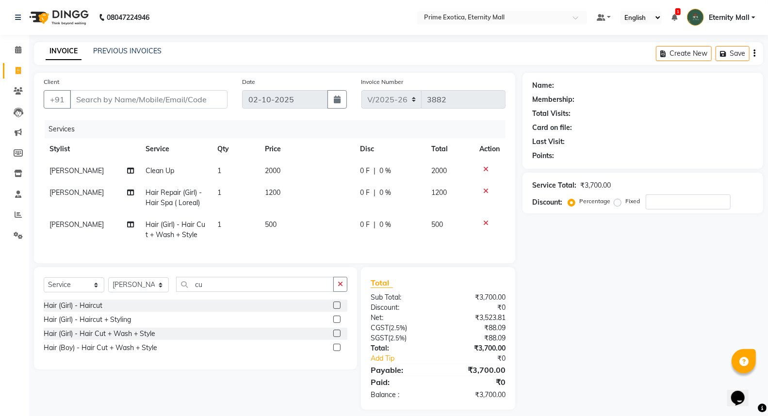
click at [643, 303] on div "Name: Membership: Total Visits: Card on file: Last Visit: Points: Service Total…" at bounding box center [647, 241] width 248 height 337
click at [144, 88] on div "Client +91" at bounding box center [135, 97] width 198 height 40
click at [150, 91] on input "Client" at bounding box center [149, 99] width 158 height 18
type input "9"
type input "0"
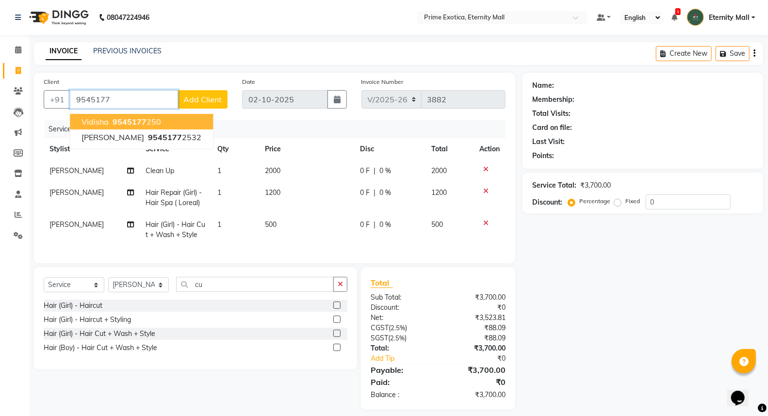
click at [146, 119] on ngb-highlight "9545177 250" at bounding box center [136, 122] width 50 height 10
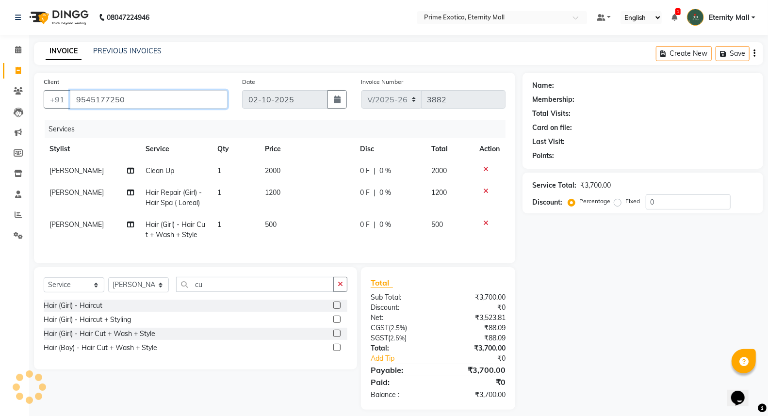
type input "9545177250"
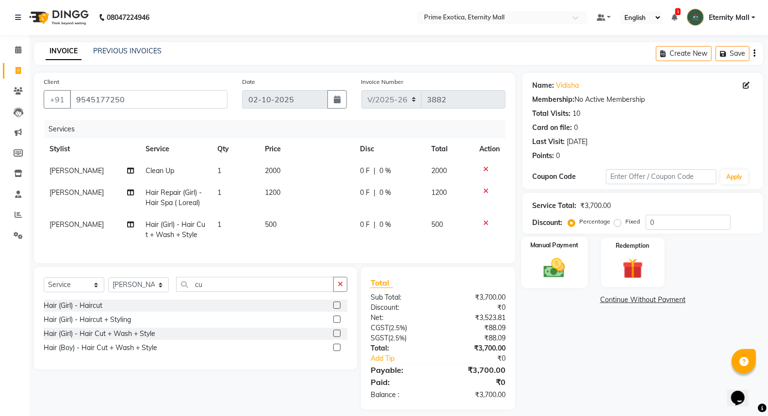
click at [575, 259] on div "Manual Payment" at bounding box center [554, 263] width 66 height 52
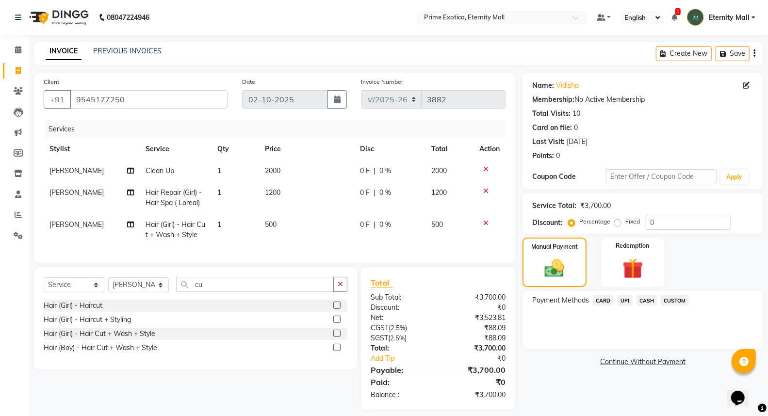
click at [627, 299] on span "UPI" at bounding box center [625, 300] width 15 height 11
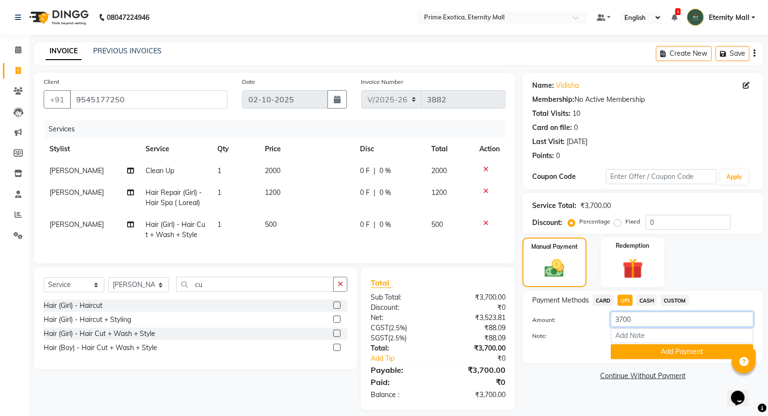
click at [659, 318] on input "3700" at bounding box center [682, 319] width 143 height 15
type input "3"
type input "500"
click at [674, 356] on button "Add Payment" at bounding box center [682, 352] width 143 height 15
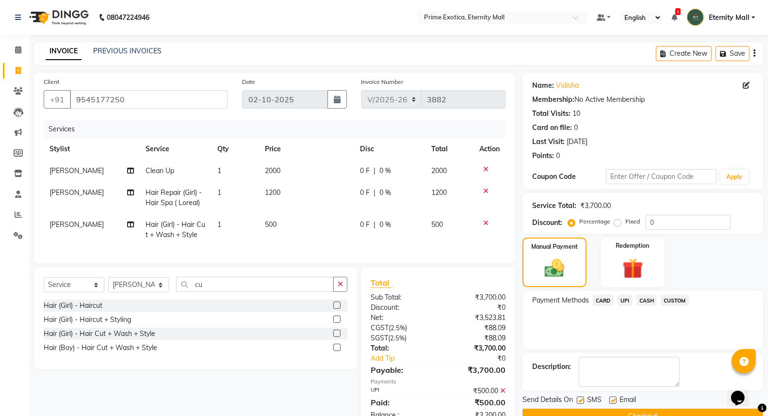
click at [648, 299] on span "CASH" at bounding box center [647, 300] width 21 height 11
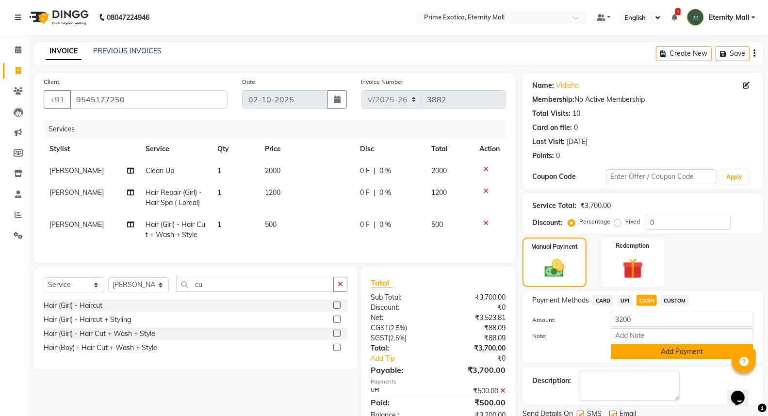
click at [685, 355] on button "Add Payment" at bounding box center [682, 352] width 143 height 15
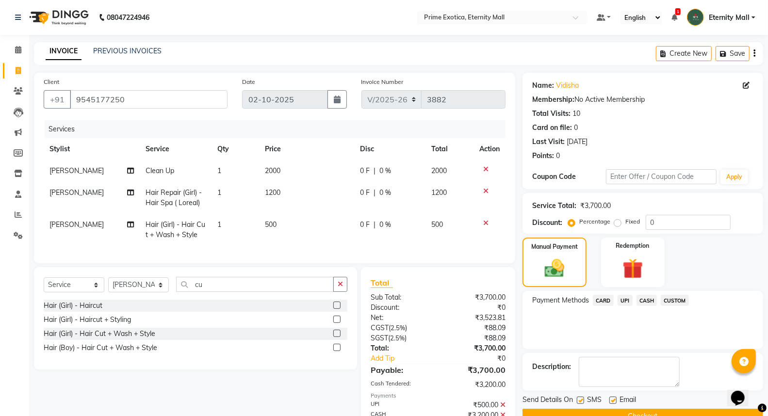
scroll to position [60, 0]
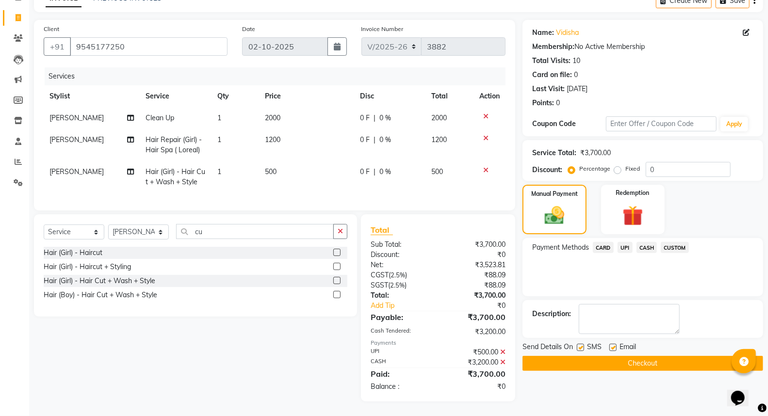
click at [585, 342] on div "SMS" at bounding box center [593, 348] width 33 height 12
click at [618, 343] on div "Email" at bounding box center [627, 348] width 34 height 12
click at [615, 344] on label at bounding box center [613, 347] width 7 height 7
click at [615, 345] on input "checkbox" at bounding box center [613, 348] width 6 height 6
checkbox input "false"
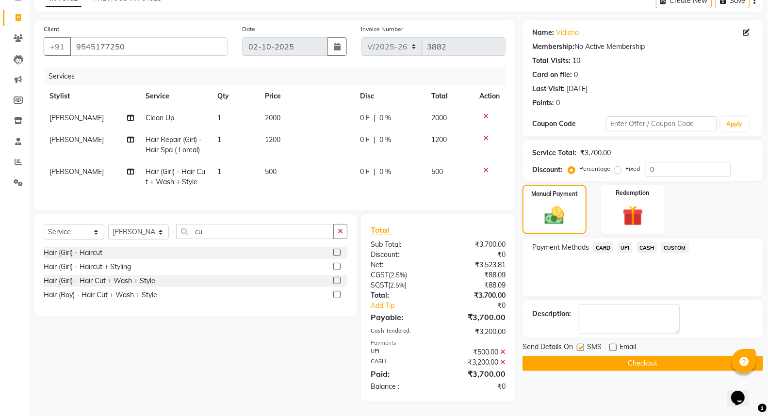
click at [580, 342] on div "SMS" at bounding box center [593, 348] width 33 height 12
click at [582, 342] on div "SMS" at bounding box center [593, 348] width 33 height 12
click at [580, 344] on label at bounding box center [580, 347] width 7 height 7
click at [580, 345] on input "checkbox" at bounding box center [580, 348] width 6 height 6
checkbox input "false"
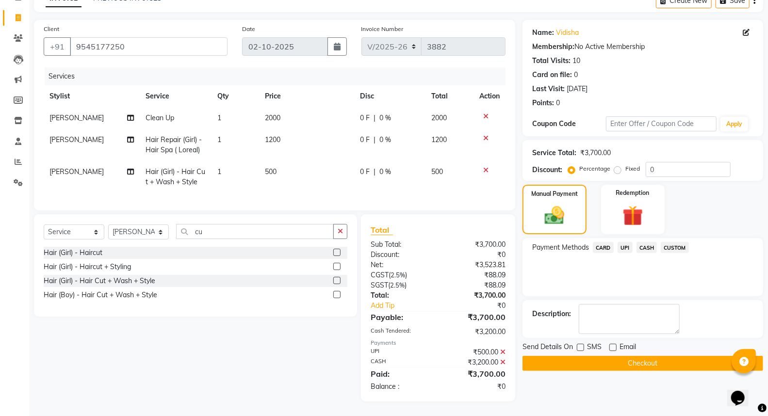
click at [600, 356] on button "Checkout" at bounding box center [643, 363] width 241 height 15
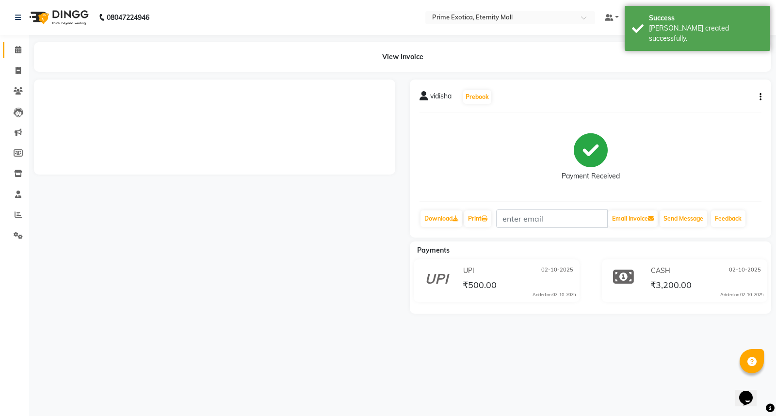
click at [12, 53] on span at bounding box center [18, 50] width 17 height 11
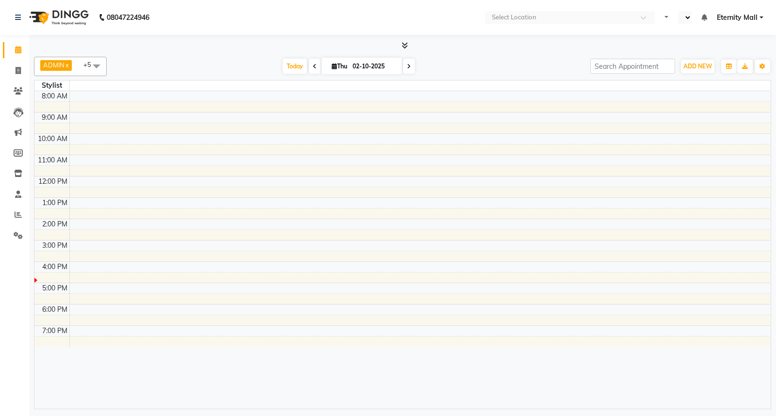
select select "en"
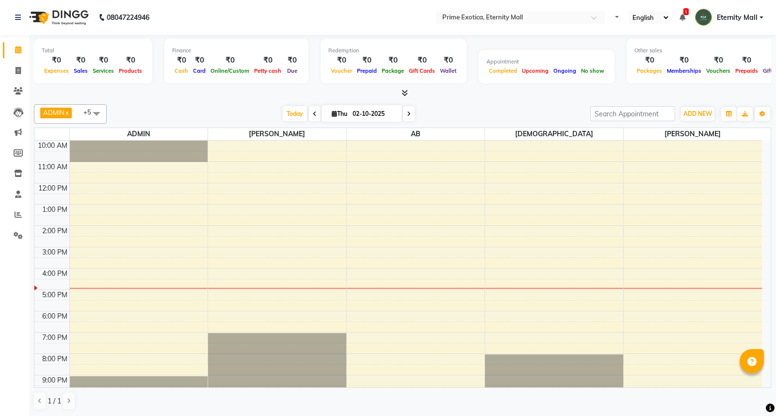
select select "en"
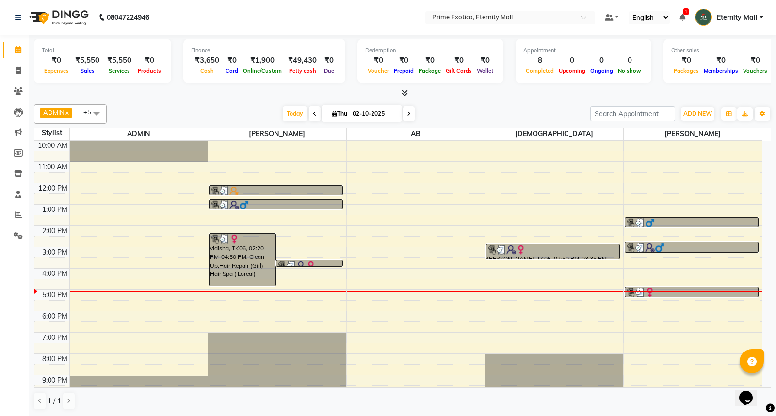
click at [69, 28] on img at bounding box center [58, 17] width 66 height 27
